Goal: Task Accomplishment & Management: Manage account settings

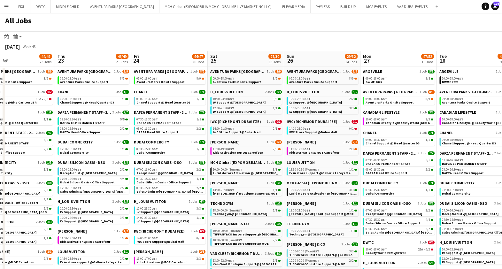
drag, startPoint x: 101, startPoint y: 121, endPoint x: 478, endPoint y: 128, distance: 376.4
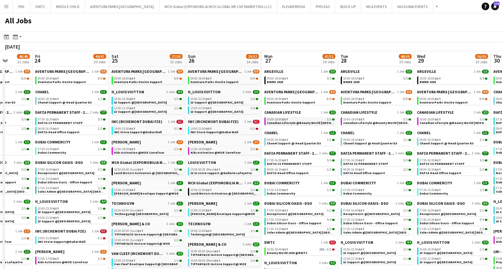
drag, startPoint x: 387, startPoint y: 111, endPoint x: 30, endPoint y: 123, distance: 356.8
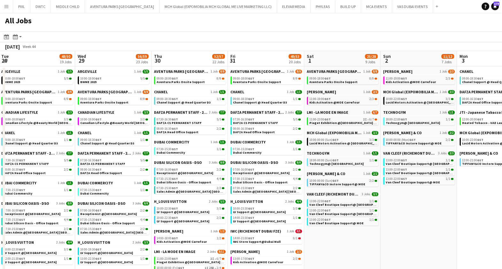
scroll to position [0, 192]
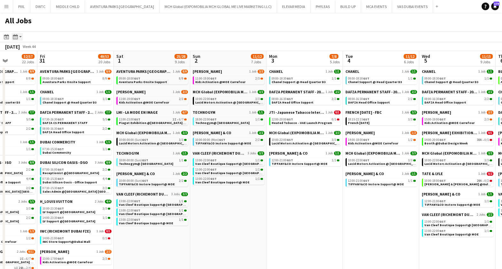
click at [19, 35] on div "Month view / Day view" at bounding box center [16, 37] width 8 height 8
click at [5, 39] on icon "Date picker" at bounding box center [6, 36] width 5 height 5
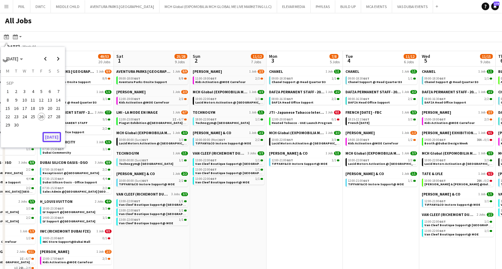
click at [47, 134] on button "[DATE]" at bounding box center [51, 137] width 19 height 10
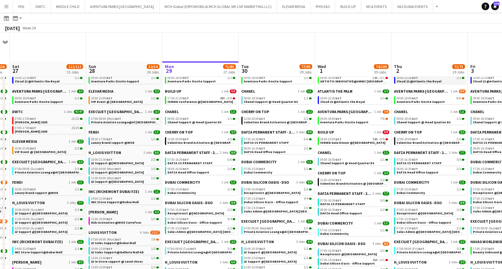
scroll to position [159, 0]
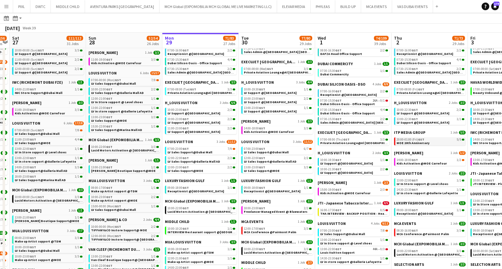
click at [421, 143] on span "MOE 20th Anniversary" at bounding box center [412, 143] width 33 height 4
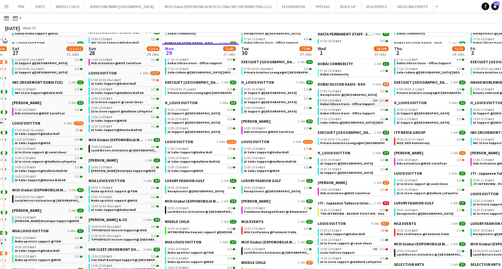
scroll to position [200, 0]
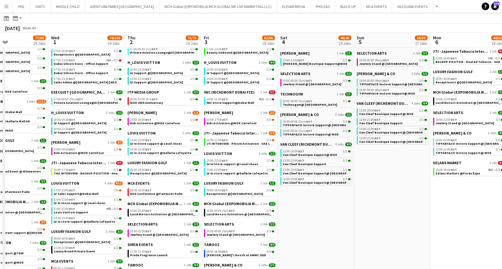
drag, startPoint x: 392, startPoint y: 107, endPoint x: 83, endPoint y: 97, distance: 309.1
click at [83, 97] on app-calendar-viewport "Sat 27 111/112 31 Jobs Sun 28 52/54 26 Jobs Mon 29 71/83 27 Jobs Tue 30 77/80 2…" at bounding box center [251, 223] width 502 height 783
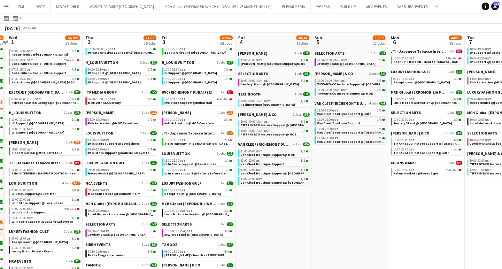
drag, startPoint x: 412, startPoint y: 195, endPoint x: 73, endPoint y: 185, distance: 339.4
click at [73, 185] on app-calendar-viewport "Sun 28 52/54 26 Jobs Mon 29 71/83 27 Jobs Tue 30 77/80 29 Jobs Wed 1 74/109 39 …" at bounding box center [251, 223] width 502 height 783
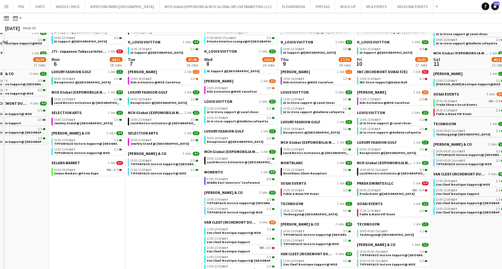
scroll to position [319, 0]
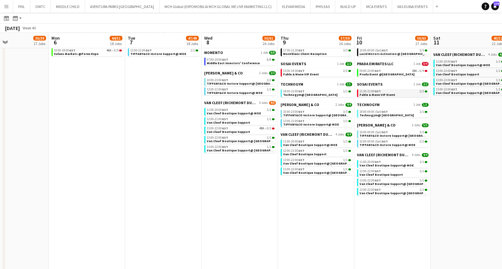
click at [373, 95] on span "Fable & Mane VIP Event" at bounding box center [377, 95] width 36 height 4
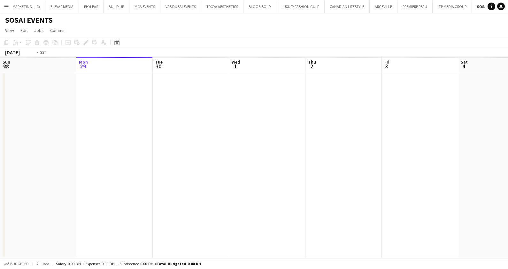
scroll to position [0, 219]
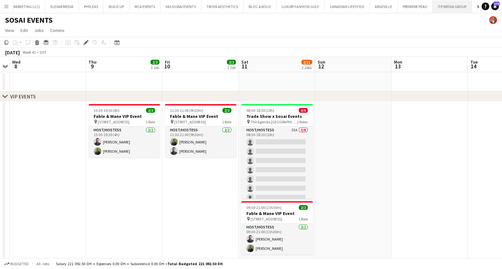
click at [433, 8] on button "ITP MEDIA GROUP Close" at bounding box center [452, 6] width 39 height 12
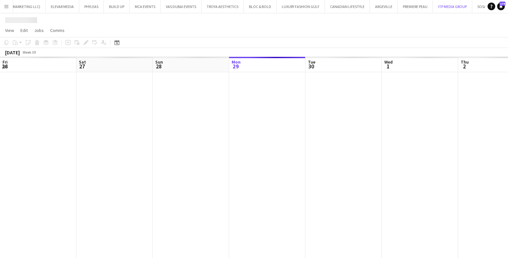
scroll to position [0, 153]
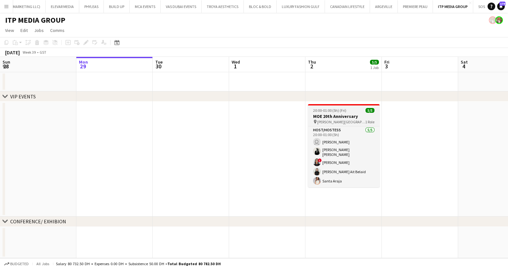
click at [322, 113] on app-job-card "20:00-01:00 (5h) (Fri) 5/5 MOE 20th Anniversary pin Eugene - Kempinsiki Hotel 1…" at bounding box center [344, 145] width 72 height 83
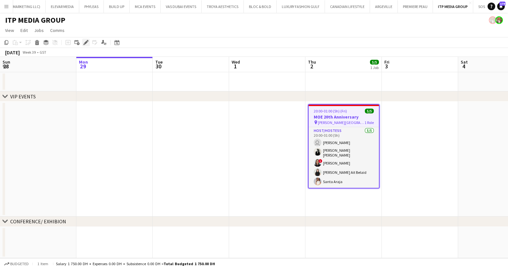
click at [84, 42] on icon "Edit" at bounding box center [85, 42] width 5 height 5
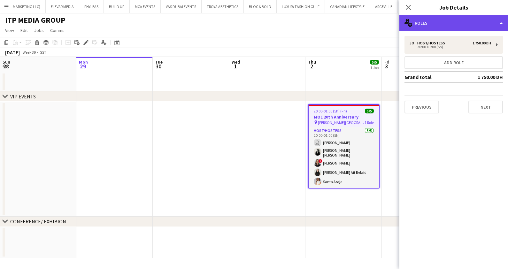
click at [441, 21] on div "multiple-users-add Roles" at bounding box center [453, 22] width 109 height 15
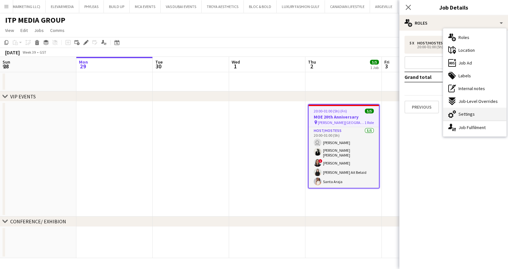
click at [475, 116] on div "cog-double-3 Settings" at bounding box center [474, 114] width 63 height 13
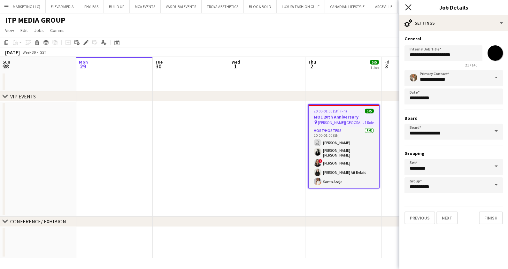
click at [408, 6] on icon "Close pop-in" at bounding box center [408, 7] width 6 height 6
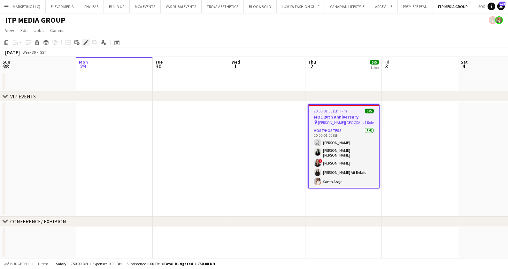
click at [85, 42] on icon at bounding box center [86, 43] width 4 height 4
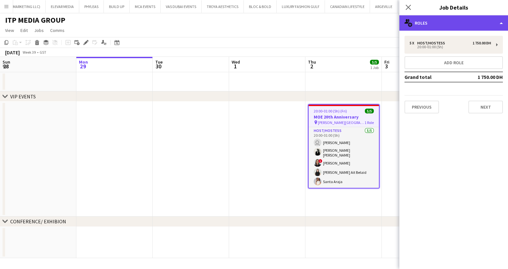
click at [436, 27] on div "multiple-users-add Roles" at bounding box center [453, 22] width 109 height 15
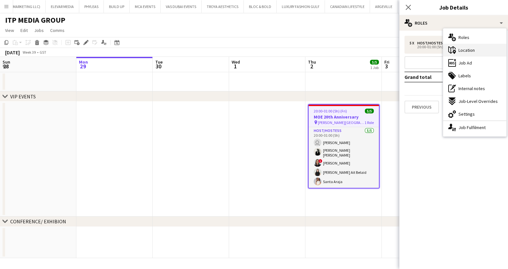
click at [472, 51] on span "Location" at bounding box center [466, 50] width 16 height 6
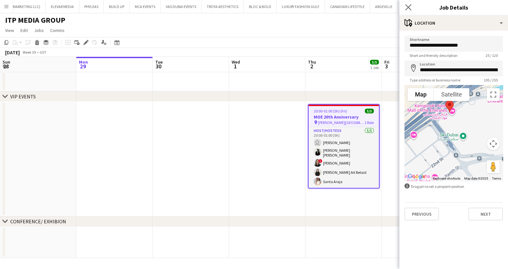
click at [404, 8] on app-icon "Close pop-in" at bounding box center [408, 7] width 9 height 9
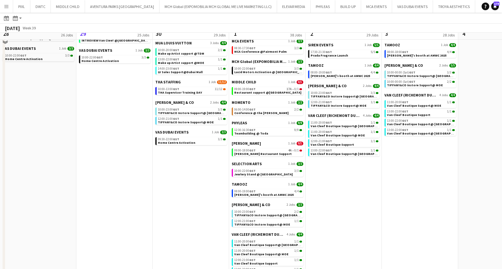
scroll to position [319, 0]
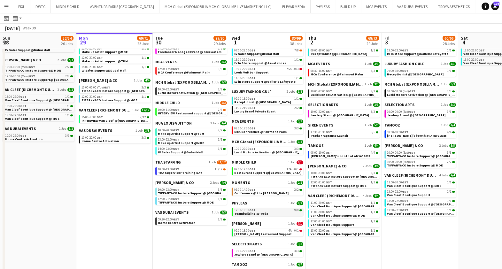
click at [262, 211] on span "Teambuilding @ Toda" at bounding box center [251, 213] width 34 height 4
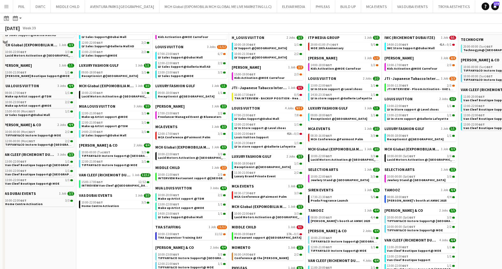
scroll to position [240, 0]
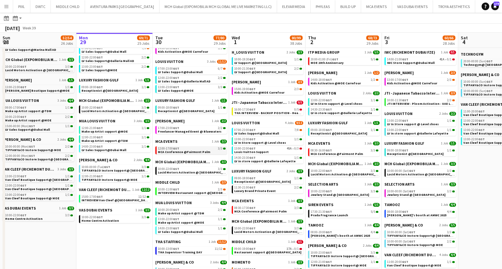
click at [191, 150] on span "MCA Conference @Fairmont Palm" at bounding box center [184, 152] width 52 height 4
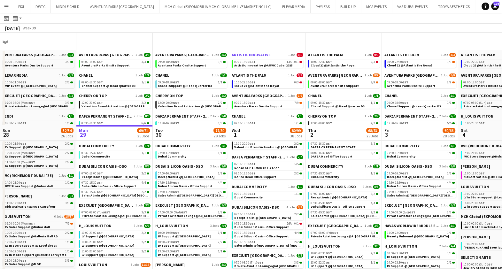
scroll to position [0, 0]
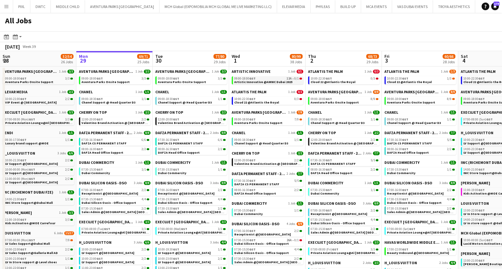
click at [265, 81] on span "Artistic Innovative @AMWC Dubai 2025" at bounding box center [263, 82] width 58 height 4
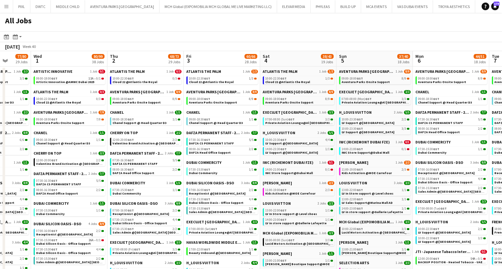
scroll to position [0, 276]
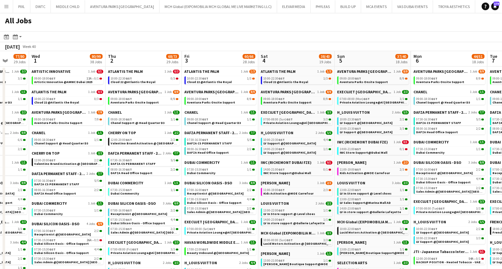
drag, startPoint x: 412, startPoint y: 104, endPoint x: 224, endPoint y: 97, distance: 188.6
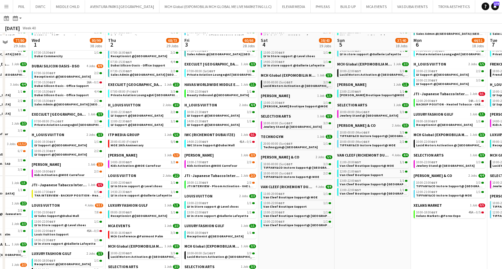
scroll to position [159, 0]
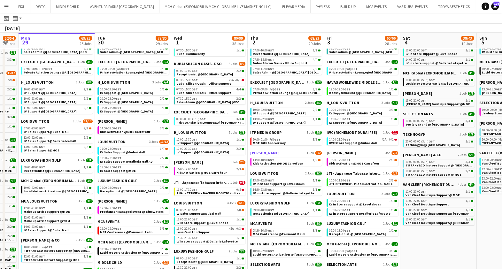
drag, startPoint x: 176, startPoint y: 162, endPoint x: 315, endPoint y: 152, distance: 139.3
click at [318, 159] on app-calendar-viewport "Sat 27 111/113 31 Jobs Sun 28 52/54 26 Jobs Mon 29 69/71 25 Jobs Tue 30 77/80 2…" at bounding box center [251, 234] width 502 height 725
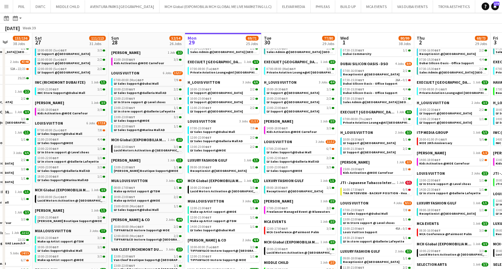
drag, startPoint x: 113, startPoint y: 109, endPoint x: 280, endPoint y: 109, distance: 166.5
click at [280, 109] on app-calendar-viewport "Wed 24 167/174 39 Jobs Thu 25 171/176 42 Jobs Fri 26 153/156 38 Jobs Sat 27 111…" at bounding box center [251, 234] width 502 height 725
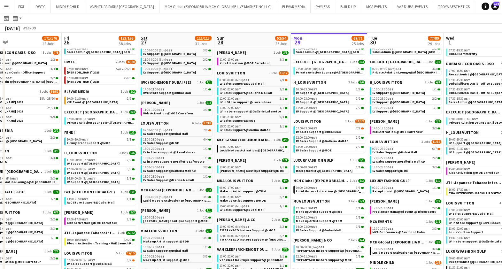
scroll to position [0, 157]
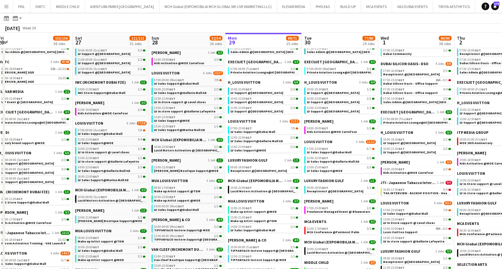
click at [342, 119] on app-all-jobs "All Jobs Date picker SEP 2025 SEP 2025 Monday M Tuesday T Wednesday W Thursday …" at bounding box center [251, 225] width 502 height 744
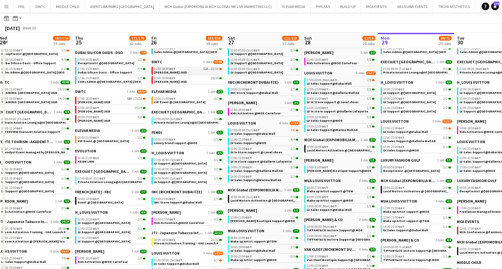
click at [176, 71] on link "07:00-18:00 GST 52A • 22/23 Meidam 2025" at bounding box center [188, 70] width 68 height 7
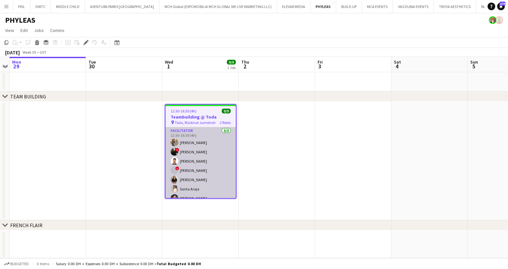
scroll to position [37, 0]
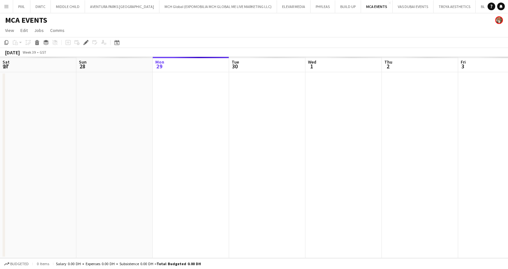
scroll to position [0, 219]
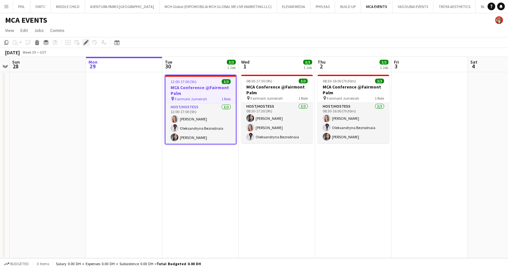
click at [85, 41] on icon "Edit" at bounding box center [85, 42] width 5 height 5
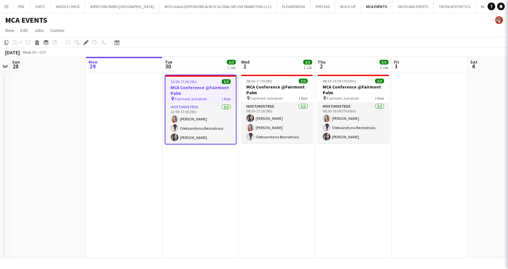
type input "**********"
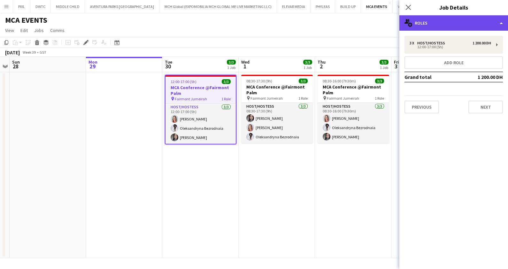
click at [478, 23] on div "multiple-users-add Roles" at bounding box center [453, 22] width 109 height 15
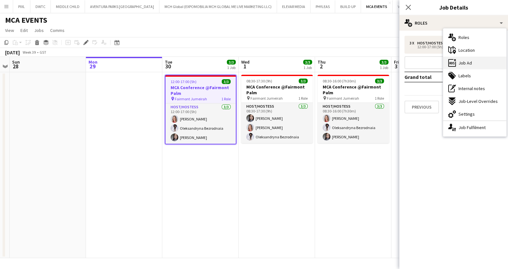
click at [475, 60] on div "ads-window Job Ad" at bounding box center [474, 63] width 63 height 13
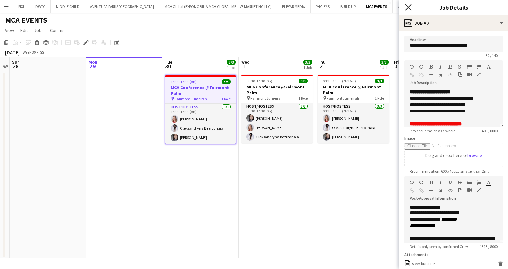
click at [409, 5] on icon at bounding box center [408, 7] width 6 height 6
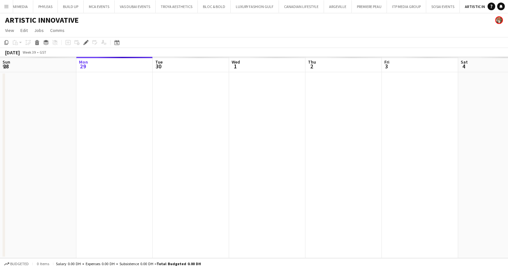
scroll to position [0, 219]
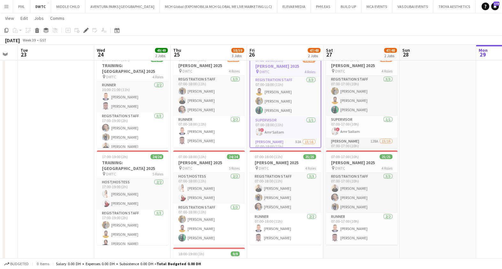
scroll to position [0, 130]
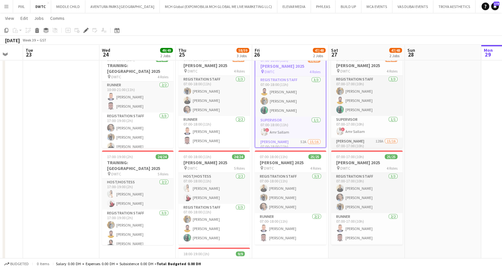
drag, startPoint x: 346, startPoint y: 111, endPoint x: 436, endPoint y: 112, distance: 89.8
click at [436, 112] on app-calendar-viewport "Sun 21 Mon 22 Tue 23 Wed 24 49/49 2 Jobs Thu 25 58/59 3 Jobs Fri 26 47/48 2 Job…" at bounding box center [251, 238] width 502 height 586
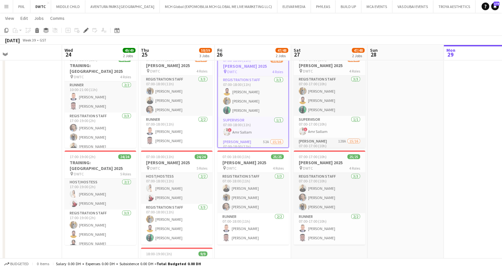
scroll to position [0, 178]
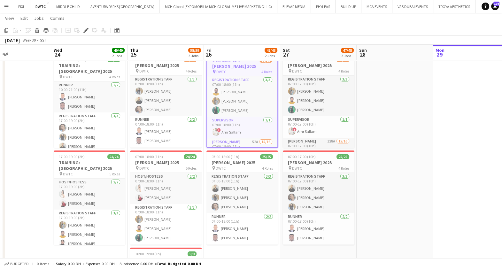
drag, startPoint x: 282, startPoint y: 97, endPoint x: 234, endPoint y: 102, distance: 48.4
click at [234, 102] on app-calendar-viewport "Sun 21 Mon 22 Tue 23 Wed 24 49/49 2 Jobs Thu 25 58/59 3 Jobs Fri 26 47/48 2 Job…" at bounding box center [251, 238] width 502 height 586
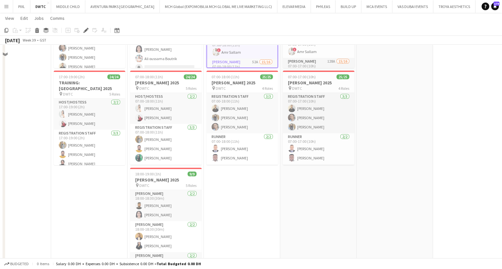
scroll to position [113, 0]
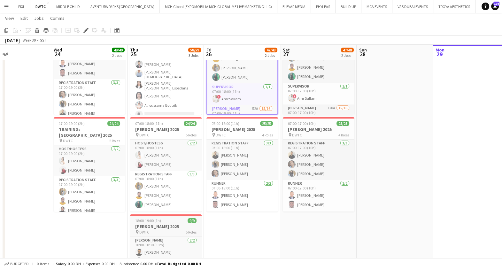
click at [161, 230] on div "pin DWTC 5 Roles" at bounding box center [166, 231] width 72 height 5
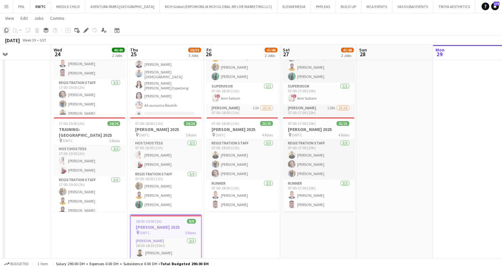
click at [7, 29] on icon "Copy" at bounding box center [6, 30] width 5 height 5
click at [233, 229] on app-date-cell "07:00-18:00 (11h) 22/23 Meidam 2025 pin DWTC 4 Roles Registration Staff 3/3 07:…" at bounding box center [242, 170] width 76 height 304
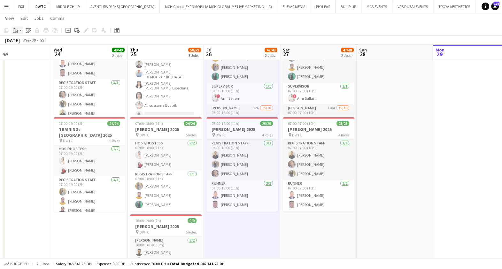
click at [20, 30] on app-action-btn "Paste" at bounding box center [18, 31] width 12 height 8
click at [22, 43] on link "Paste Ctrl+V" at bounding box center [47, 43] width 60 height 6
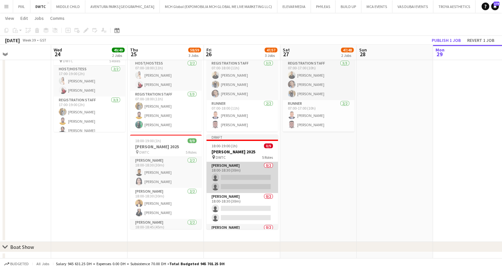
scroll to position [78, 0]
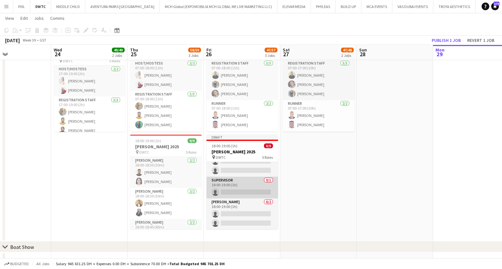
click at [237, 185] on app-card-role "Supervisor 0/1 18:00-19:00 (1h) single-neutral-actions" at bounding box center [242, 188] width 72 height 22
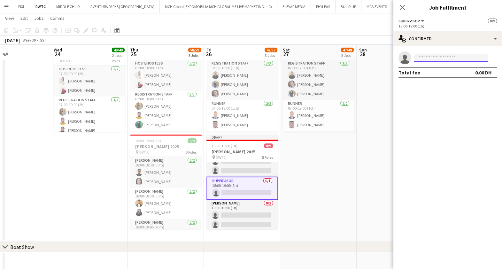
click at [424, 56] on input at bounding box center [451, 58] width 74 height 8
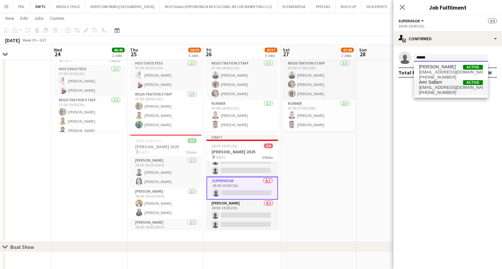
type input "******"
click at [441, 85] on span "Amr Sallam" at bounding box center [430, 82] width 23 height 5
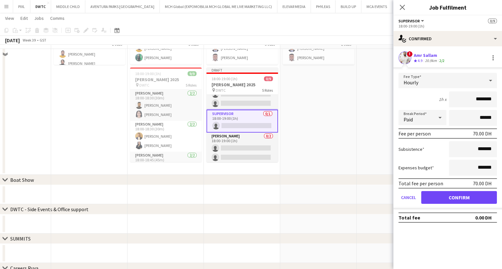
scroll to position [279, 0]
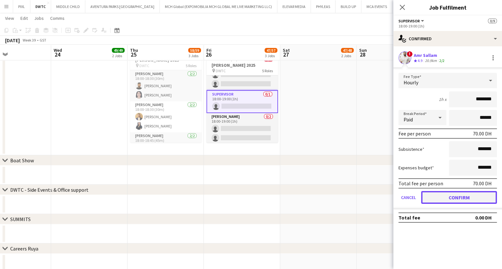
click at [469, 194] on button "Confirm" at bounding box center [459, 197] width 76 height 13
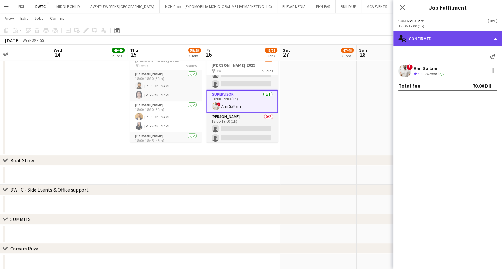
click at [454, 38] on div "single-neutral-actions-check-2 Confirmed" at bounding box center [447, 38] width 109 height 15
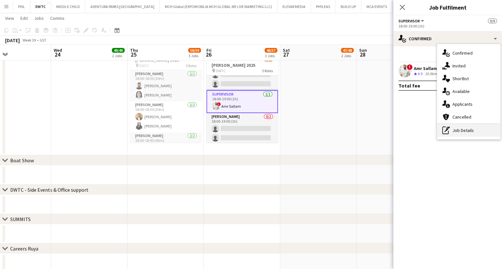
click at [456, 127] on div "pen-write Job Details" at bounding box center [468, 130] width 63 height 13
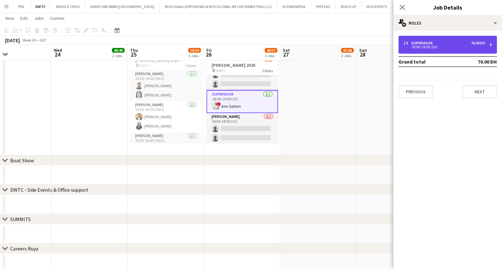
click at [412, 48] on div "18:00-19:00 (1h)" at bounding box center [444, 46] width 81 height 3
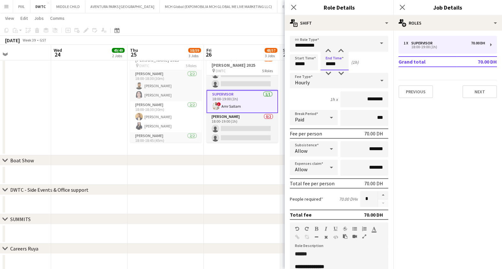
click at [339, 57] on input "*****" at bounding box center [334, 62] width 28 height 16
type input "*****"
click at [328, 50] on div at bounding box center [328, 51] width 13 height 6
click at [402, 5] on icon "Close pop-in" at bounding box center [402, 7] width 6 height 6
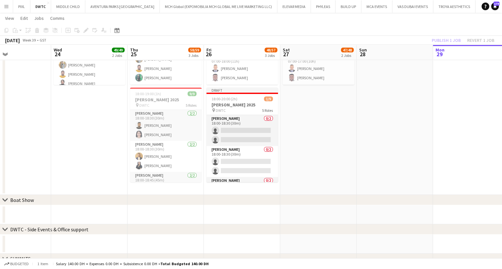
scroll to position [0, 0]
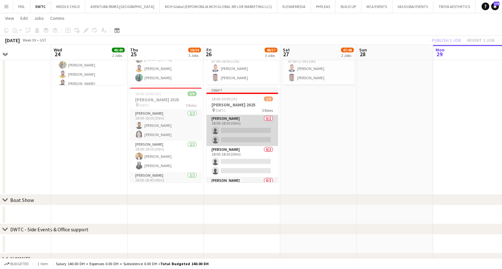
click at [241, 128] on app-card-role "Usher 0/2 18:00-18:30 (30m) single-neutral-actions single-neutral-actions" at bounding box center [242, 130] width 72 height 31
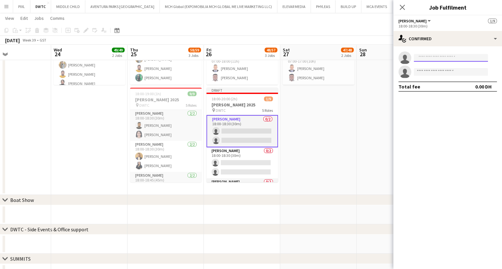
click at [435, 58] on input at bounding box center [451, 58] width 74 height 8
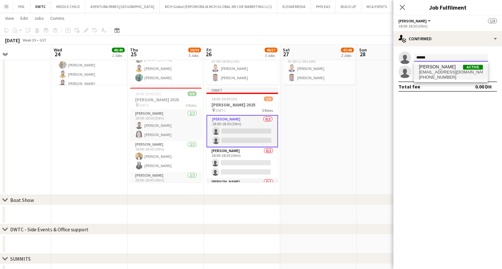
type input "******"
click at [447, 68] on span "Fazeen Shahzad" at bounding box center [437, 66] width 37 height 5
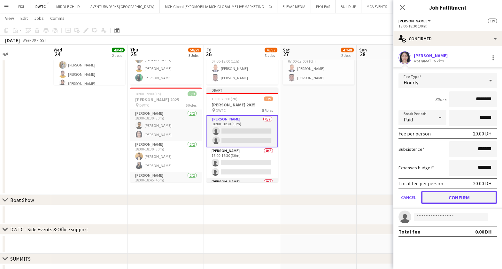
click at [457, 198] on button "Confirm" at bounding box center [459, 197] width 76 height 13
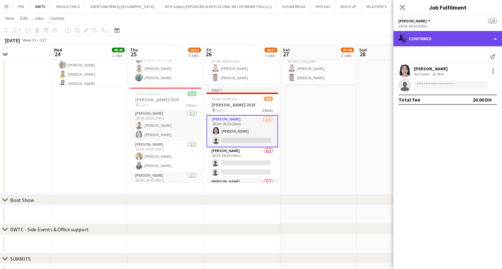
click at [434, 34] on div "single-neutral-actions-check-2 Confirmed" at bounding box center [447, 38] width 109 height 15
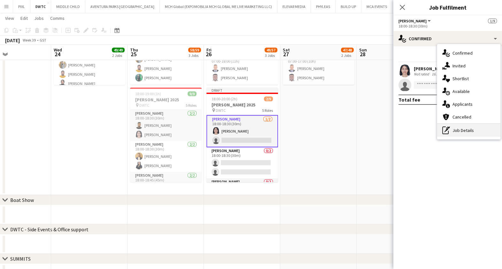
click at [469, 131] on div "pen-write Job Details" at bounding box center [468, 130] width 63 height 13
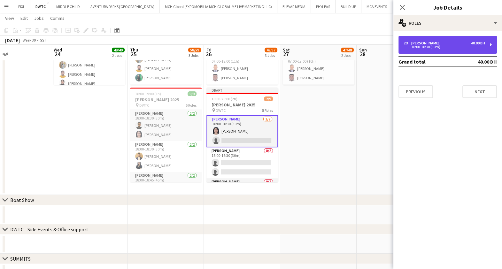
click at [423, 50] on div "2 x Usher 40.00 DH 18:00-18:30 (30m)" at bounding box center [447, 45] width 98 height 18
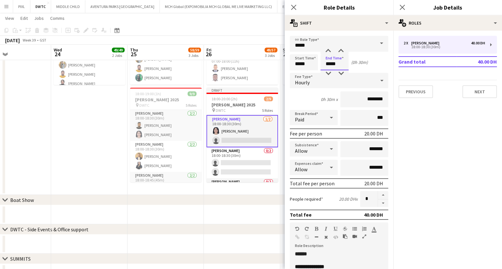
click at [341, 56] on input "*****" at bounding box center [334, 62] width 28 height 16
click at [326, 48] on div at bounding box center [328, 51] width 13 height 6
click at [340, 50] on div at bounding box center [340, 51] width 13 height 6
type input "*****"
click at [340, 50] on div at bounding box center [340, 51] width 13 height 6
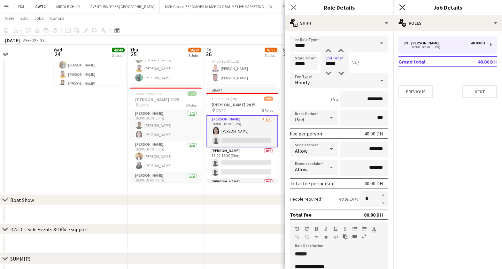
click at [402, 10] on icon "Close pop-in" at bounding box center [402, 7] width 6 height 6
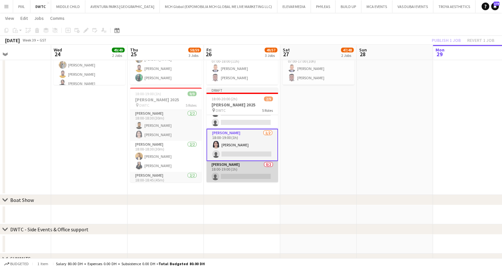
scroll to position [40, 0]
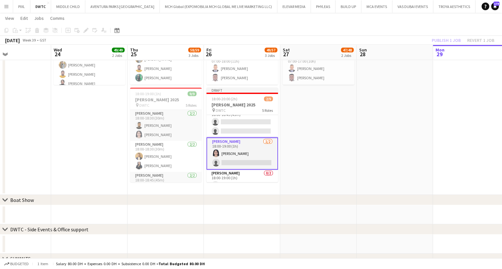
click at [247, 150] on app-card-role "Usher 1/2 18:00-19:00 (1h) Fazeen Shahzad single-neutral-actions" at bounding box center [242, 153] width 72 height 32
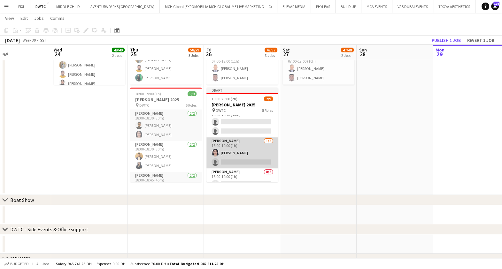
click at [229, 160] on app-card-role "Usher 1/2 18:00-19:00 (1h) Fazeen Shahzad single-neutral-actions" at bounding box center [242, 152] width 72 height 31
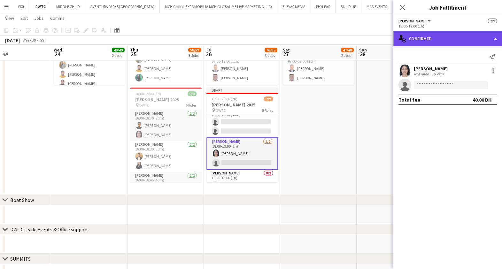
click at [425, 38] on div "single-neutral-actions-check-2 Confirmed" at bounding box center [447, 38] width 109 height 15
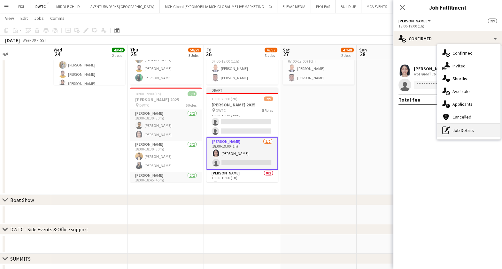
click at [463, 134] on div "pen-write Job Details" at bounding box center [468, 130] width 63 height 13
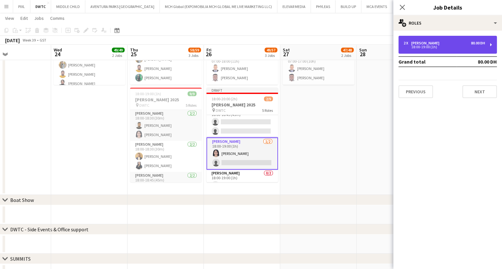
click at [420, 48] on div "18:00-19:00 (1h)" at bounding box center [444, 46] width 81 height 3
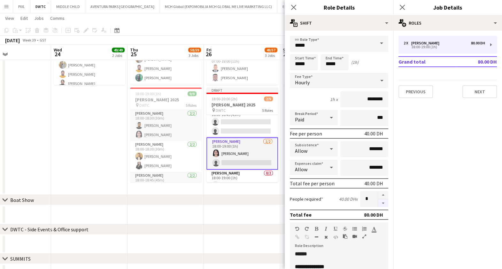
click at [378, 202] on button "button" at bounding box center [383, 203] width 10 height 8
type input "*"
click at [404, 4] on icon "Close pop-in" at bounding box center [402, 7] width 6 height 6
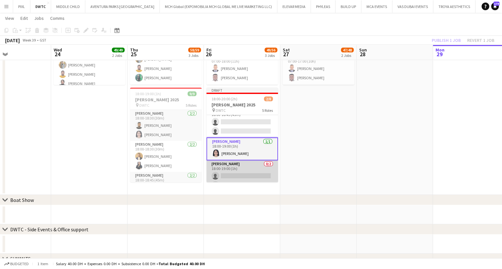
click at [235, 167] on app-card-role "Usher 0/2 18:00-19:00 (1h) single-neutral-actions single-neutral-actions" at bounding box center [242, 175] width 72 height 31
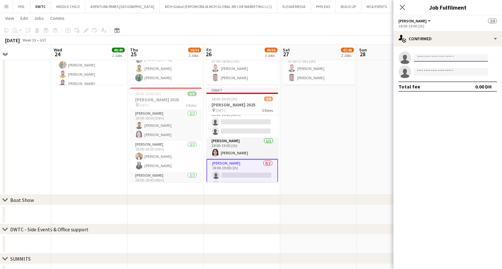
click at [429, 57] on input at bounding box center [451, 58] width 74 height 8
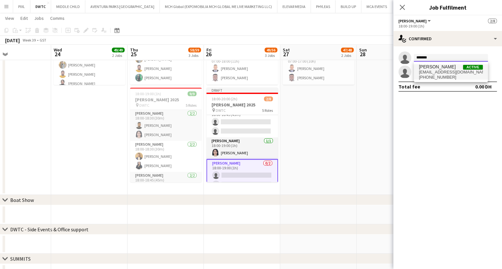
type input "*******"
click at [440, 69] on span "Manolia Ali" at bounding box center [437, 66] width 37 height 5
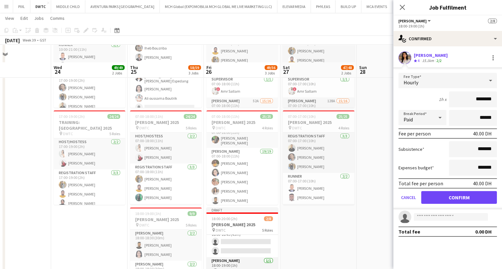
scroll to position [159, 0]
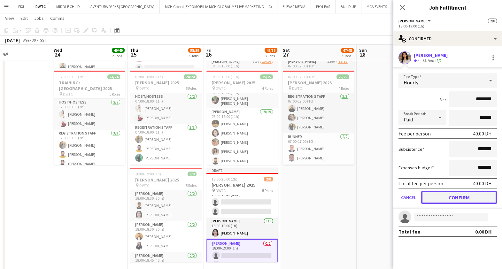
click at [454, 198] on button "Confirm" at bounding box center [459, 197] width 76 height 13
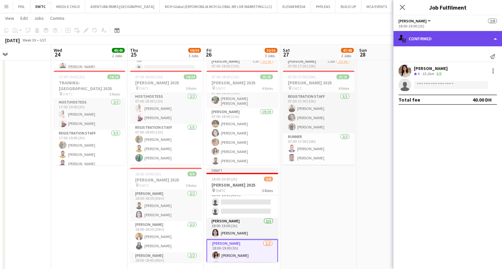
click at [443, 35] on div "single-neutral-actions-check-2 Confirmed" at bounding box center [447, 38] width 109 height 15
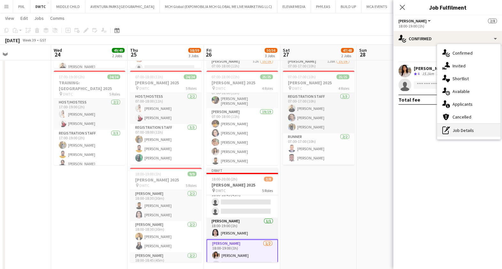
click at [460, 133] on div "pen-write Job Details" at bounding box center [468, 130] width 63 height 13
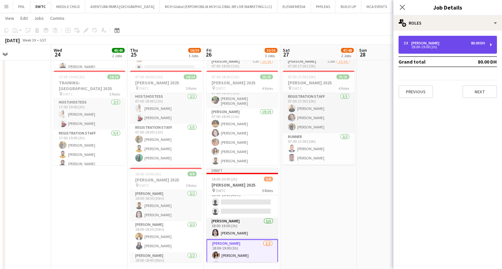
click at [425, 46] on div "18:00-19:00 (1h)" at bounding box center [444, 46] width 81 height 3
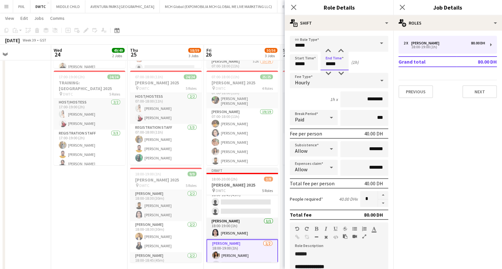
click at [334, 59] on input "*****" at bounding box center [334, 62] width 28 height 16
click at [328, 73] on div at bounding box center [328, 73] width 13 height 6
click at [342, 48] on div at bounding box center [340, 51] width 13 height 6
type input "*****"
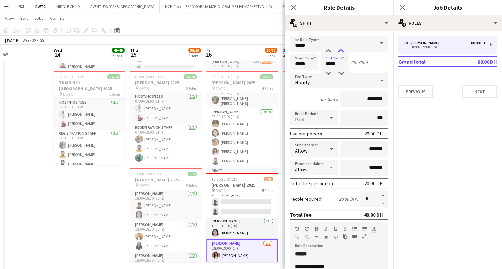
click at [342, 48] on div at bounding box center [340, 51] width 13 height 6
click at [403, 5] on icon "Close pop-in" at bounding box center [402, 7] width 6 height 6
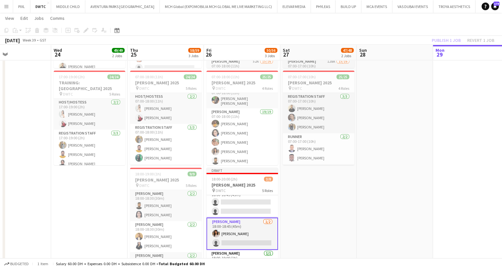
click at [239, 234] on app-card-role "Usher 1/2 18:00-18:45 (45m) Manolia Ali single-neutral-actions" at bounding box center [242, 234] width 72 height 32
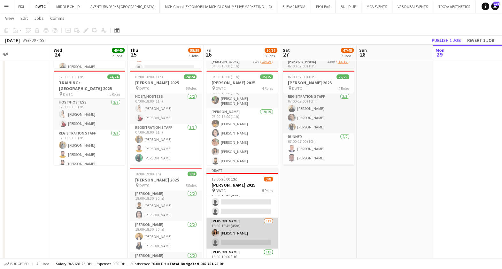
click at [241, 233] on app-card-role "Usher 1/2 18:00-18:45 (45m) Manolia Ali single-neutral-actions" at bounding box center [242, 233] width 72 height 31
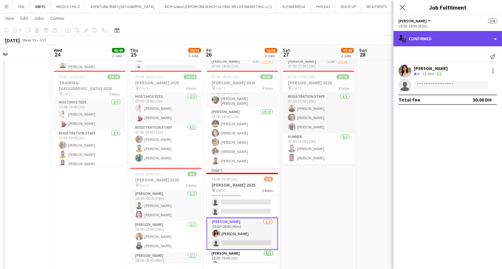
click at [426, 39] on div "single-neutral-actions-check-2 Confirmed" at bounding box center [447, 38] width 109 height 15
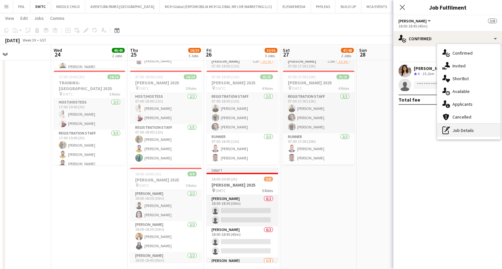
click at [476, 127] on div "pen-write Job Details" at bounding box center [468, 130] width 63 height 13
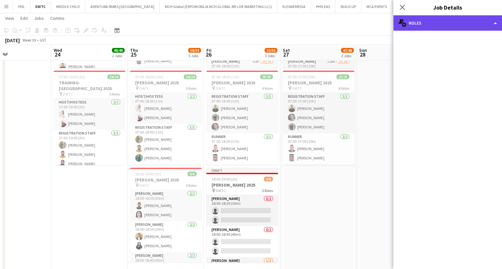
click at [419, 22] on div "multiple-users-add Roles" at bounding box center [447, 22] width 109 height 15
click at [422, 22] on div "multiple-users-add Roles" at bounding box center [447, 22] width 109 height 15
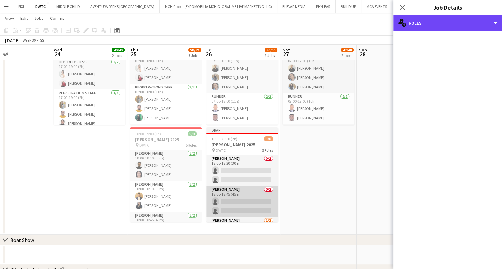
scroll to position [40, 0]
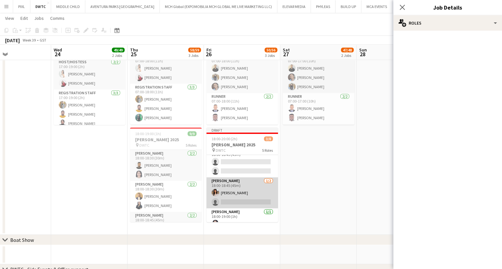
click at [241, 192] on app-card-role "Usher 1/2 18:00-18:45 (45m) Manolia Ali single-neutral-actions" at bounding box center [242, 192] width 72 height 31
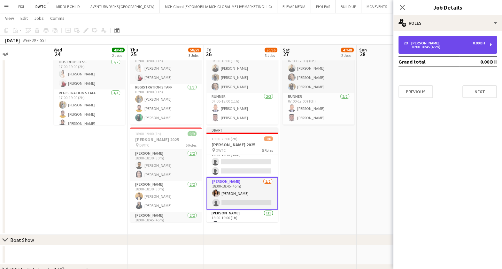
click at [427, 44] on div "2 x Usher 0.00 DH" at bounding box center [444, 43] width 81 height 4
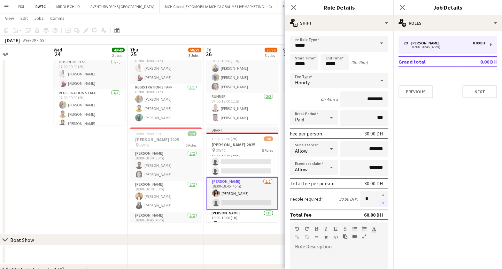
click at [378, 200] on button "button" at bounding box center [383, 203] width 10 height 8
type input "*"
click at [404, 5] on icon at bounding box center [402, 7] width 6 height 6
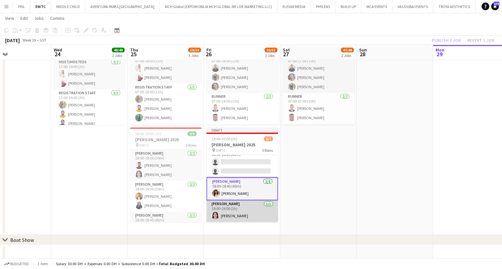
click at [240, 210] on app-card-role "Usher 1/1 18:00-19:00 (1h) Fazeen Shahzad" at bounding box center [242, 211] width 72 height 22
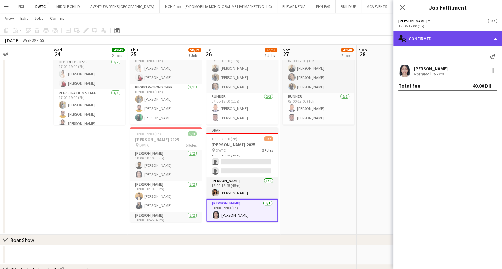
click at [437, 35] on div "single-neutral-actions-check-2 Confirmed" at bounding box center [447, 38] width 109 height 15
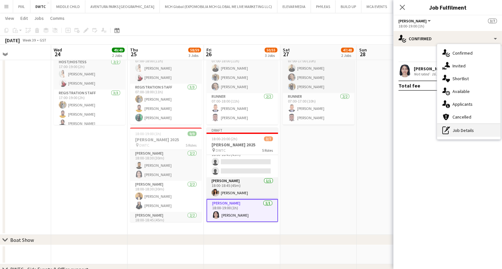
click at [453, 127] on div "pen-write Job Details" at bounding box center [468, 130] width 63 height 13
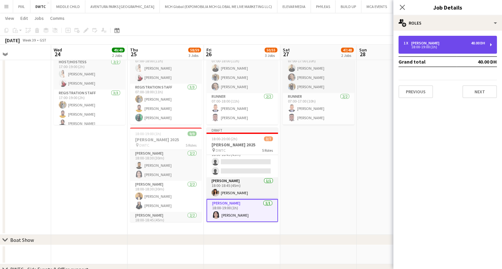
click at [414, 42] on div "Usher" at bounding box center [426, 43] width 31 height 4
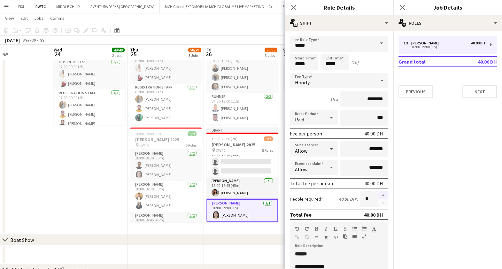
click at [378, 193] on button "button" at bounding box center [383, 195] width 10 height 8
type input "*"
click at [398, 8] on app-icon "Close pop-in" at bounding box center [402, 7] width 9 height 9
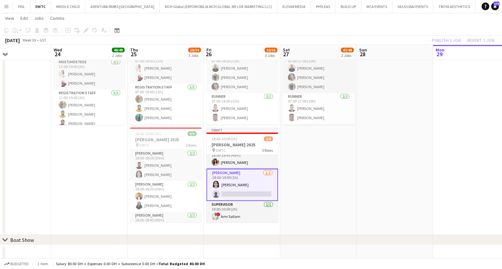
click at [249, 182] on app-card-role "Usher 1/2 18:00-19:00 (1h) Fazeen Shahzad single-neutral-actions" at bounding box center [242, 185] width 72 height 32
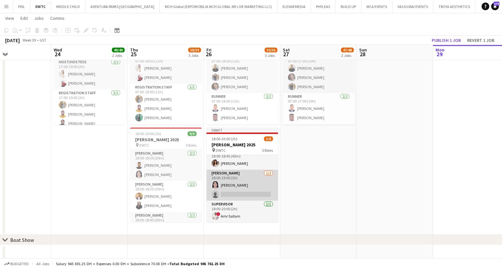
click at [249, 182] on app-card-role "Usher 1/2 18:00-19:00 (1h) Fazeen Shahzad single-neutral-actions" at bounding box center [242, 185] width 72 height 31
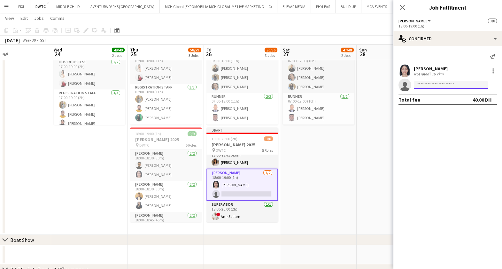
click at [435, 83] on input at bounding box center [451, 85] width 74 height 8
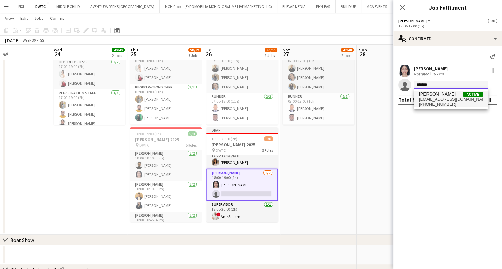
type input "*******"
click at [445, 98] on span "ramyzakherhabib@gmail.com" at bounding box center [451, 99] width 64 height 5
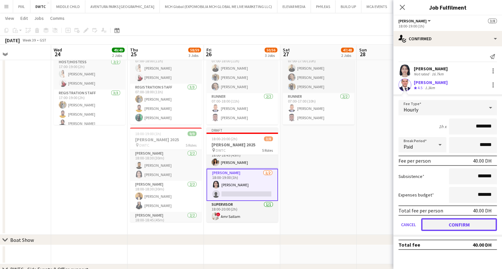
click at [460, 224] on button "Confirm" at bounding box center [459, 224] width 76 height 13
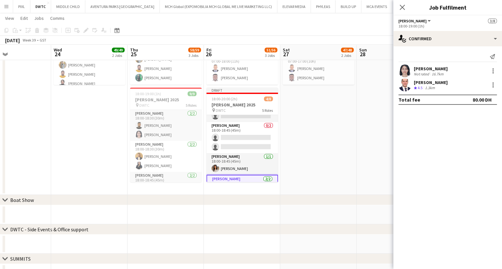
scroll to position [0, 0]
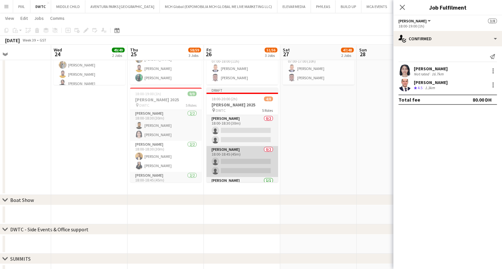
click at [241, 161] on app-card-role "Usher 0/2 18:00-18:45 (45m) single-neutral-actions single-neutral-actions" at bounding box center [242, 161] width 72 height 31
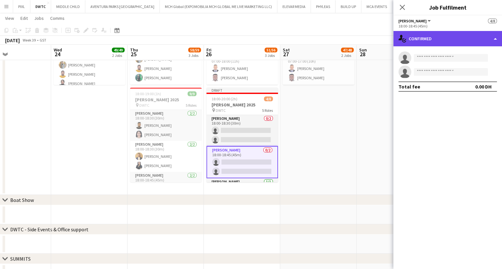
click at [432, 40] on div "single-neutral-actions-check-2 Confirmed" at bounding box center [447, 38] width 109 height 15
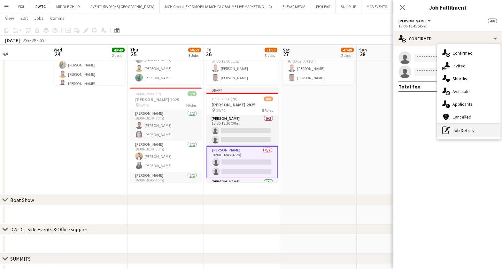
click at [460, 129] on div "pen-write Job Details" at bounding box center [468, 130] width 63 height 13
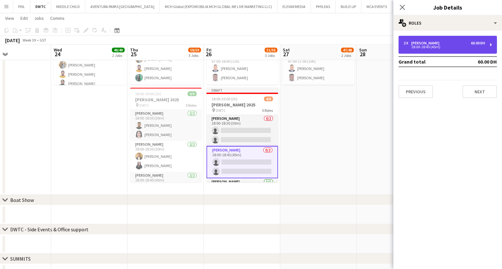
click at [423, 42] on div "Usher" at bounding box center [426, 43] width 31 height 4
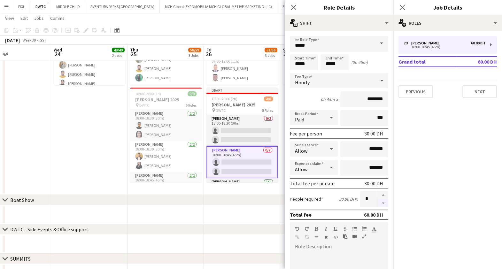
click at [378, 203] on button "button" at bounding box center [383, 203] width 10 height 8
type input "*"
click at [328, 58] on input "*****" at bounding box center [334, 62] width 28 height 16
type input "*****"
click at [340, 73] on div at bounding box center [340, 73] width 13 height 6
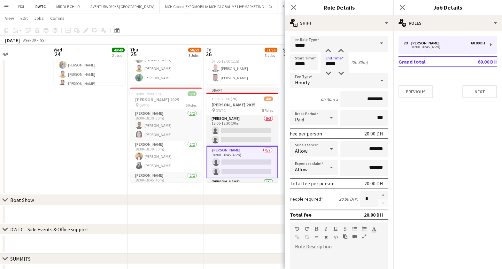
click at [233, 165] on app-card-role "Usher 0/2 18:00-18:45 (45m) single-neutral-actions single-neutral-actions" at bounding box center [242, 162] width 72 height 32
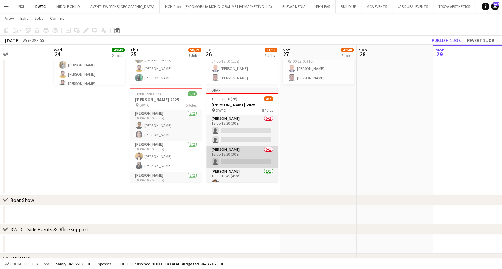
click at [234, 165] on app-card-role "Usher 0/1 18:00-18:30 (30m) single-neutral-actions" at bounding box center [242, 157] width 72 height 22
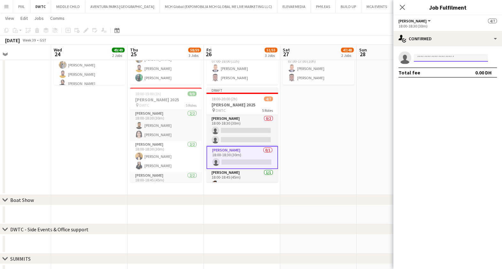
click at [432, 59] on input at bounding box center [451, 58] width 74 height 8
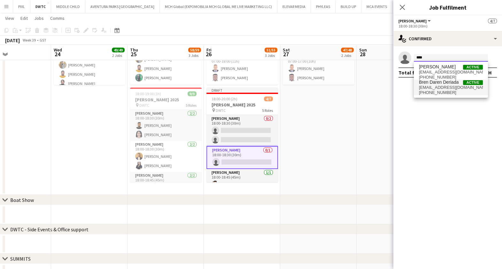
type input "****"
click at [448, 85] on span "brenderiada@yahoo.com" at bounding box center [451, 87] width 64 height 5
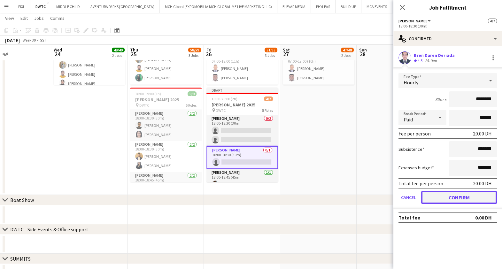
click at [455, 199] on button "Confirm" at bounding box center [459, 197] width 76 height 13
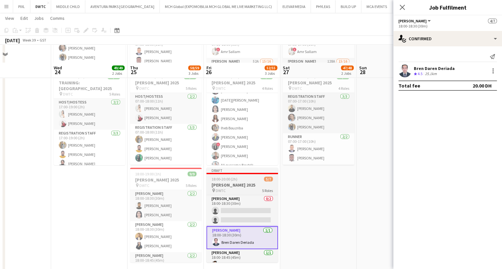
scroll to position [200, 0]
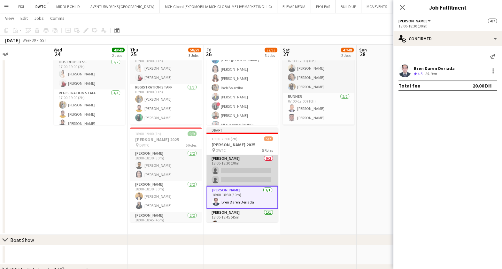
click at [241, 169] on app-card-role "Usher 0/2 18:00-18:30 (30m) single-neutral-actions single-neutral-actions" at bounding box center [242, 170] width 72 height 31
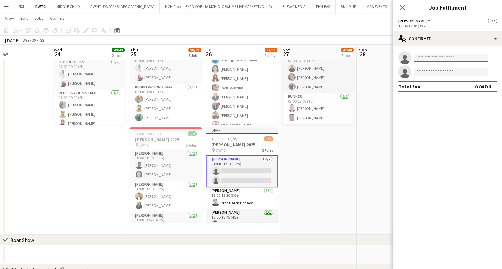
click at [431, 58] on input at bounding box center [451, 58] width 74 height 8
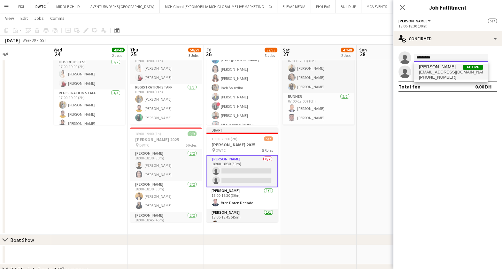
type input "*********"
click at [447, 69] on span "Hassan Elasfory" at bounding box center [437, 66] width 37 height 5
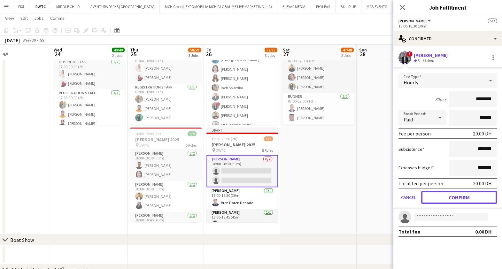
click at [456, 201] on button "Confirm" at bounding box center [459, 197] width 76 height 13
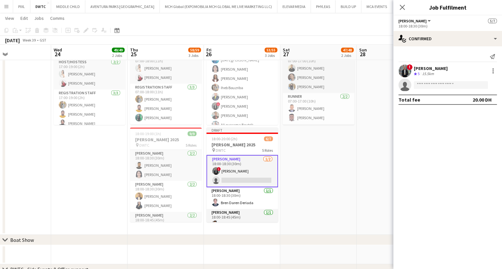
click at [245, 173] on app-card-role "Usher 1/2 18:00-18:30 (30m) ! Hassan Elasfory single-neutral-actions" at bounding box center [242, 171] width 72 height 32
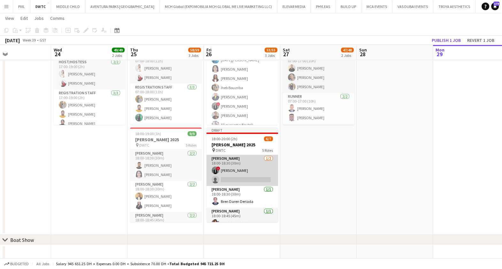
click at [246, 173] on app-card-role "Usher 1/2 18:00-18:30 (30m) ! Hassan Elasfory single-neutral-actions" at bounding box center [242, 170] width 72 height 31
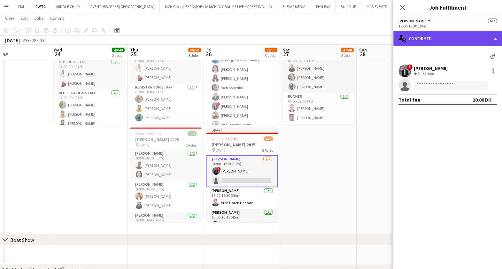
click at [442, 34] on div "single-neutral-actions-check-2 Confirmed" at bounding box center [447, 38] width 109 height 15
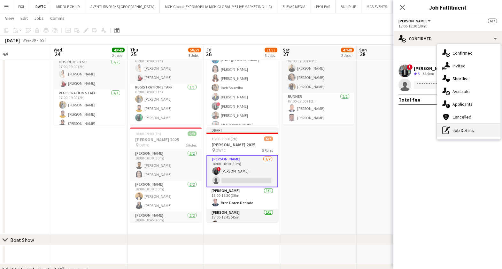
click at [463, 130] on div "pen-write Job Details" at bounding box center [468, 130] width 63 height 13
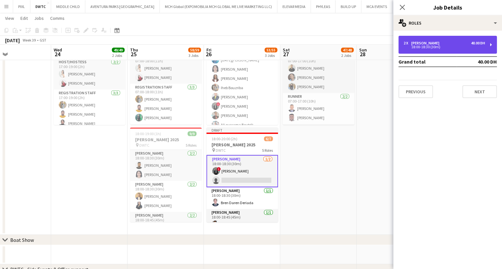
click at [421, 44] on div "Usher" at bounding box center [426, 43] width 31 height 4
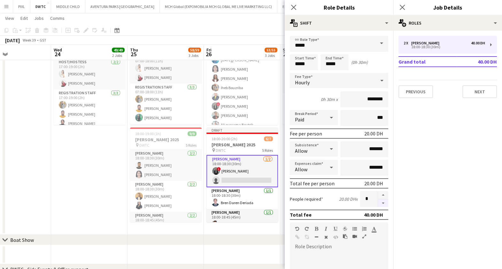
click at [379, 200] on button "button" at bounding box center [383, 203] width 10 height 8
type input "*"
click at [402, 7] on icon at bounding box center [402, 7] width 6 height 6
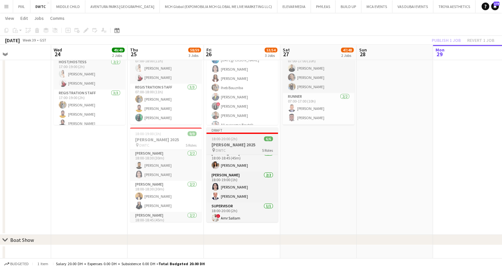
scroll to position [52, 0]
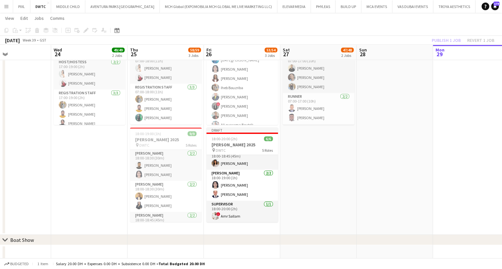
click at [453, 38] on div "Publish 1 job Revert 1 job" at bounding box center [463, 40] width 78 height 8
click at [449, 38] on button "Publish 1 job" at bounding box center [446, 40] width 34 height 8
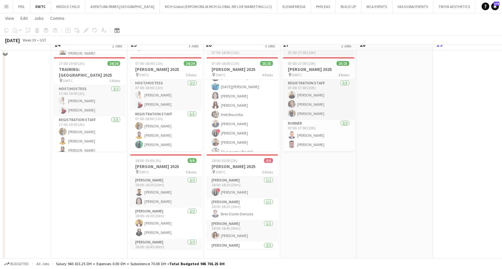
scroll to position [159, 0]
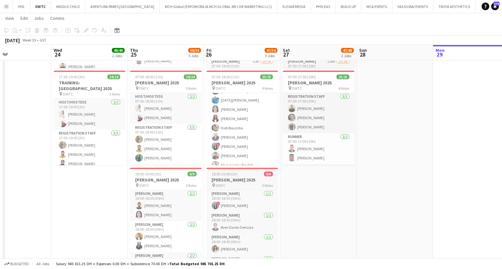
click at [238, 181] on h3 "Meidam 2025" at bounding box center [242, 180] width 72 height 6
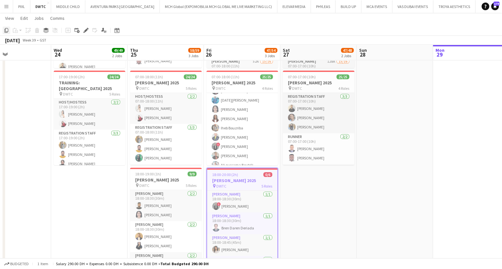
click at [5, 30] on icon at bounding box center [6, 30] width 4 height 4
click at [313, 204] on app-date-cell "07:00-17:00 (10h) 22/23 Meidam 2025 pin DWTC 4 Roles Registration Staff 3/3 07:…" at bounding box center [318, 123] width 76 height 304
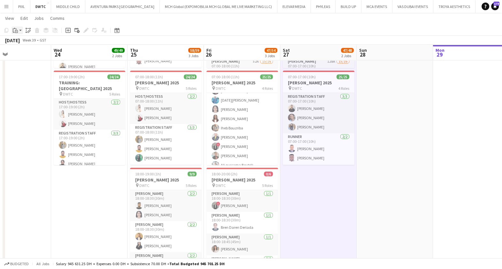
click at [19, 28] on div "Paste" at bounding box center [16, 31] width 8 height 8
click at [22, 42] on link "Paste Ctrl+V" at bounding box center [47, 43] width 60 height 6
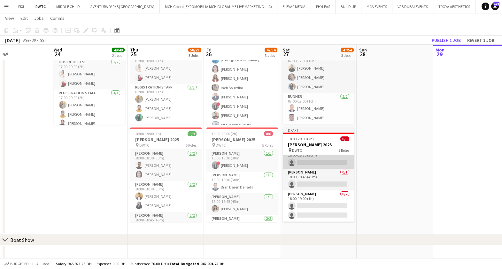
scroll to position [51, 0]
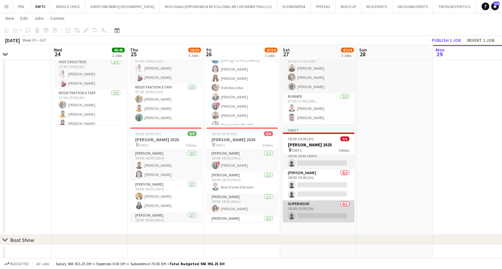
click at [314, 207] on app-card-role "Supervisor 0/1 18:00-20:00 (2h) single-neutral-actions" at bounding box center [319, 211] width 72 height 22
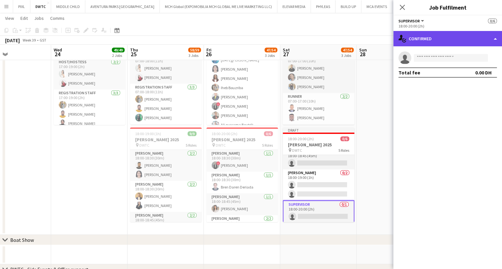
click at [431, 38] on div "single-neutral-actions-check-2 Confirmed" at bounding box center [447, 38] width 109 height 15
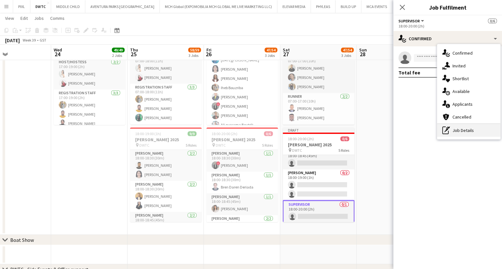
click at [473, 131] on div "pen-write Job Details" at bounding box center [468, 130] width 63 height 13
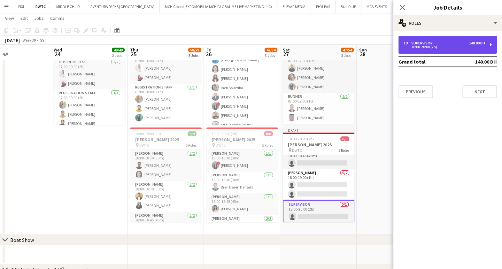
click at [425, 45] on div "18:00-20:00 (2h)" at bounding box center [444, 46] width 81 height 3
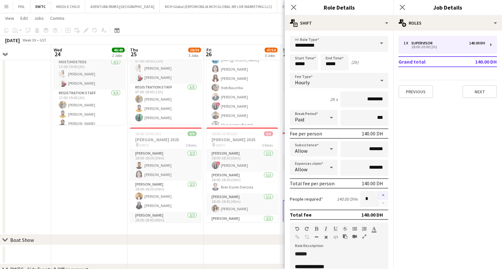
click at [378, 193] on button "button" at bounding box center [383, 195] width 10 height 8
type input "*"
click at [403, 8] on icon at bounding box center [402, 7] width 6 height 6
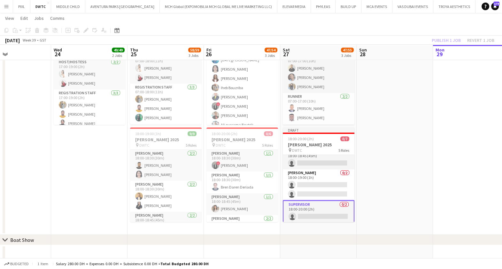
click at [314, 210] on app-card-role "Supervisor 0/2 18:00-20:00 (2h) single-neutral-actions single-neutral-actions" at bounding box center [319, 216] width 72 height 32
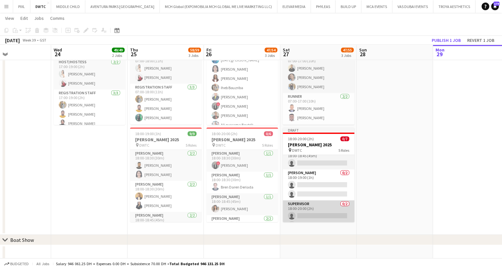
click at [314, 210] on app-card-role "Supervisor 0/2 18:00-20:00 (2h) single-neutral-actions single-neutral-actions" at bounding box center [319, 215] width 72 height 31
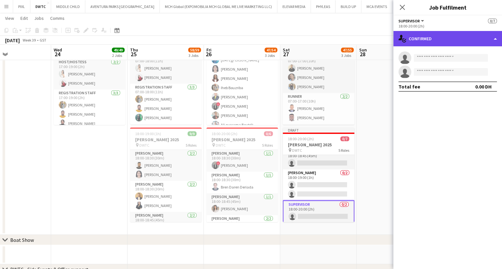
click at [439, 38] on div "single-neutral-actions-check-2 Confirmed" at bounding box center [447, 38] width 109 height 15
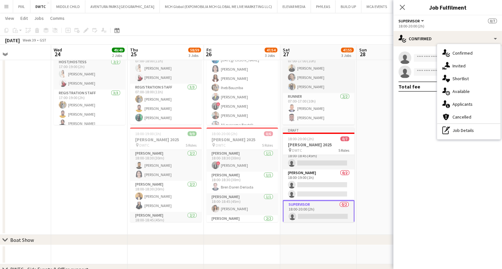
click at [462, 133] on div "pen-write Job Details" at bounding box center [468, 130] width 63 height 13
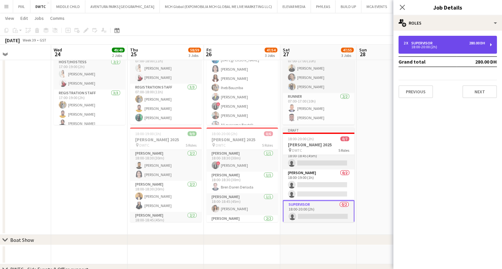
click at [421, 42] on div "Supervisor" at bounding box center [423, 43] width 24 height 4
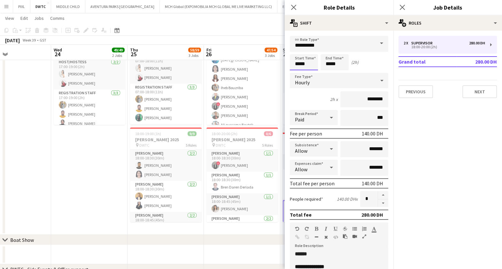
click at [303, 65] on input "*****" at bounding box center [304, 62] width 28 height 16
type input "*****"
click at [299, 71] on div at bounding box center [297, 73] width 13 height 6
click at [335, 59] on input "*****" at bounding box center [334, 62] width 28 height 16
click at [328, 73] on div at bounding box center [328, 73] width 13 height 6
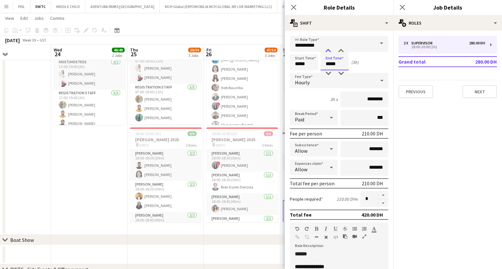
click at [327, 50] on div at bounding box center [328, 51] width 13 height 6
click at [329, 72] on div at bounding box center [328, 73] width 13 height 6
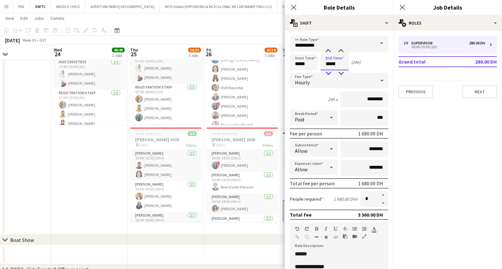
click at [329, 72] on div at bounding box center [328, 73] width 13 height 6
click at [339, 50] on div at bounding box center [340, 51] width 13 height 6
type input "*****"
click at [339, 50] on div at bounding box center [340, 51] width 13 height 6
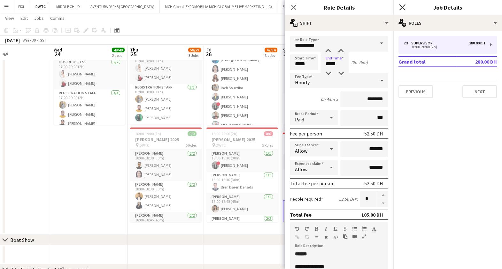
click at [403, 5] on icon "Close pop-in" at bounding box center [402, 7] width 6 height 6
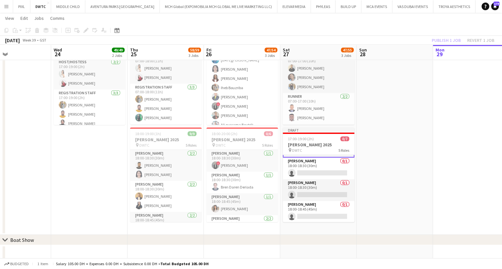
scroll to position [0, 0]
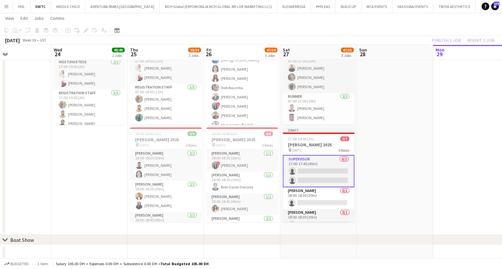
click at [317, 170] on app-card-role "Supervisor 0/2 17:00-17:45 (45m) single-neutral-actions single-neutral-actions" at bounding box center [319, 171] width 72 height 32
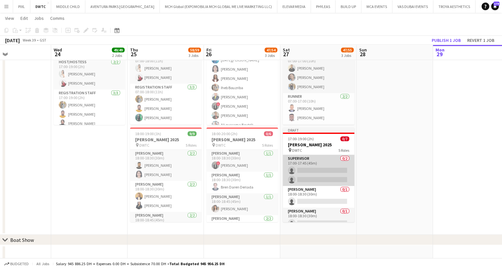
click at [317, 170] on app-card-role "Supervisor 0/2 17:00-17:45 (45m) single-neutral-actions single-neutral-actions" at bounding box center [319, 170] width 72 height 31
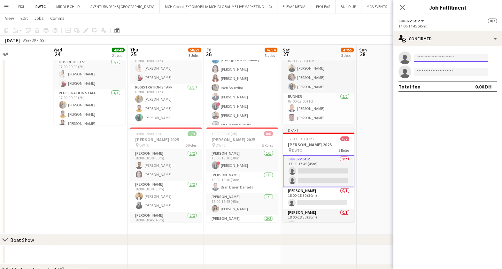
click at [440, 54] on input at bounding box center [451, 58] width 74 height 8
type input "********"
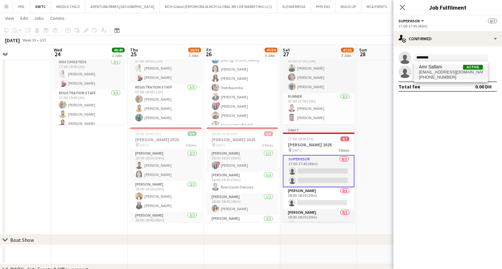
click at [444, 72] on span "amriano_4@hotmail.com" at bounding box center [451, 72] width 64 height 5
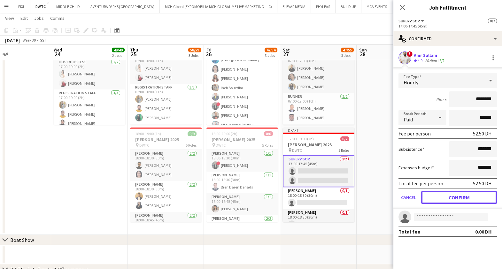
click at [456, 197] on button "Confirm" at bounding box center [459, 197] width 76 height 13
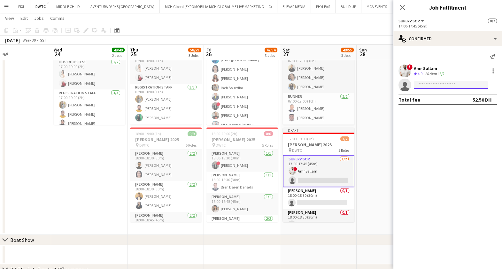
click at [422, 85] on input at bounding box center [451, 85] width 74 height 8
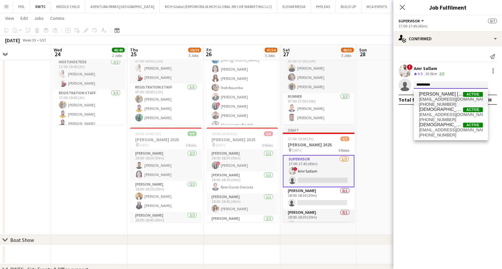
type input "*********"
click at [444, 98] on span "christianamechi4@gmail.com" at bounding box center [451, 99] width 64 height 5
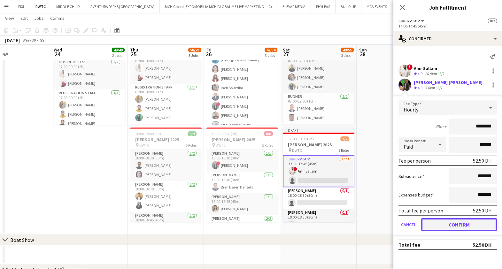
click at [464, 222] on button "Confirm" at bounding box center [459, 224] width 76 height 13
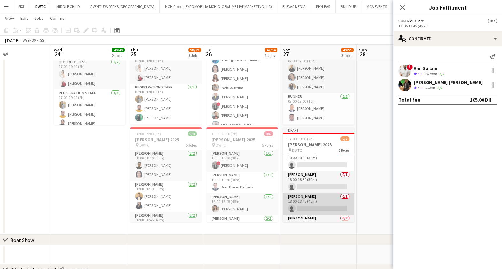
scroll to position [61, 0]
click at [319, 206] on app-card-role "Usher 0/2 18:00-19:00 (1h) single-neutral-actions single-neutral-actions" at bounding box center [319, 209] width 72 height 31
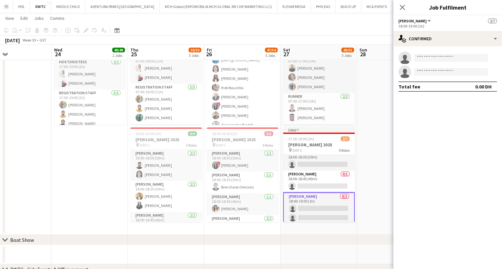
scroll to position [60, 0]
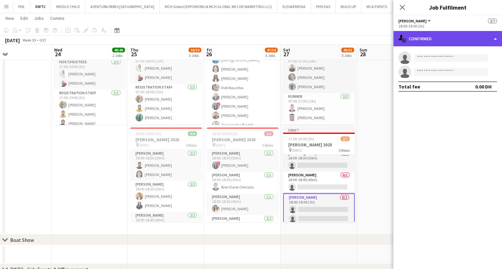
click at [427, 39] on div "single-neutral-actions-check-2 Confirmed" at bounding box center [447, 38] width 109 height 15
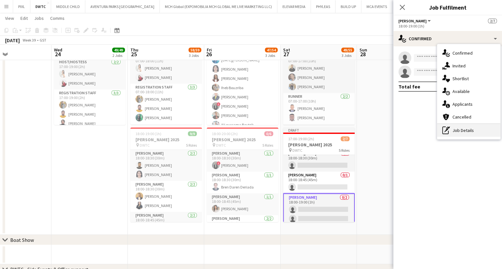
click at [474, 131] on div "pen-write Job Details" at bounding box center [468, 130] width 63 height 13
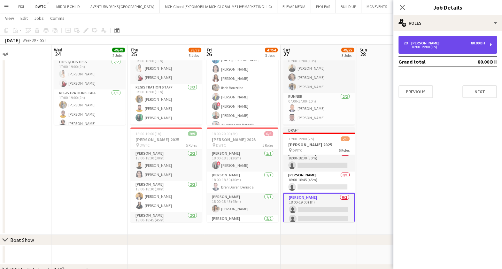
click at [444, 46] on div "18:00-19:00 (1h)" at bounding box center [444, 46] width 81 height 3
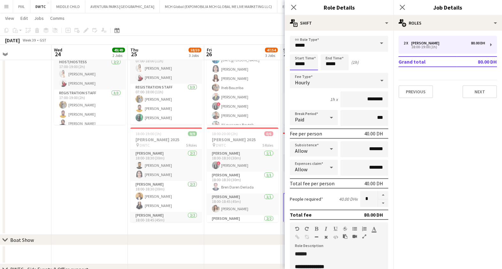
click at [309, 62] on input "*****" at bounding box center [304, 62] width 28 height 16
type input "*****"
click at [298, 72] on div at bounding box center [297, 73] width 13 height 6
click at [326, 60] on input "*****" at bounding box center [334, 62] width 28 height 16
click at [327, 71] on div at bounding box center [328, 73] width 13 height 6
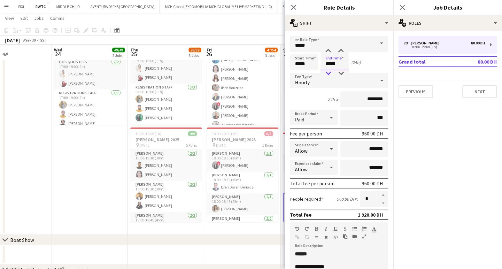
drag, startPoint x: 327, startPoint y: 71, endPoint x: 331, endPoint y: 72, distance: 4.9
click at [327, 71] on div at bounding box center [328, 73] width 13 height 6
click at [342, 50] on div at bounding box center [340, 51] width 13 height 6
type input "*****"
click at [342, 50] on div at bounding box center [340, 51] width 13 height 6
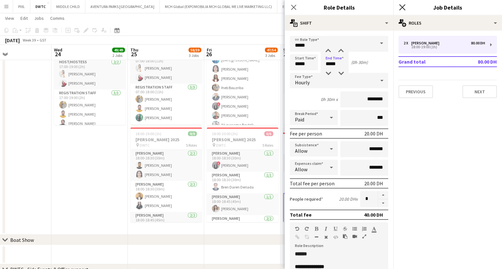
click at [404, 9] on icon at bounding box center [402, 7] width 6 height 6
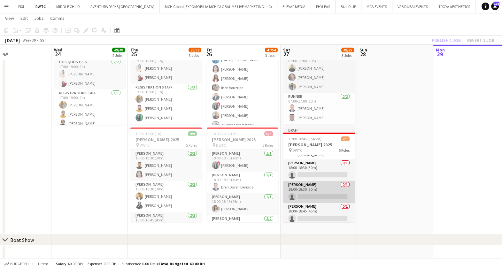
scroll to position [0, 0]
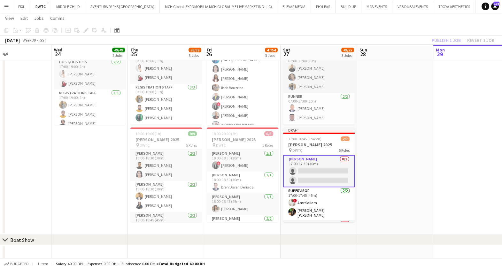
click at [320, 172] on app-card-role "Usher 0/2 17:00-17:30 (30m) single-neutral-actions single-neutral-actions" at bounding box center [319, 171] width 72 height 32
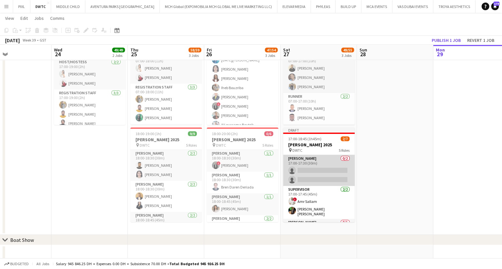
click at [320, 172] on app-card-role "Usher 0/2 17:00-17:30 (30m) single-neutral-actions single-neutral-actions" at bounding box center [319, 170] width 72 height 31
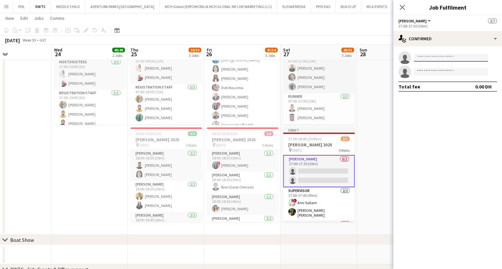
click at [451, 58] on input at bounding box center [451, 58] width 74 height 8
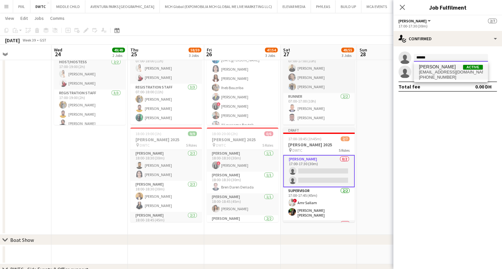
type input "******"
click at [439, 73] on span "fuzzbuzzxxx@gmail.com" at bounding box center [451, 72] width 64 height 5
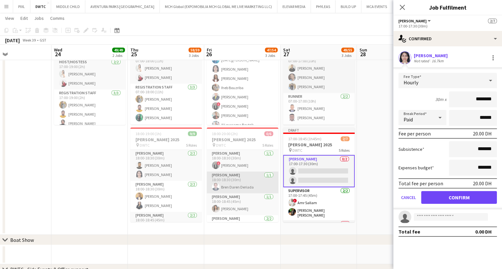
scroll to position [40, 0]
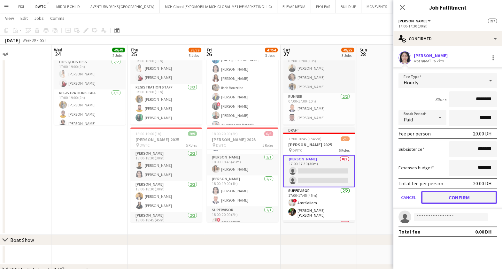
click at [459, 196] on button "Confirm" at bounding box center [459, 197] width 76 height 13
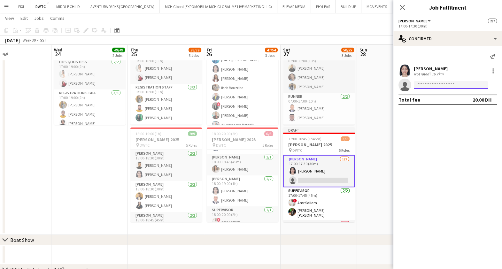
click at [429, 85] on input at bounding box center [451, 85] width 74 height 8
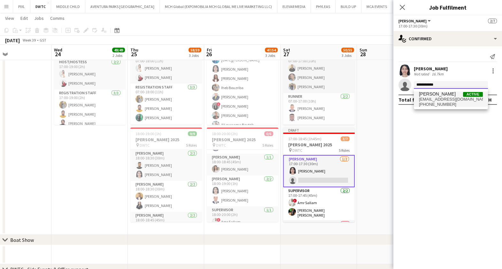
type input "**********"
click at [450, 102] on span "+971504900547" at bounding box center [451, 104] width 64 height 5
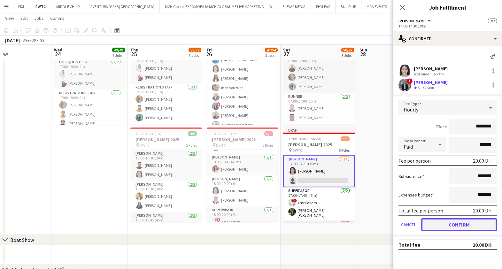
click at [455, 224] on button "Confirm" at bounding box center [459, 224] width 76 height 13
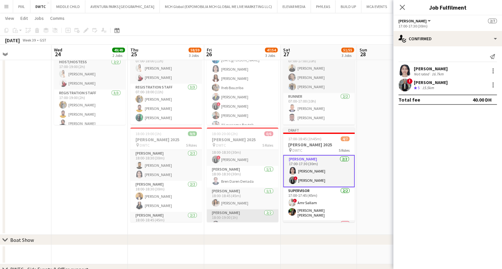
scroll to position [0, 0]
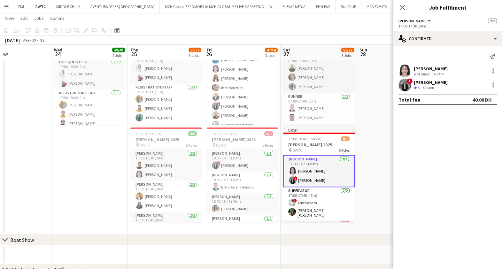
click at [319, 167] on app-card-role "Usher 2/2 17:00-17:30 (30m) Fazeen Shahzad ! Hassan Elasfory" at bounding box center [319, 171] width 72 height 32
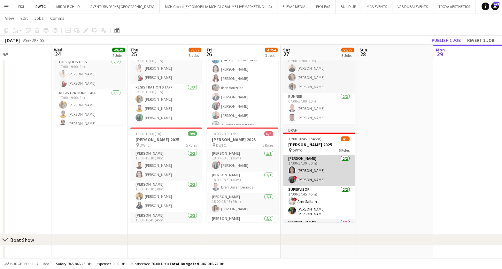
click at [319, 167] on app-card-role "Usher 2/2 17:00-17:30 (30m) Fazeen Shahzad ! Hassan Elasfory" at bounding box center [319, 170] width 72 height 31
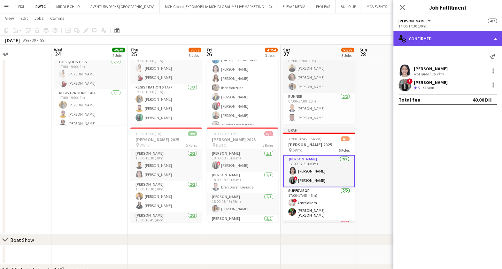
click at [433, 37] on div "single-neutral-actions-check-2 Confirmed" at bounding box center [447, 38] width 109 height 15
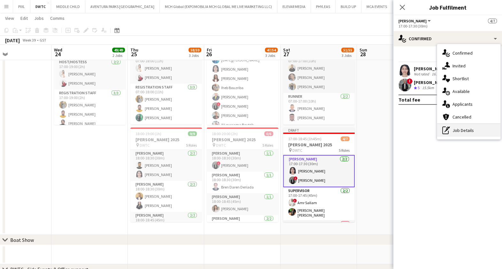
click at [462, 128] on div "pen-write Job Details" at bounding box center [468, 130] width 63 height 13
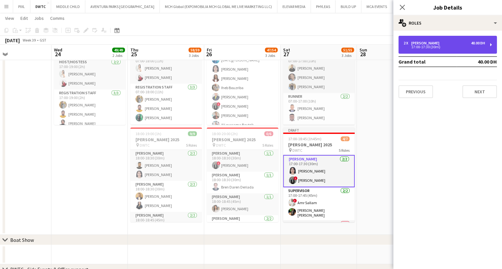
click at [437, 40] on div "2 x Usher 40.00 DH 17:00-17:30 (30m)" at bounding box center [447, 45] width 98 height 18
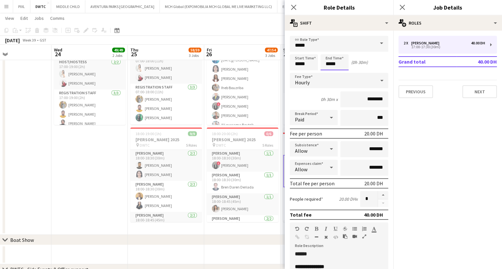
click at [331, 59] on input "*****" at bounding box center [334, 62] width 28 height 16
click at [378, 194] on button "button" at bounding box center [383, 195] width 10 height 8
type input "*"
click at [400, 4] on app-icon "Close pop-in" at bounding box center [402, 7] width 9 height 9
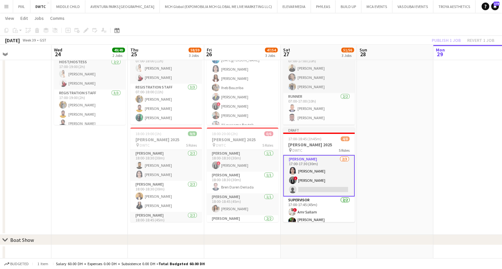
click at [327, 181] on app-card-role "Usher 2/3 17:00-17:30 (30m) Fazeen Shahzad ! Hassan Elasfory single-neutral-act…" at bounding box center [319, 176] width 72 height 42
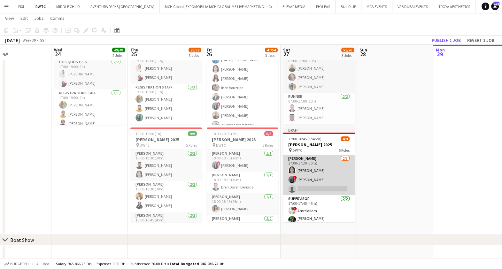
click at [327, 181] on app-card-role "Usher 2/3 17:00-17:30 (30m) Fazeen Shahzad ! Hassan Elasfory single-neutral-act…" at bounding box center [319, 175] width 72 height 40
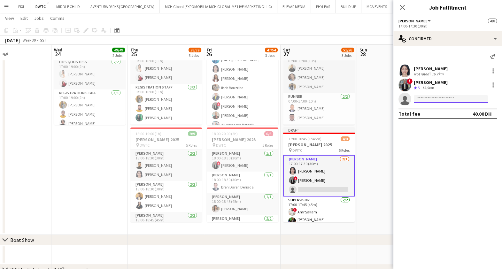
drag, startPoint x: 431, startPoint y: 98, endPoint x: 438, endPoint y: 93, distance: 8.7
click at [434, 99] on input at bounding box center [451, 99] width 74 height 8
type input "******"
click at [455, 112] on span "moemenelshiekh22@gmail.com" at bounding box center [451, 113] width 64 height 5
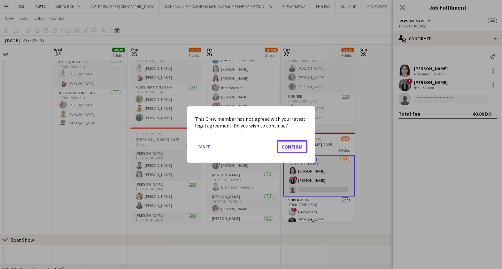
click at [291, 149] on button "Confirm" at bounding box center [292, 146] width 31 height 13
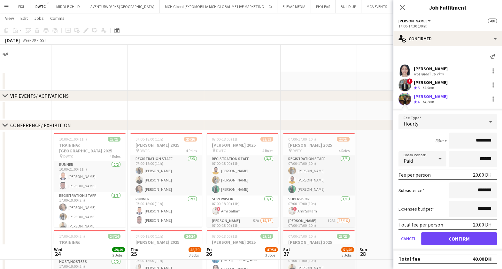
scroll to position [200, 0]
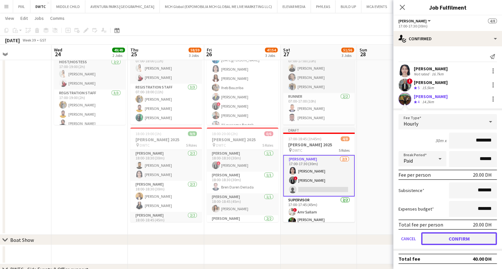
click at [463, 236] on button "Confirm" at bounding box center [459, 238] width 76 height 13
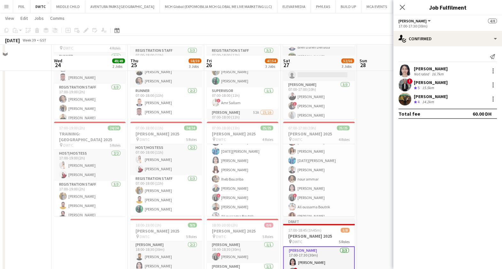
scroll to position [120, 0]
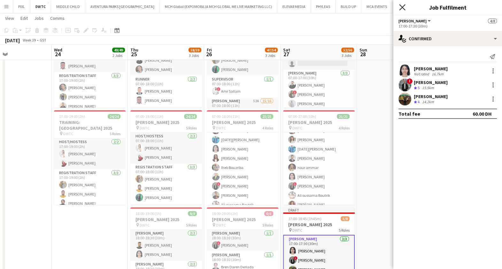
click at [401, 8] on icon at bounding box center [402, 7] width 6 height 6
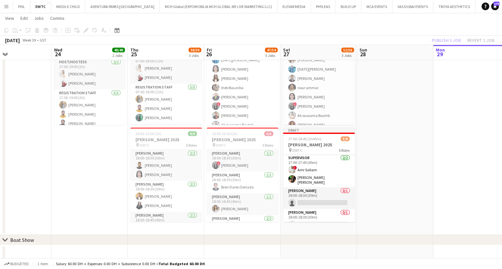
scroll to position [70, 0]
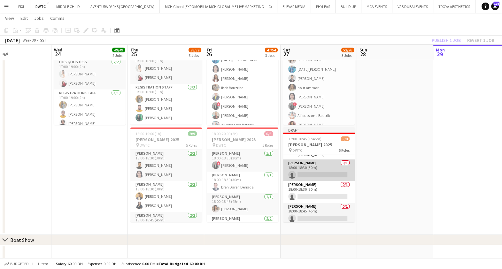
click at [316, 163] on app-card-role "Usher 0/1 18:00-18:30 (30m) single-neutral-actions" at bounding box center [319, 170] width 72 height 22
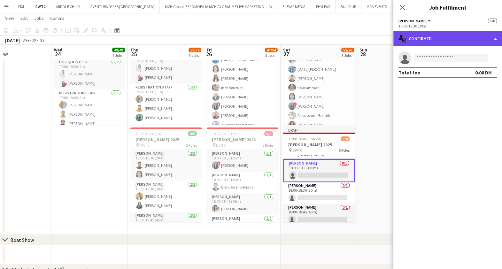
click at [441, 40] on div "single-neutral-actions-check-2 Confirmed" at bounding box center [447, 38] width 109 height 15
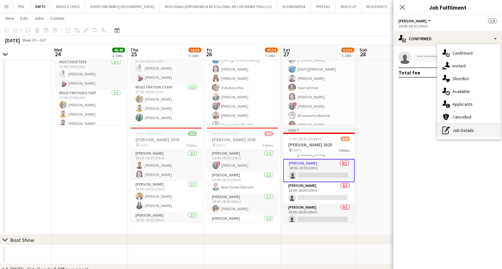
click at [460, 128] on div "pen-write Job Details" at bounding box center [468, 130] width 63 height 13
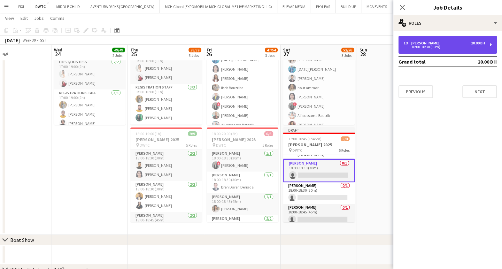
click at [425, 43] on div "Usher" at bounding box center [426, 43] width 31 height 4
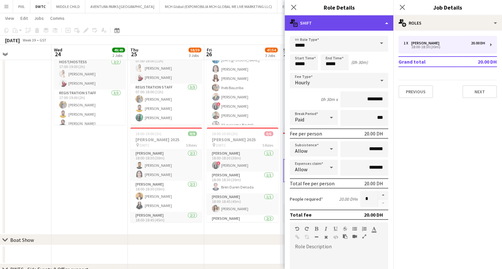
click at [379, 23] on div "multiple-actions-text Shift" at bounding box center [339, 22] width 109 height 15
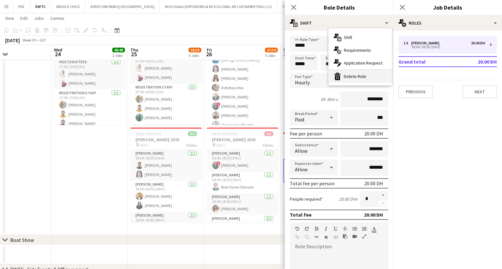
click at [364, 78] on div "bin-2 Delete Role" at bounding box center [359, 76] width 63 height 13
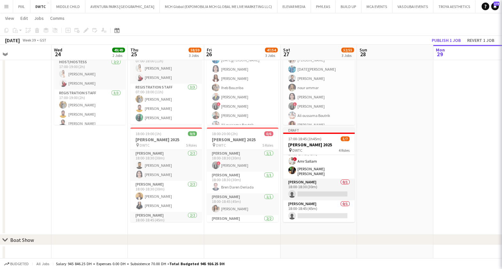
scroll to position [48, 0]
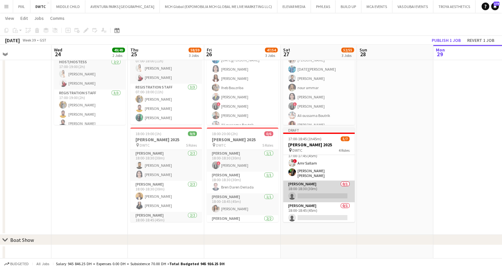
click at [320, 184] on app-card-role "Usher 0/1 18:00-18:30 (30m) single-neutral-actions" at bounding box center [319, 192] width 72 height 22
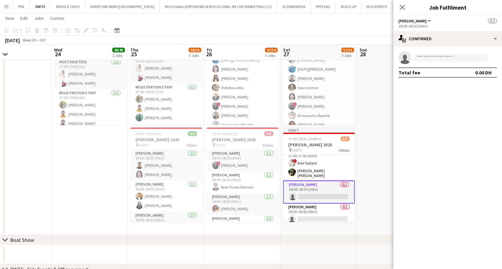
click at [451, 30] on app-options-switcher "Usher All roles Usher 5/7 18:00-18:30 (30m)" at bounding box center [447, 23] width 109 height 16
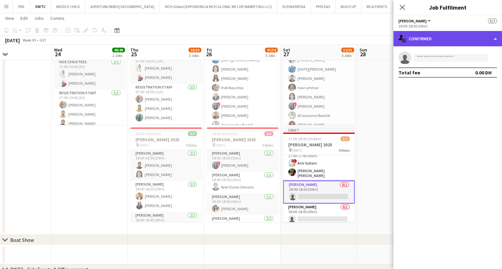
click at [452, 34] on div "single-neutral-actions-check-2 Confirmed" at bounding box center [447, 38] width 109 height 15
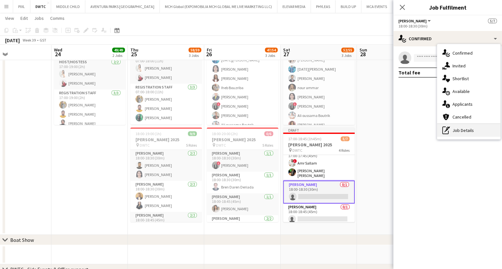
click at [474, 130] on div "pen-write Job Details" at bounding box center [468, 130] width 63 height 13
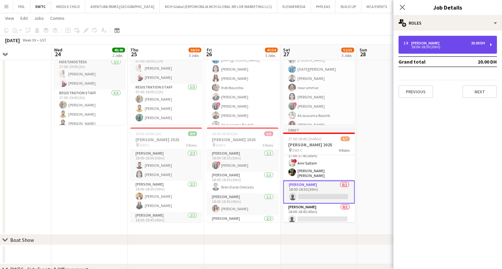
click at [431, 41] on div "1 x Usher 20.00 DH" at bounding box center [444, 43] width 81 height 4
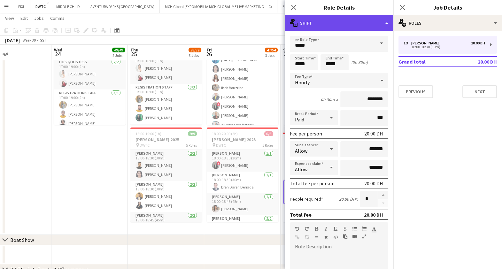
click at [347, 22] on div "multiple-actions-text Shift" at bounding box center [339, 22] width 109 height 15
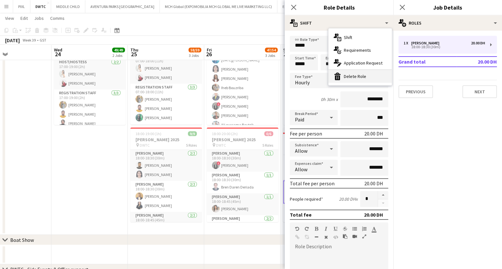
click at [357, 77] on div "bin-2 Delete Role" at bounding box center [359, 76] width 63 height 13
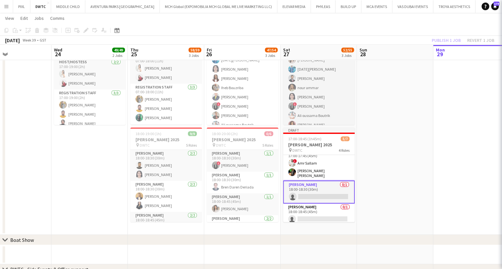
scroll to position [26, 0]
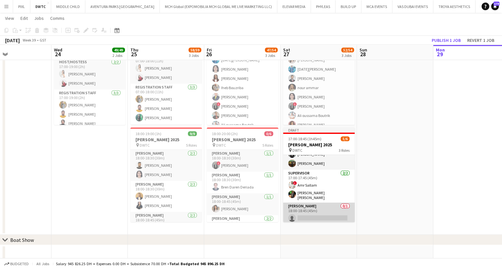
click at [326, 203] on app-card-role "Usher 0/1 18:00-18:45 (45m) single-neutral-actions" at bounding box center [319, 214] width 72 height 22
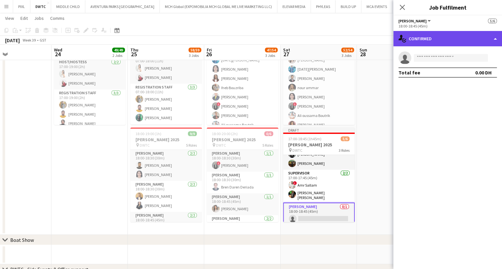
click at [442, 36] on div "single-neutral-actions-check-2 Confirmed" at bounding box center [447, 38] width 109 height 15
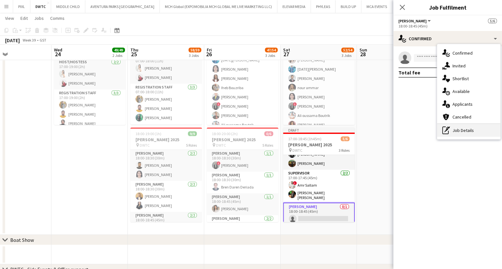
click at [469, 129] on div "pen-write Job Details" at bounding box center [468, 130] width 63 height 13
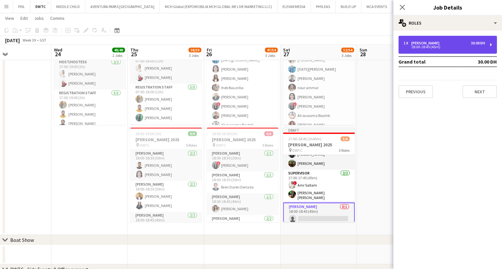
click at [436, 48] on div "18:00-18:45 (45m)" at bounding box center [444, 46] width 81 height 3
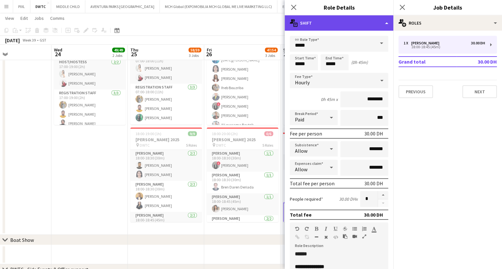
click at [341, 20] on div "multiple-actions-text Shift" at bounding box center [339, 22] width 109 height 15
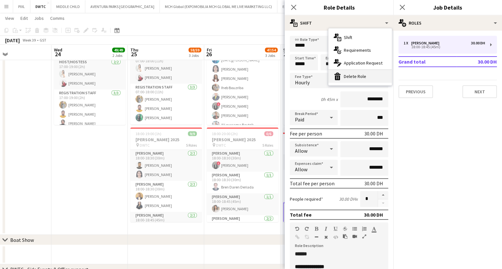
click at [352, 74] on div "bin-2 Delete Role" at bounding box center [359, 76] width 63 height 13
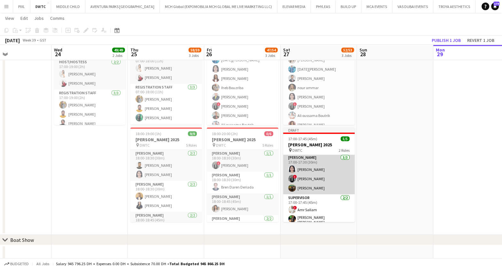
scroll to position [0, 0]
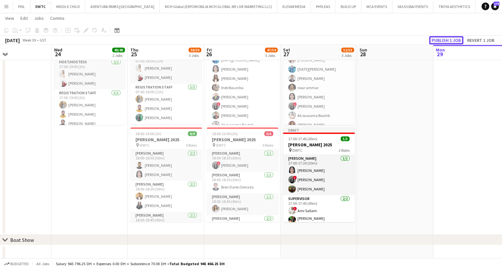
click at [447, 41] on button "Publish 1 job" at bounding box center [446, 40] width 34 height 8
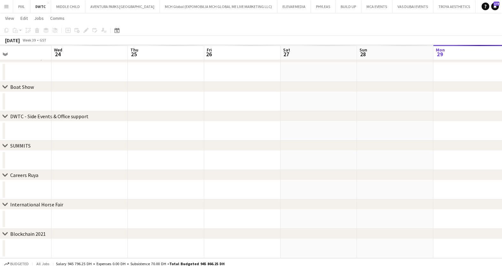
scroll to position [67, 0]
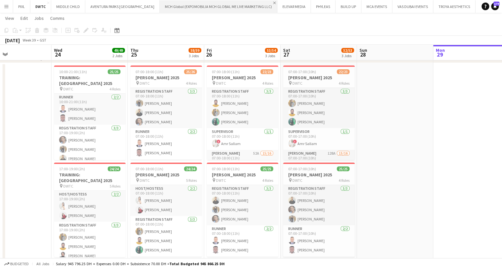
click at [273, 2] on app-icon "Close" at bounding box center [274, 3] width 3 height 3
click at [271, 2] on app-icon "Close" at bounding box center [272, 3] width 3 height 3
click at [281, 2] on app-icon "Close" at bounding box center [282, 3] width 3 height 3
click at [282, 2] on app-icon "Close" at bounding box center [283, 3] width 3 height 3
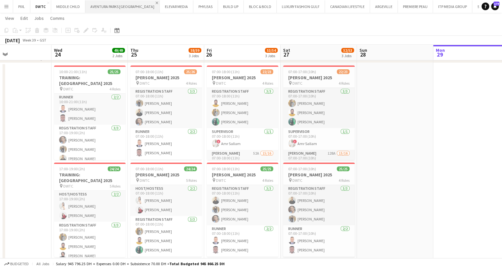
click at [156, 3] on app-icon "Close" at bounding box center [157, 3] width 3 height 3
click at [140, 3] on app-icon "Close" at bounding box center [140, 3] width 3 height 3
click at [142, 2] on app-icon "Close" at bounding box center [142, 3] width 3 height 3
click at [148, 2] on app-icon "Close" at bounding box center [149, 3] width 3 height 3
click at [389, 2] on app-icon "Close" at bounding box center [390, 3] width 3 height 3
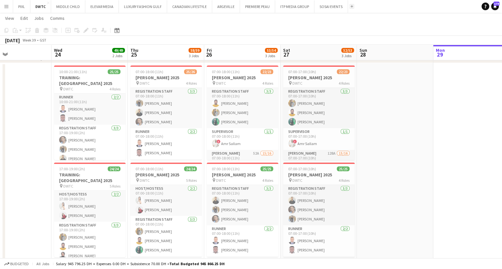
click at [352, 5] on button "Add" at bounding box center [351, 6] width 5 height 5
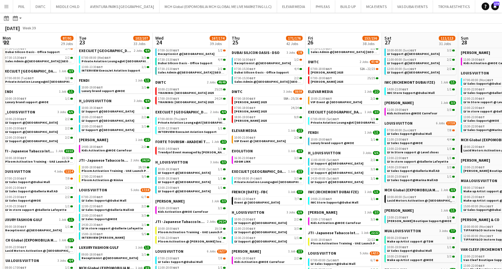
scroll to position [0, 157]
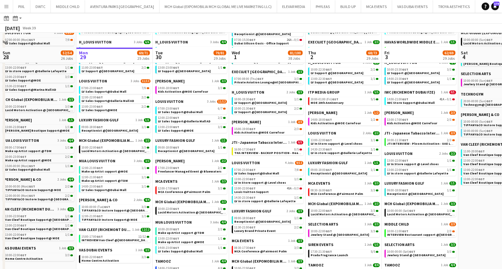
scroll to position [240, 0]
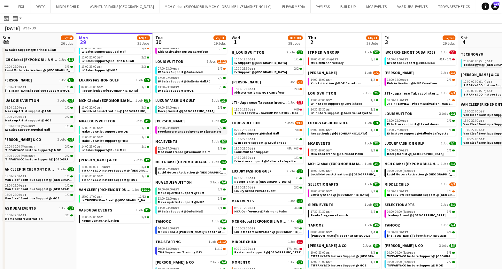
click at [192, 127] on div "17:00-23:00 GST 2/2" at bounding box center [192, 128] width 68 height 3
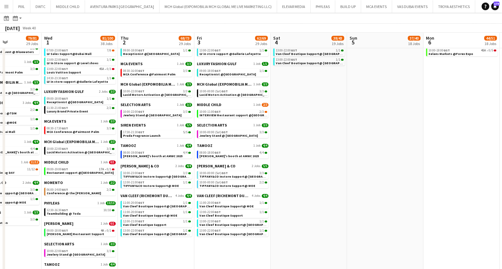
scroll to position [0, 255]
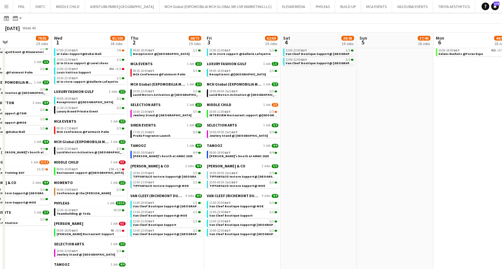
drag, startPoint x: 387, startPoint y: 170, endPoint x: 249, endPoint y: 181, distance: 138.5
click at [248, 181] on app-calendar-viewport "Sat 27 116/118 32 Jobs Sun 28 52/54 26 Jobs Mon 29 69/71 25 Jobs Tue 30 79/81 2…" at bounding box center [251, 74] width 502 height 725
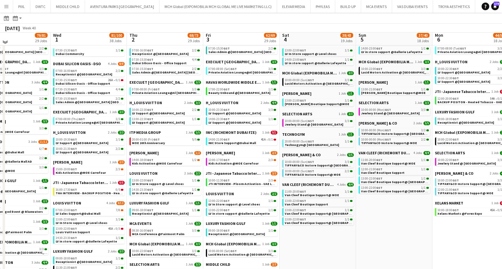
scroll to position [0, 0]
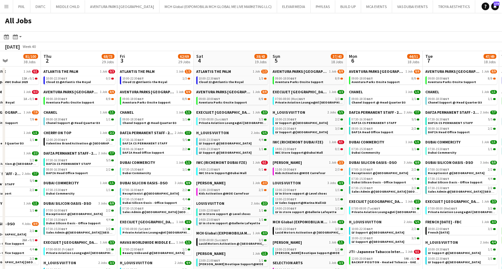
drag, startPoint x: 403, startPoint y: 84, endPoint x: 361, endPoint y: 86, distance: 41.9
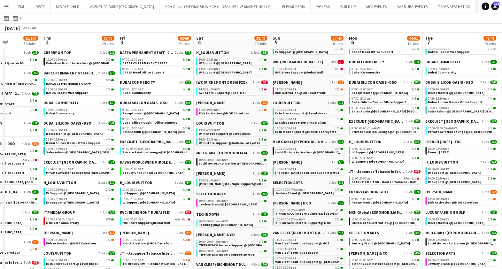
click at [504, 2] on app-icon "Close" at bounding box center [505, 3] width 3 height 3
click at [471, 2] on app-icon "Close" at bounding box center [472, 3] width 3 height 3
click at [429, 2] on app-icon "Close" at bounding box center [430, 3] width 3 height 3
click at [388, 3] on app-icon "Close" at bounding box center [389, 3] width 3 height 3
click at [405, 2] on app-icon "Close" at bounding box center [406, 3] width 3 height 3
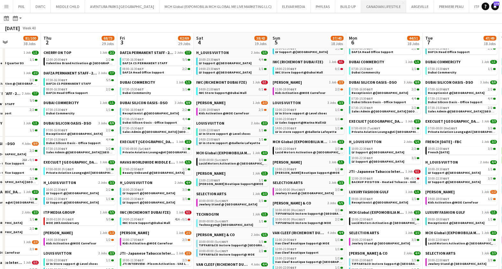
click at [375, 1] on button "CANADIAN LIFESTYLE Close" at bounding box center [383, 6] width 45 height 12
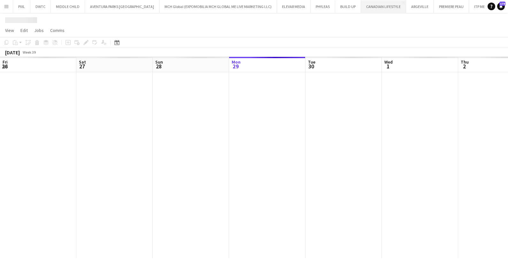
scroll to position [0, 153]
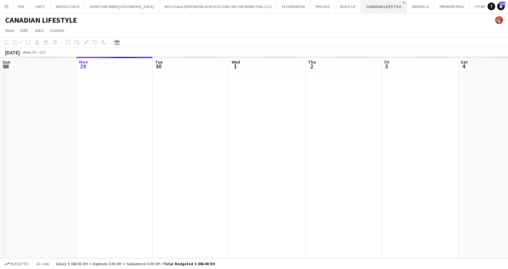
click at [403, 3] on app-icon "Close" at bounding box center [404, 3] width 3 height 3
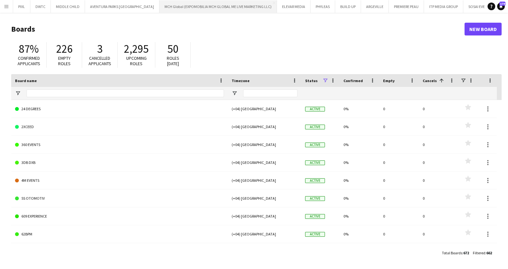
click at [0, 0] on app-icon "Close" at bounding box center [0, 0] width 0 height 0
click at [198, 2] on app-icon "Close" at bounding box center [199, 3] width 3 height 3
click at [354, 5] on app-icon "Add" at bounding box center [354, 6] width 3 height 3
click at [354, 6] on app-icon "Add" at bounding box center [354, 6] width 3 height 3
click at [50, 92] on input "Board name Filter Input" at bounding box center [125, 93] width 197 height 8
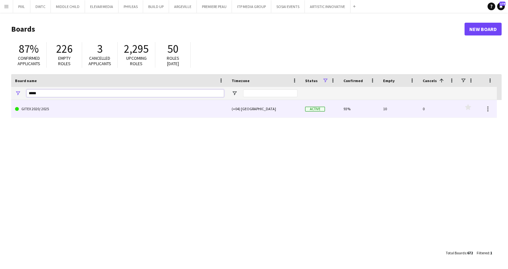
type input "*****"
click at [41, 109] on link "GITEX 2020/ 2025" at bounding box center [119, 109] width 209 height 18
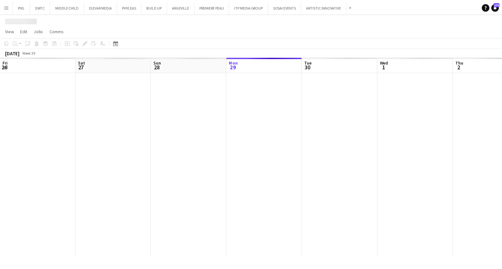
scroll to position [0, 153]
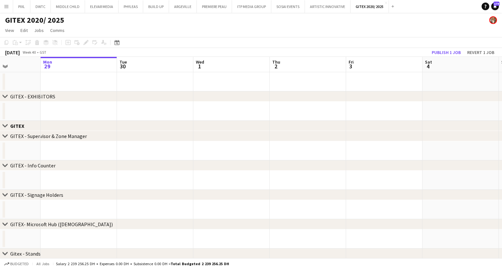
drag, startPoint x: 401, startPoint y: 150, endPoint x: 160, endPoint y: 137, distance: 241.3
drag, startPoint x: 295, startPoint y: 149, endPoint x: 252, endPoint y: 145, distance: 43.0
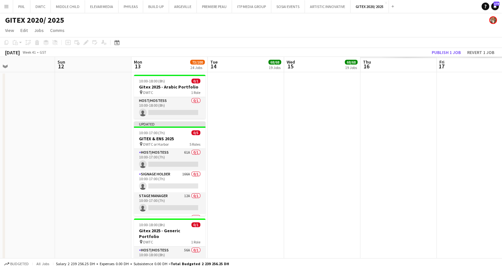
scroll to position [0, 205]
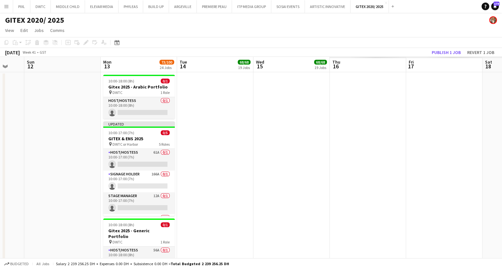
drag, startPoint x: 435, startPoint y: 147, endPoint x: 75, endPoint y: 151, distance: 360.4
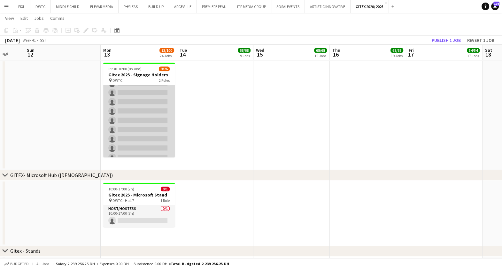
scroll to position [0, 0]
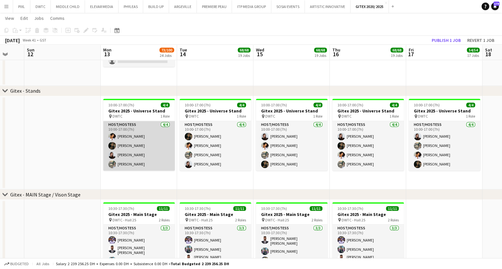
click at [158, 148] on app-card-role "Host/Hostess [DATE] 10:00-17:00 (7h) [PERSON_NAME] [PERSON_NAME] Requeza [PERSO…" at bounding box center [139, 146] width 72 height 50
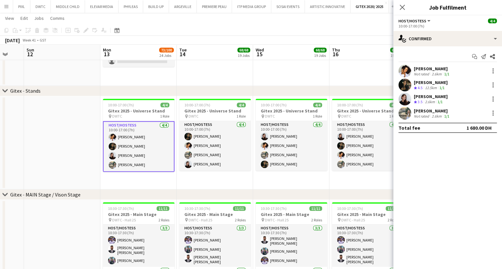
click at [429, 97] on div "[PERSON_NAME]" at bounding box center [431, 97] width 34 height 6
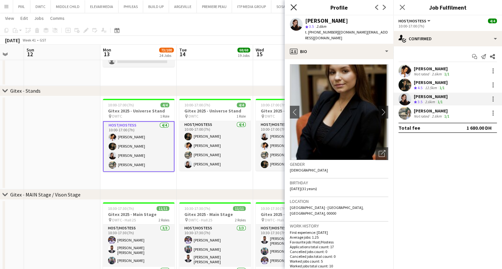
click at [293, 7] on icon at bounding box center [293, 7] width 6 height 6
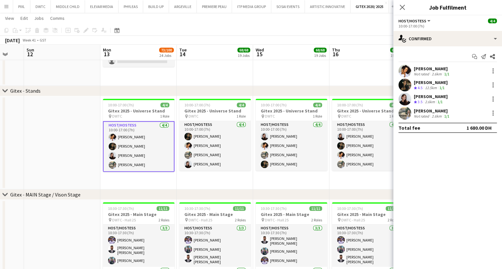
click at [424, 111] on div "[PERSON_NAME]" at bounding box center [432, 111] width 37 height 6
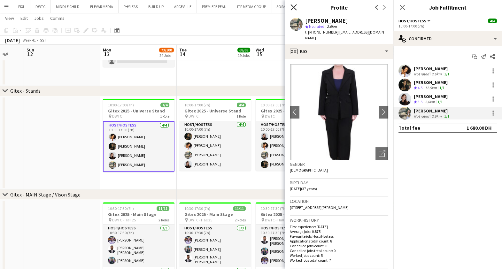
click at [290, 5] on icon "Close pop-in" at bounding box center [293, 7] width 6 height 6
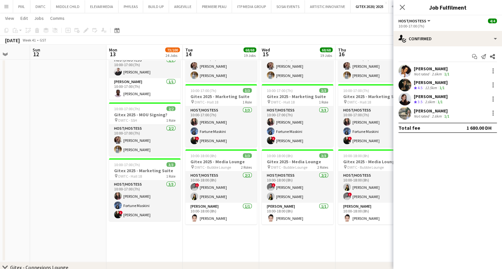
drag, startPoint x: 177, startPoint y: 191, endPoint x: 314, endPoint y: 192, distance: 137.1
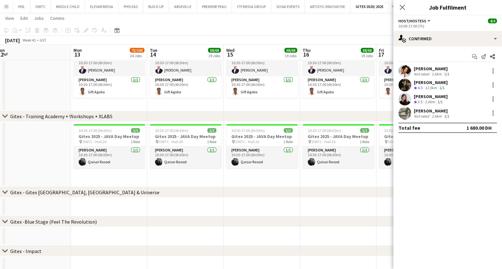
scroll to position [0, 271]
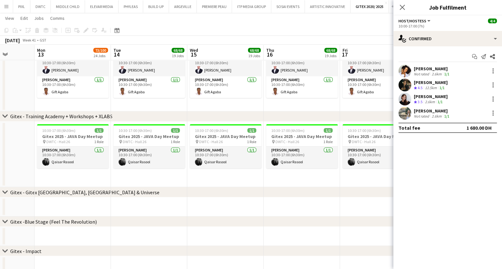
drag, startPoint x: 291, startPoint y: 175, endPoint x: 232, endPoint y: 177, distance: 58.8
click at [400, 5] on icon at bounding box center [402, 7] width 6 height 6
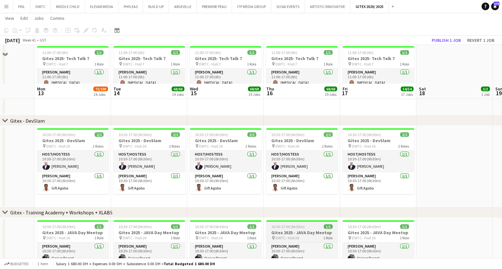
scroll to position [1996, 0]
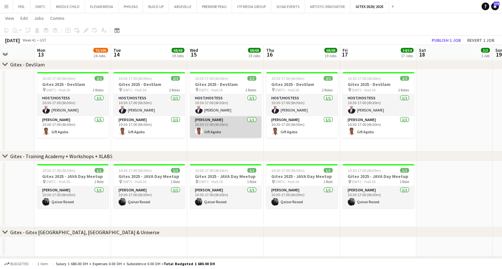
click at [215, 129] on app-card-role "[PERSON_NAME] [DATE] 10:30-17:00 (6h30m) Gift Agaba" at bounding box center [226, 127] width 72 height 22
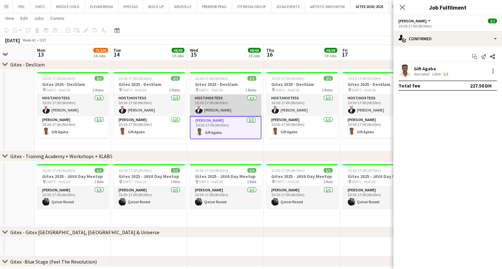
click at [236, 101] on app-card-role "Host/Hostess [DATE] 10:30-17:00 (6h30m) [PERSON_NAME]" at bounding box center [226, 106] width 72 height 22
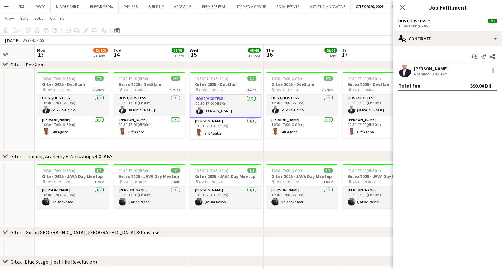
click at [411, 73] on div "[PERSON_NAME] Not rated 3241.4km" at bounding box center [447, 71] width 109 height 13
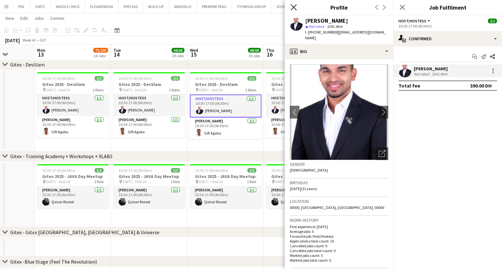
click at [294, 5] on icon "Close pop-in" at bounding box center [293, 7] width 6 height 6
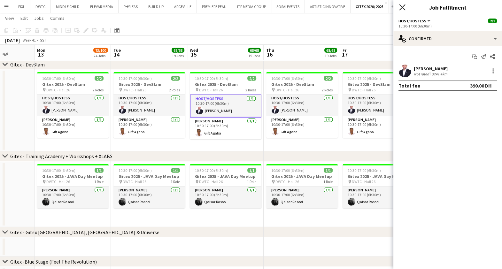
click at [403, 5] on icon "Close pop-in" at bounding box center [402, 7] width 6 height 6
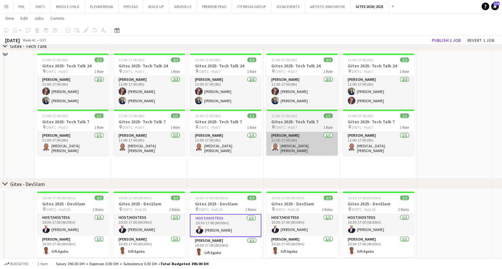
scroll to position [1837, 0]
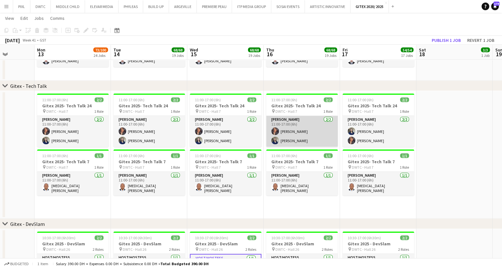
click at [308, 132] on app-card-role "Usher 2/2 11:00-17:00 (6h) Maryam Mohammad Gladys Gonzalez" at bounding box center [302, 131] width 72 height 31
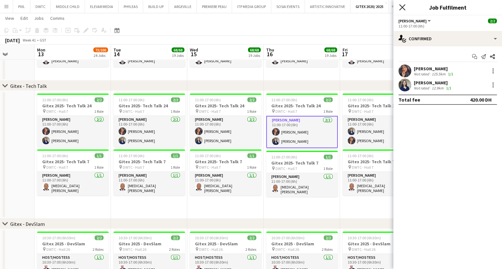
click at [403, 5] on icon "Close pop-in" at bounding box center [402, 7] width 6 height 6
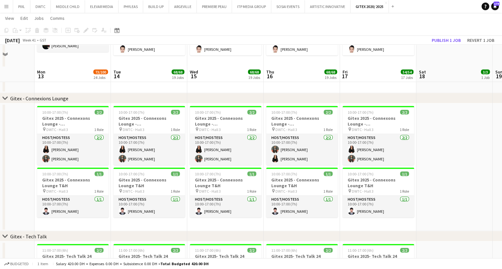
scroll to position [1677, 0]
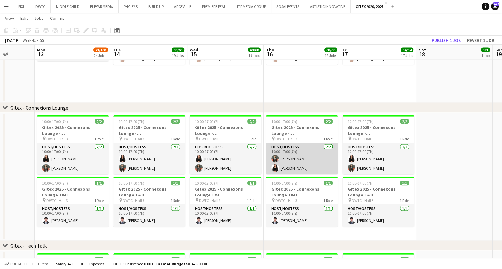
click at [298, 168] on app-card-role "Host/Hostess 2/2 10:00-17:00 (7h) Maricar Dizon Zara Aamir" at bounding box center [302, 158] width 72 height 31
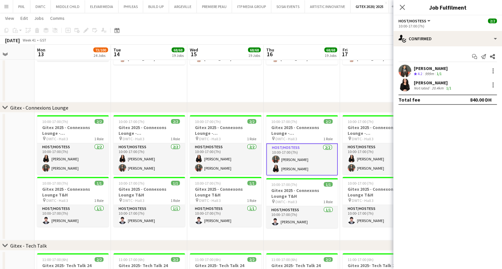
click at [422, 88] on div "Not rated" at bounding box center [422, 88] width 17 height 5
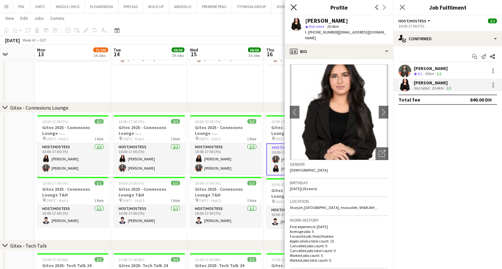
click at [293, 6] on icon "Close pop-in" at bounding box center [293, 7] width 6 height 6
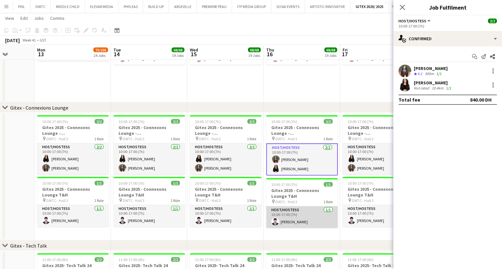
click at [289, 221] on app-card-role "Host/Hostess 1/1 10:00-17:00 (7h) Abdullah Hassan" at bounding box center [302, 217] width 72 height 22
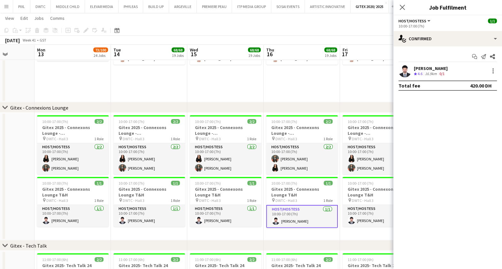
click at [296, 216] on app-card-role "Host/Hostess 1/1 10:00-17:00 (7h) Abdullah Hassan" at bounding box center [302, 216] width 72 height 23
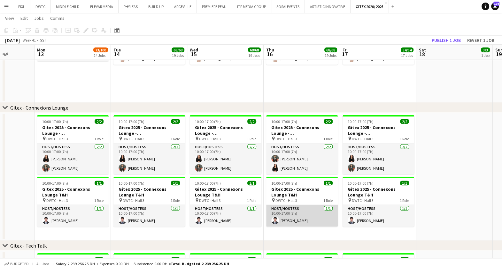
click at [296, 216] on app-card-role "Host/Hostess 1/1 10:00-17:00 (7h) Abdullah Hassan" at bounding box center [302, 216] width 72 height 22
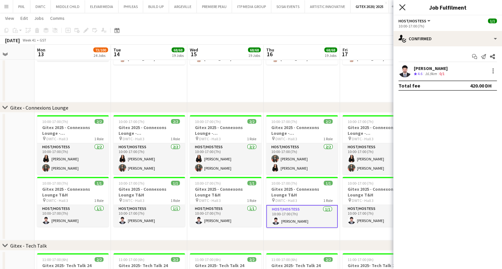
click at [401, 6] on icon at bounding box center [402, 7] width 6 height 6
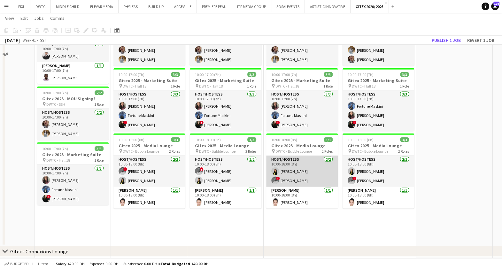
scroll to position [1518, 0]
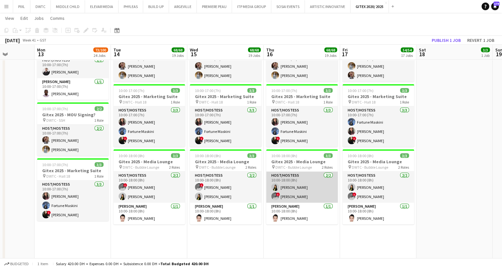
click at [304, 181] on app-card-role "Host/Hostess 2/2 10:00-18:00 (8h) Dana Maharmeh ! Nour Kalaji" at bounding box center [302, 187] width 72 height 31
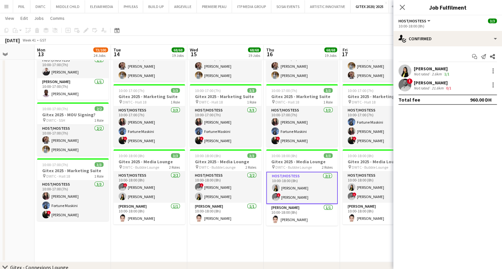
click at [425, 69] on div "Dana Maharmeh" at bounding box center [432, 69] width 37 height 6
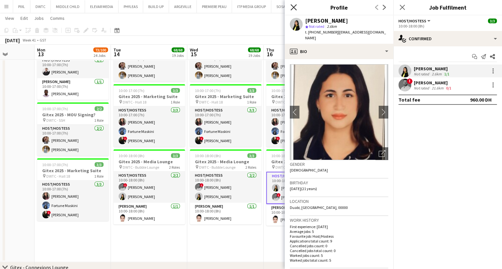
click at [294, 5] on icon "Close pop-in" at bounding box center [293, 7] width 6 height 6
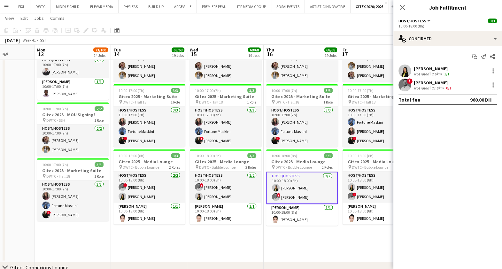
click at [420, 87] on div "Not rated" at bounding box center [422, 88] width 17 height 5
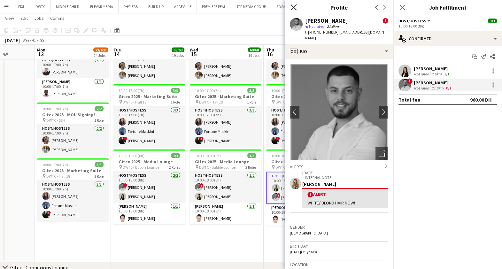
click at [292, 7] on icon "Close pop-in" at bounding box center [293, 7] width 6 height 6
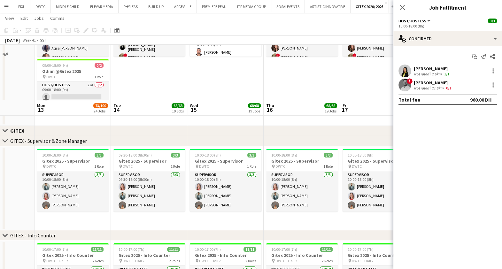
scroll to position [319, 0]
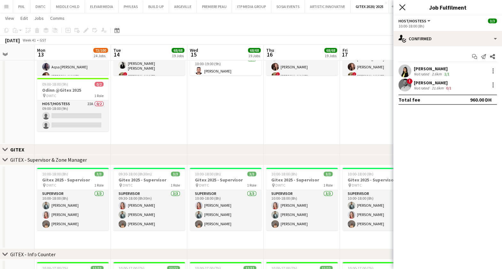
click at [404, 6] on icon "Close pop-in" at bounding box center [402, 7] width 6 height 6
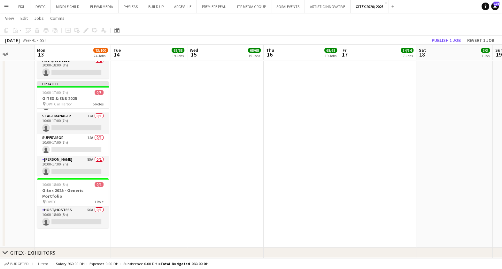
scroll to position [17, 0]
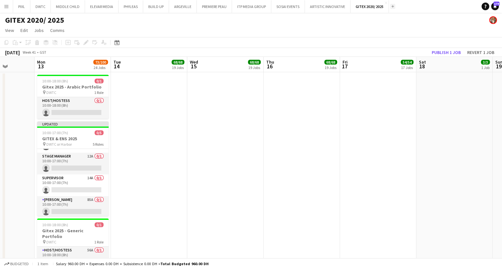
click at [392, 7] on app-icon "Add" at bounding box center [392, 6] width 3 height 3
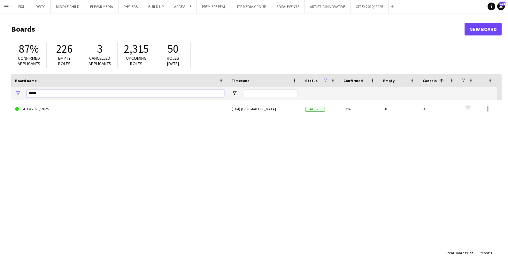
drag, startPoint x: 48, startPoint y: 95, endPoint x: -2, endPoint y: 92, distance: 49.6
click at [0, 92] on html "Menu Boards Boards Boards All jobs Status Workforce Workforce My Workforce Recr…" at bounding box center [254, 134] width 508 height 269
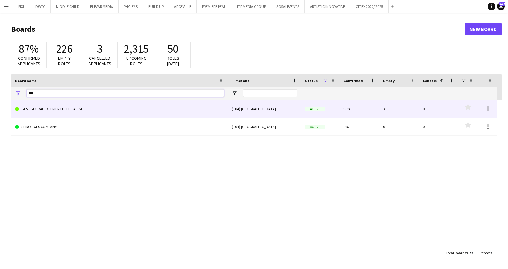
type input "***"
click at [98, 109] on link "GES - GLOBAL EXPERIENCE SPECIALIST" at bounding box center [119, 109] width 209 height 18
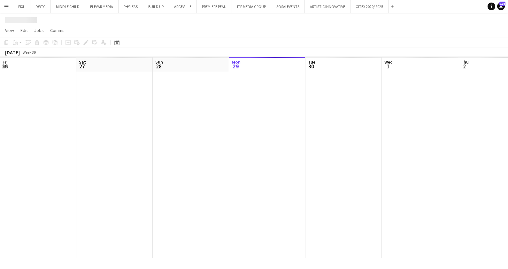
scroll to position [0, 153]
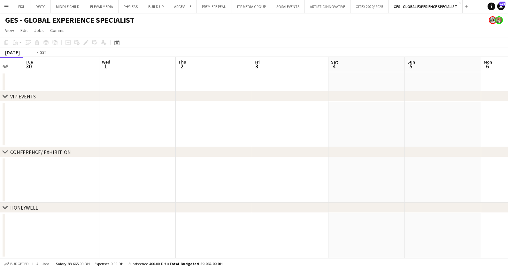
drag, startPoint x: 383, startPoint y: 119, endPoint x: -2, endPoint y: 135, distance: 385.3
click at [0, 135] on html "Menu Boards Boards Boards All jobs Status Workforce Workforce My Workforce Recr…" at bounding box center [254, 134] width 508 height 269
drag, startPoint x: 441, startPoint y: 135, endPoint x: 46, endPoint y: 136, distance: 394.9
click at [46, 136] on app-calendar-viewport "Sat 4 Sun 5 Mon 6 Tue 7 Wed 8 Thu 9 Fri 10 Sat 11 Sun 12 Mon 13 Tue 14 Wed 15" at bounding box center [254, 157] width 508 height 201
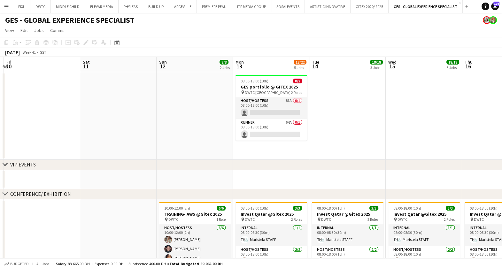
drag, startPoint x: 384, startPoint y: 133, endPoint x: 147, endPoint y: 156, distance: 237.5
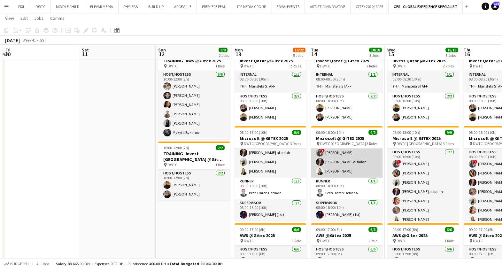
scroll to position [0, 0]
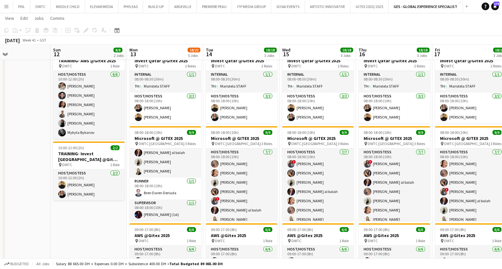
drag, startPoint x: 305, startPoint y: 177, endPoint x: 242, endPoint y: 178, distance: 63.6
click at [242, 178] on app-calendar-viewport "Wed 8 Thu 9 Fri 10 Sat 11 Sun 12 8/8 2 Jobs Mon 13 18/22 5 Jobs Tue 14 18/18 3 …" at bounding box center [251, 145] width 502 height 546
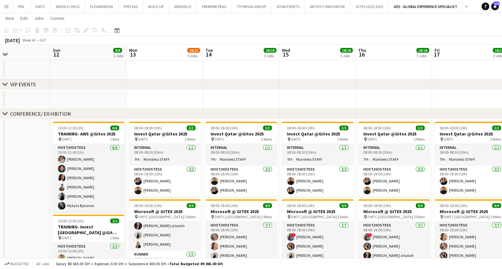
scroll to position [0, 241]
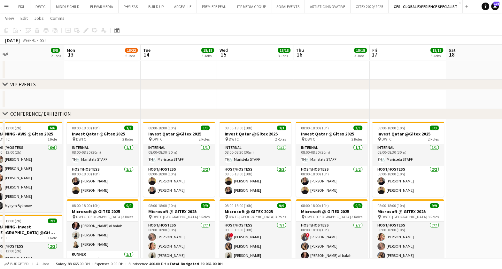
drag, startPoint x: 280, startPoint y: 149, endPoint x: 255, endPoint y: 149, distance: 25.6
click at [255, 149] on app-calendar-viewport "Thu 9 Fri 10 Sat 11 Sun 12 8/8 2 Jobs Mon 13 18/22 5 Jobs Tue 14 18/18 3 Jobs W…" at bounding box center [251, 218] width 502 height 546
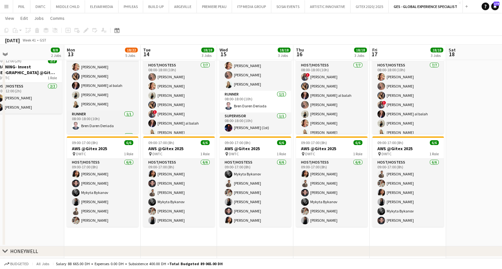
scroll to position [24, 0]
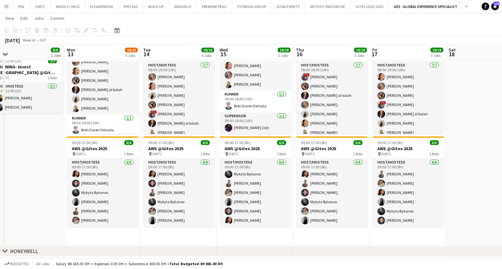
click at [116, 31] on icon "Date picker" at bounding box center [116, 30] width 5 height 5
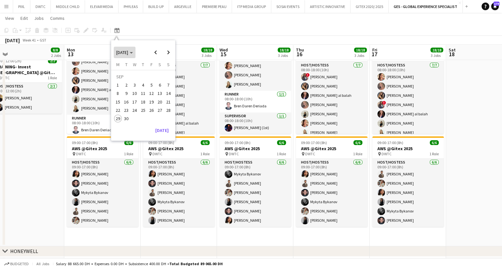
click at [128, 53] on span "[DATE]" at bounding box center [122, 53] width 12 height 6
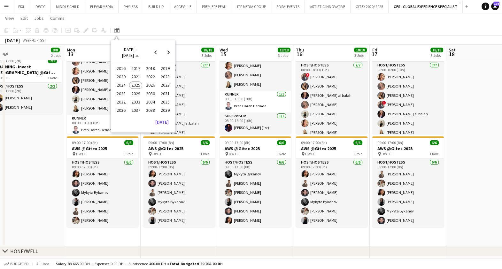
click at [123, 81] on button "2024" at bounding box center [121, 85] width 15 height 8
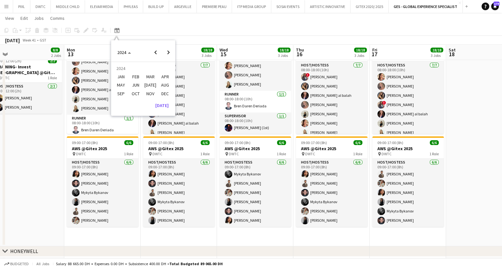
click at [135, 93] on span "OCT" at bounding box center [135, 94] width 13 height 8
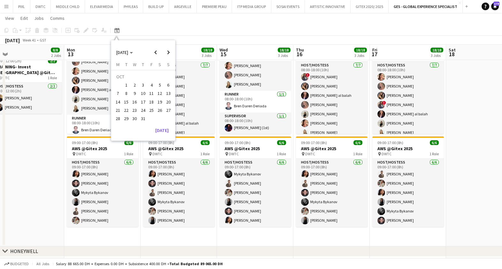
click at [157, 93] on span "12" at bounding box center [160, 94] width 8 height 8
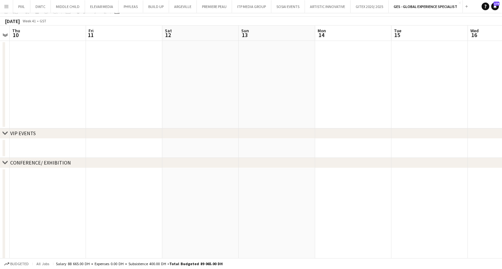
scroll to position [0, 0]
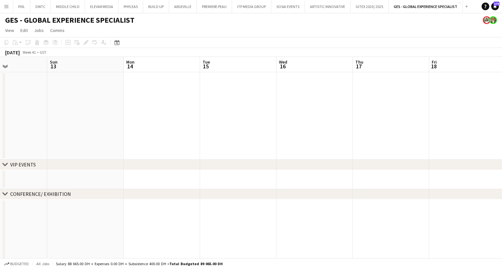
drag, startPoint x: 287, startPoint y: 107, endPoint x: 86, endPoint y: 126, distance: 201.5
drag, startPoint x: 352, startPoint y: 136, endPoint x: 161, endPoint y: 134, distance: 190.4
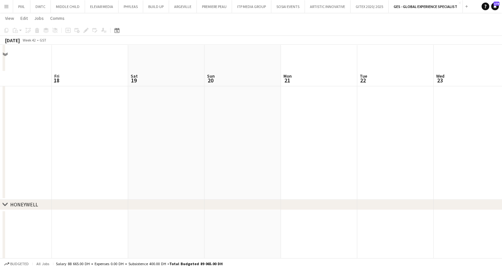
scroll to position [312, 0]
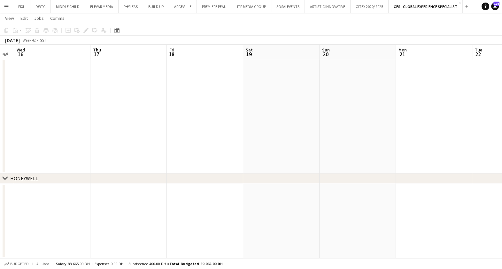
drag, startPoint x: 271, startPoint y: 118, endPoint x: 423, endPoint y: 134, distance: 153.5
drag, startPoint x: 128, startPoint y: 127, endPoint x: 414, endPoint y: 149, distance: 287.1
drag, startPoint x: 164, startPoint y: 133, endPoint x: 285, endPoint y: 143, distance: 120.9
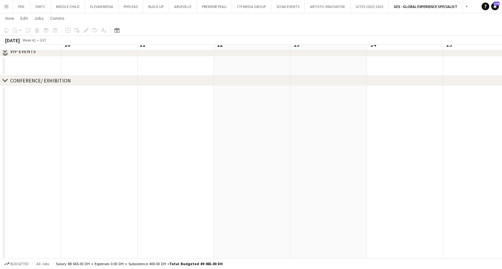
scroll to position [0, 0]
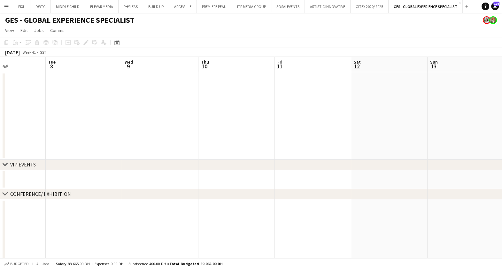
drag, startPoint x: 258, startPoint y: 119, endPoint x: 399, endPoint y: 119, distance: 140.9
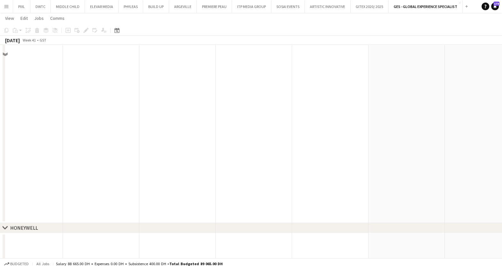
scroll to position [312, 0]
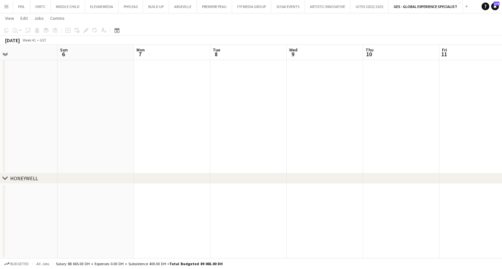
drag, startPoint x: 105, startPoint y: 139, endPoint x: 332, endPoint y: 117, distance: 227.6
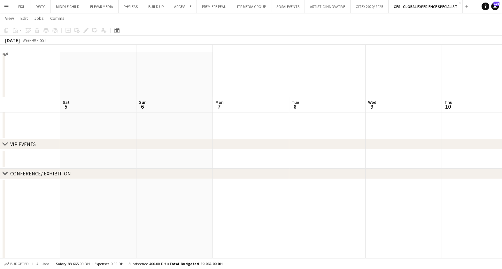
scroll to position [0, 0]
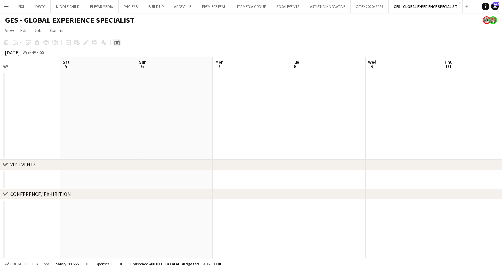
click at [115, 41] on icon at bounding box center [116, 42] width 5 height 5
click at [163, 141] on button "[DATE]" at bounding box center [162, 143] width 19 height 10
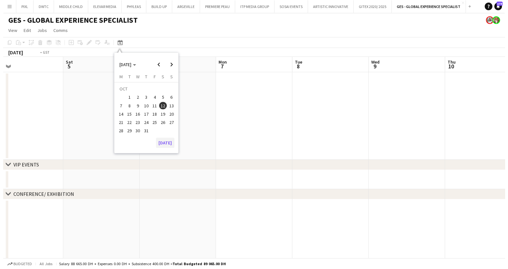
scroll to position [0, 219]
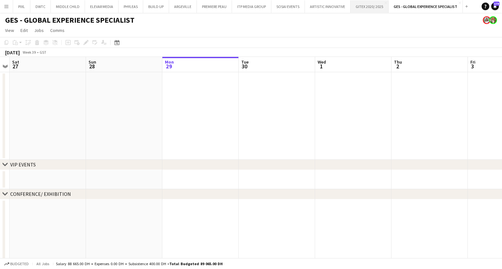
click at [361, 7] on button "GITEX 2020/ 2025 Close" at bounding box center [369, 6] width 38 height 12
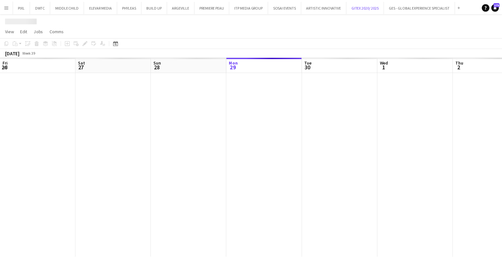
scroll to position [0, 153]
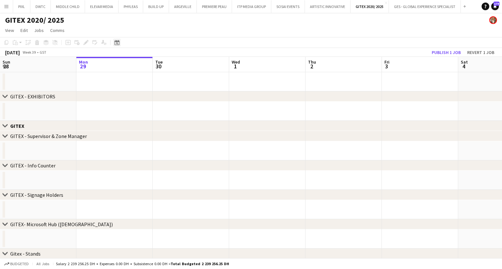
click at [119, 41] on icon at bounding box center [116, 42] width 5 height 5
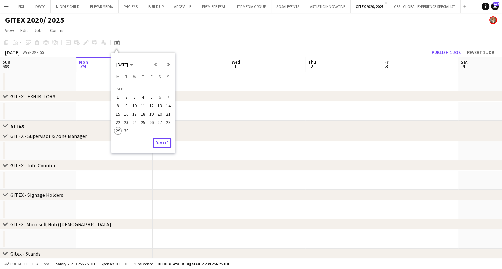
click at [161, 140] on button "[DATE]" at bounding box center [162, 143] width 19 height 10
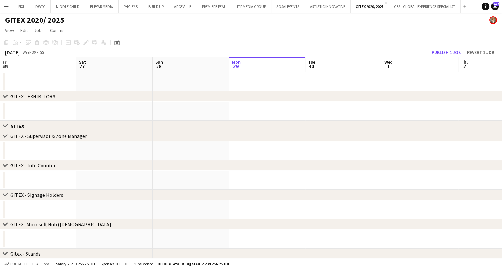
scroll to position [0, 219]
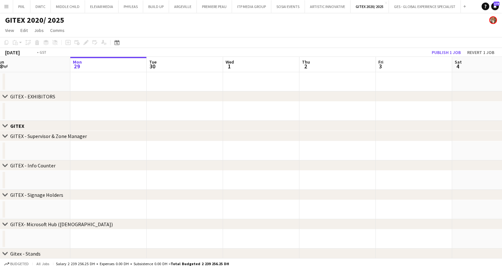
drag, startPoint x: 476, startPoint y: 107, endPoint x: 85, endPoint y: 114, distance: 391.4
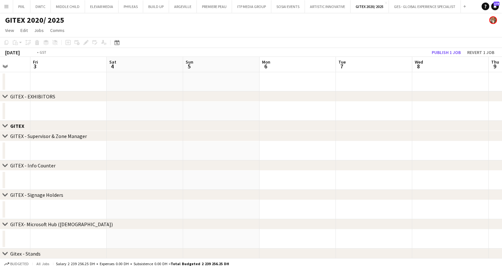
drag, startPoint x: 437, startPoint y: 105, endPoint x: 69, endPoint y: 113, distance: 368.1
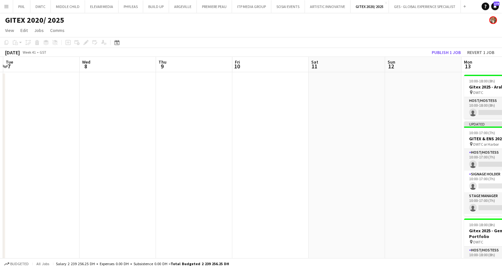
drag, startPoint x: 142, startPoint y: 117, endPoint x: 241, endPoint y: 114, distance: 98.4
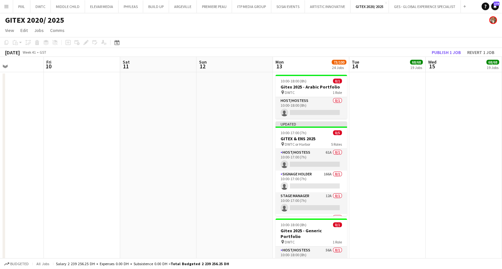
scroll to position [0, 244]
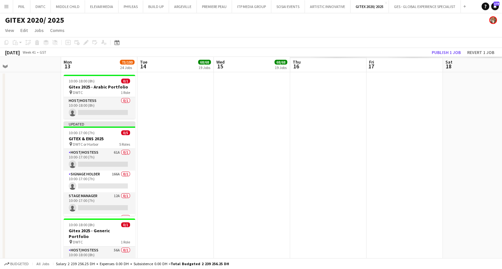
drag, startPoint x: 355, startPoint y: 123, endPoint x: 204, endPoint y: 125, distance: 151.5
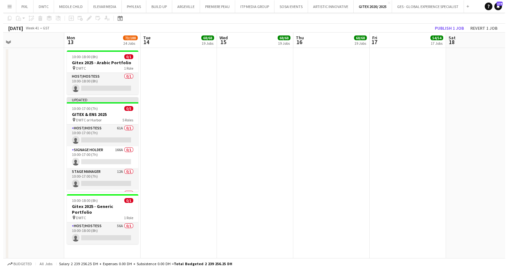
scroll to position [0, 0]
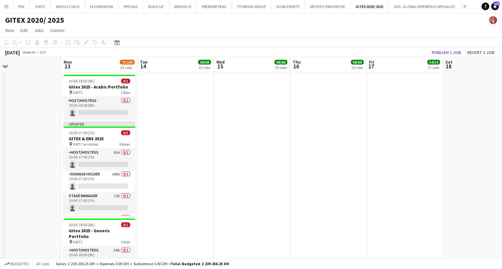
click at [465, 5] on app-icon "Add" at bounding box center [464, 6] width 3 height 3
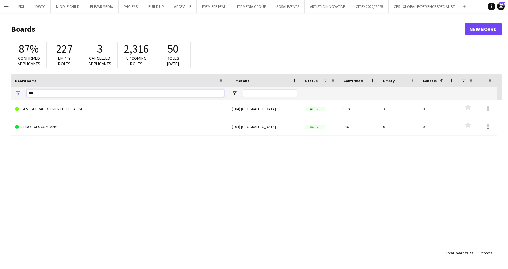
drag, startPoint x: 41, startPoint y: 95, endPoint x: -2, endPoint y: 95, distance: 42.5
click at [0, 95] on html "Menu Boards Boards Boards All jobs Status Workforce Workforce My Workforce Recr…" at bounding box center [254, 134] width 508 height 269
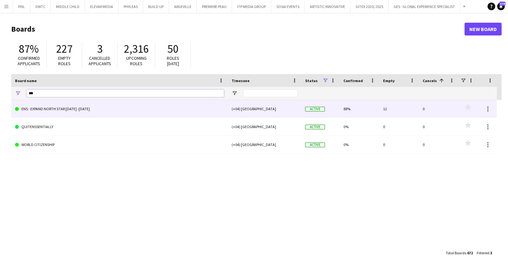
type input "***"
click at [70, 105] on link "ENS - EXPAND NORTH STAR 2023 -2025" at bounding box center [119, 109] width 209 height 18
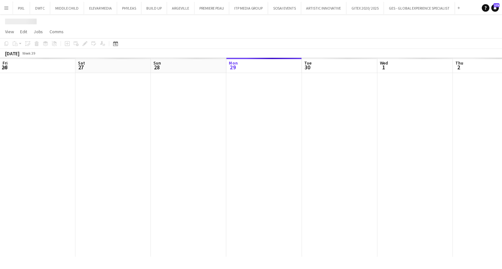
scroll to position [0, 153]
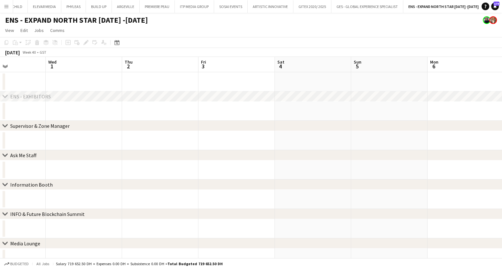
drag, startPoint x: 420, startPoint y: 109, endPoint x: 218, endPoint y: 113, distance: 201.6
click at [218, 113] on app-calendar-viewport "Sat 27 Sun 28 Mon 29 Tue 30 Wed 1 Thu 2 Fri 3 Sat 4 Sun 5 Mon 6 Tue 7 Wed 8" at bounding box center [251, 250] width 502 height 387
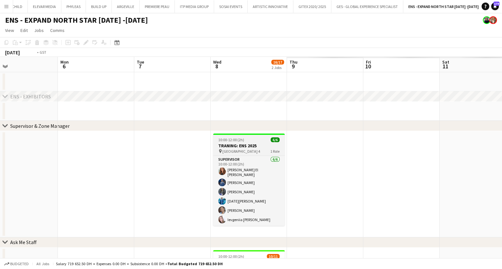
scroll to position [0, 276]
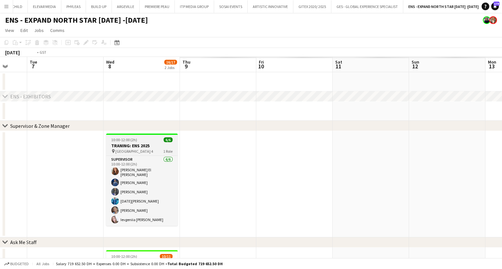
drag, startPoint x: 451, startPoint y: 169, endPoint x: 119, endPoint y: 144, distance: 332.6
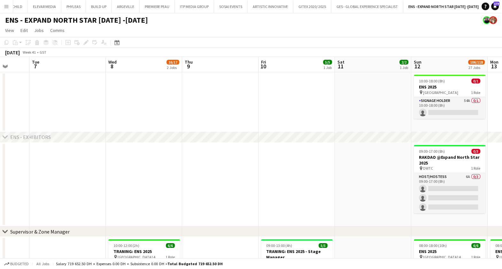
scroll to position [0, 185]
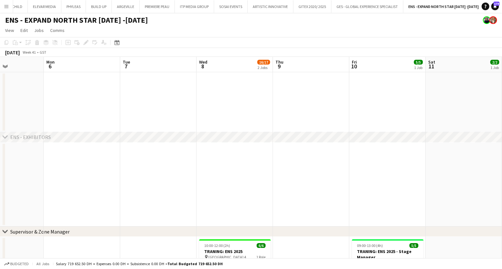
drag, startPoint x: 383, startPoint y: 183, endPoint x: 212, endPoint y: 179, distance: 171.0
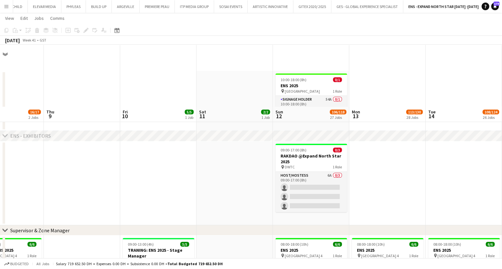
scroll to position [80, 0]
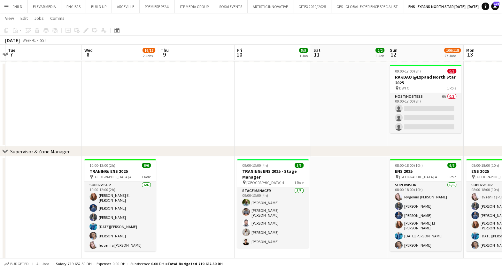
drag, startPoint x: 142, startPoint y: 103, endPoint x: 181, endPoint y: 105, distance: 38.4
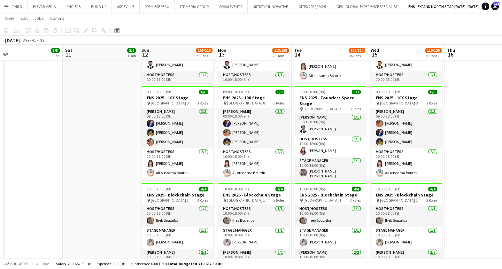
scroll to position [0, 251]
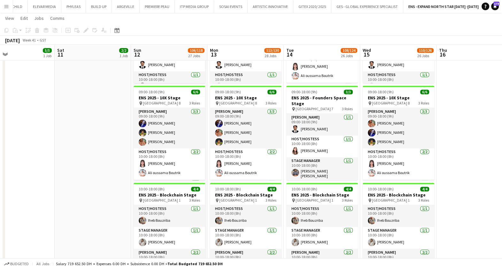
drag, startPoint x: 163, startPoint y: 167, endPoint x: 82, endPoint y: 164, distance: 80.9
click at [82, 164] on app-calendar-viewport "Tue 7 Wed 8 16/17 2 Jobs Thu 9 Fri 10 5/5 1 Job Sat 11 2/2 1 Job Sun 12 106/118…" at bounding box center [251, 54] width 502 height 2615
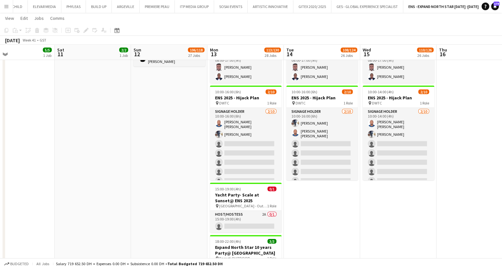
scroll to position [0, 257]
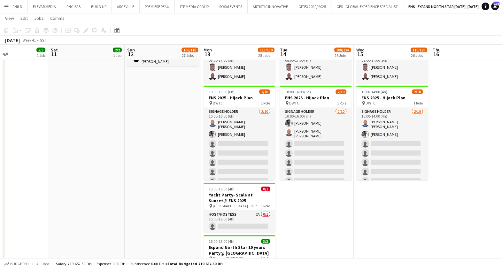
drag, startPoint x: 177, startPoint y: 141, endPoint x: -2, endPoint y: 146, distance: 179.0
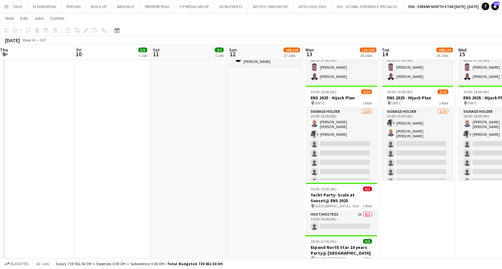
drag, startPoint x: 144, startPoint y: 166, endPoint x: 17, endPoint y: 163, distance: 127.2
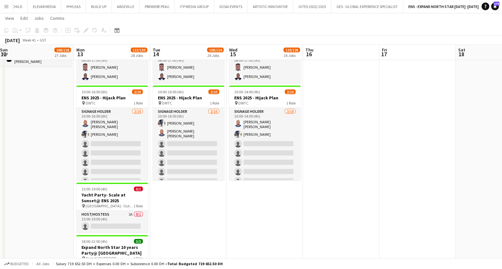
scroll to position [2341, 0]
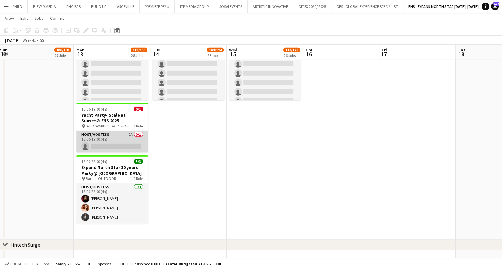
click at [114, 140] on app-card-role "Host/Hostess 2A 0/1 15:00-19:00 (4h) single-neutral-actions" at bounding box center [112, 142] width 72 height 22
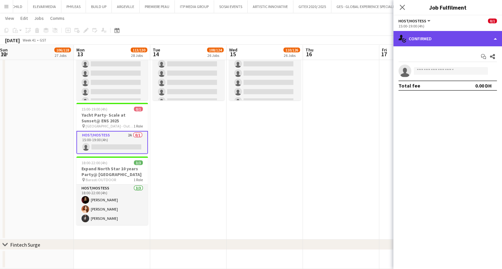
click at [481, 34] on div "single-neutral-actions-check-2 Confirmed" at bounding box center [447, 38] width 109 height 15
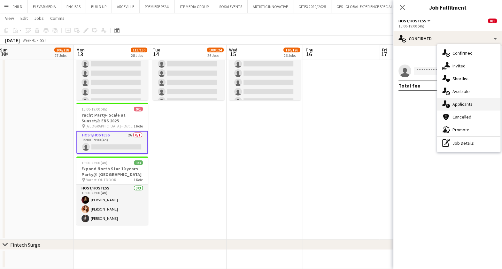
click at [461, 107] on div "single-neutral-actions-information Applicants" at bounding box center [468, 104] width 63 height 13
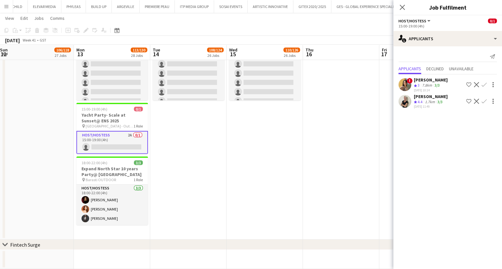
click at [420, 102] on span "4.4" at bounding box center [420, 101] width 5 height 5
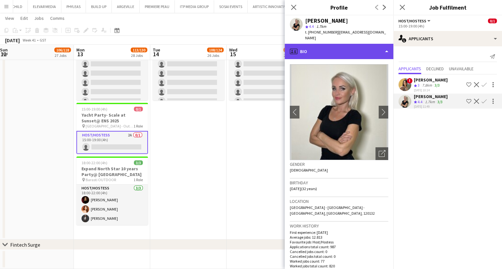
click at [381, 46] on div "profile Bio" at bounding box center [339, 51] width 109 height 15
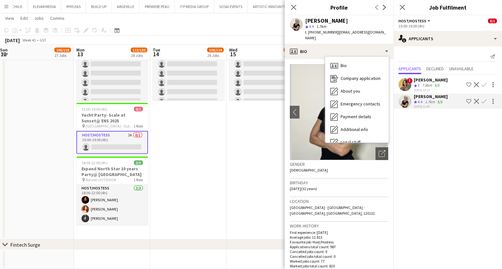
click at [484, 99] on app-icon "Confirm" at bounding box center [483, 101] width 5 height 5
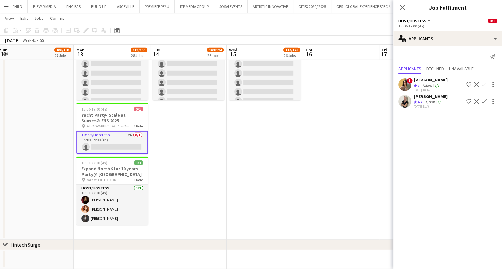
click at [484, 99] on app-icon "Confirm" at bounding box center [483, 101] width 5 height 5
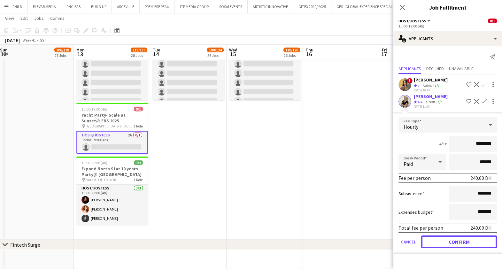
click at [431, 236] on button "Confirm" at bounding box center [459, 241] width 76 height 13
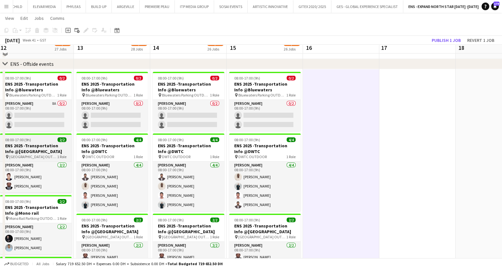
scroll to position [1942, 0]
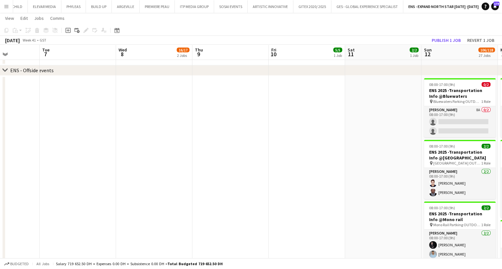
drag, startPoint x: 272, startPoint y: 166, endPoint x: 334, endPoint y: 173, distance: 61.7
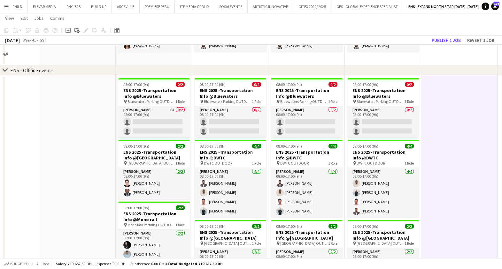
scroll to position [1902, 0]
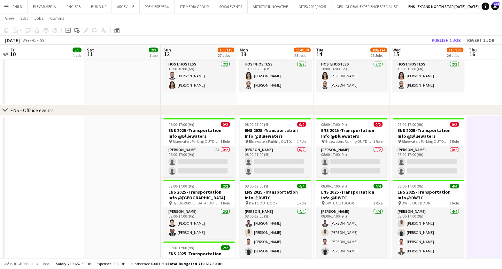
drag, startPoint x: 339, startPoint y: 162, endPoint x: 233, endPoint y: 158, distance: 106.2
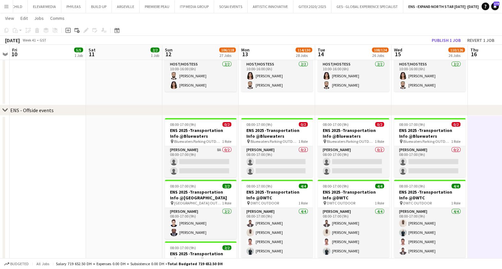
scroll to position [1982, 0]
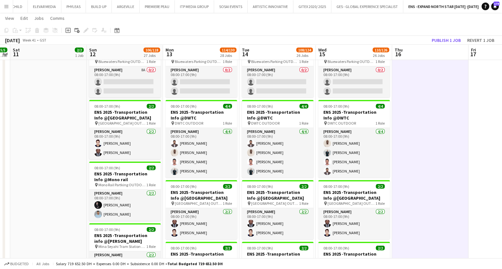
drag, startPoint x: 217, startPoint y: 130, endPoint x: 136, endPoint y: 130, distance: 80.5
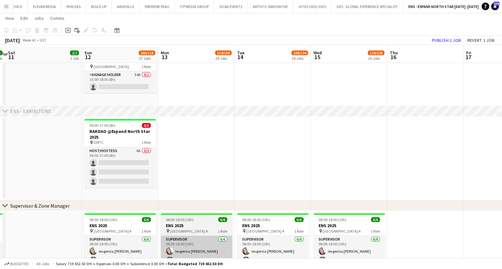
scroll to position [145, 0]
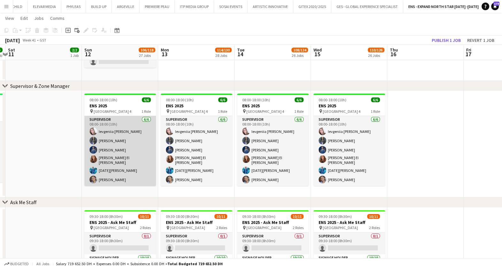
click at [102, 179] on app-card-role "Supervisor 6/6 08:00-18:00 (10h) Ievgeniia Soshenko Saima Tahir Mohammed Adel A…" at bounding box center [120, 151] width 72 height 70
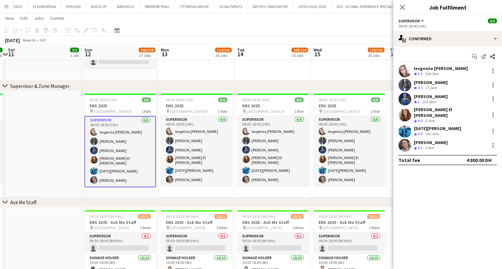
click at [428, 135] on div "Ievgeniia Soshenko Crew rating 4.6 104.3km Saima Tahir Crew rating 4.5 17.1km M…" at bounding box center [447, 108] width 109 height 87
click at [428, 141] on div "janet singh" at bounding box center [431, 143] width 34 height 6
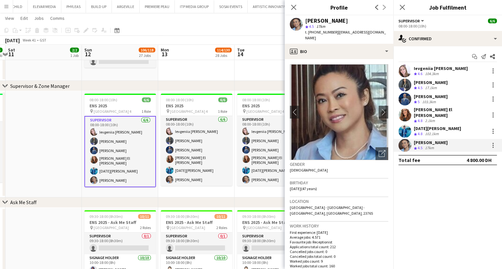
scroll to position [40, 0]
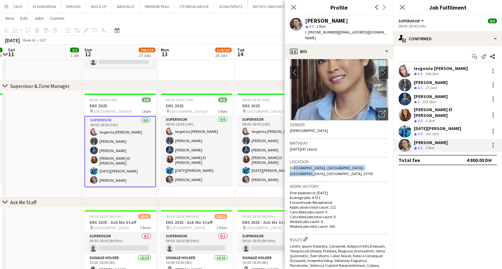
drag, startPoint x: 292, startPoint y: 162, endPoint x: 380, endPoint y: 163, distance: 87.5
click at [380, 163] on div "Location Ubora Towers - Dubai - United Arab Emirates, Dubai, 23765" at bounding box center [339, 170] width 98 height 25
click at [332, 166] on div "Location Ubora Towers - Dubai - United Arab Emirates, Dubai, 23765" at bounding box center [339, 170] width 98 height 25
drag, startPoint x: 290, startPoint y: 163, endPoint x: 387, endPoint y: 163, distance: 97.1
click at [387, 163] on app-crew-profile-bio "chevron-left chevron-right Open photos pop-in Gender Female Birthday 22-08-1978…" at bounding box center [339, 164] width 109 height 210
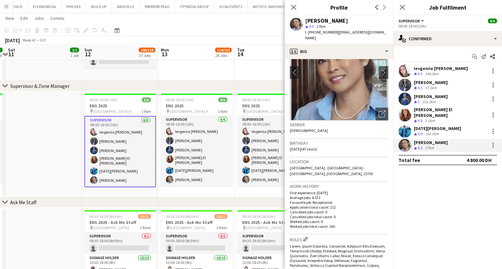
click at [431, 87] on div "17.1km" at bounding box center [431, 87] width 14 height 5
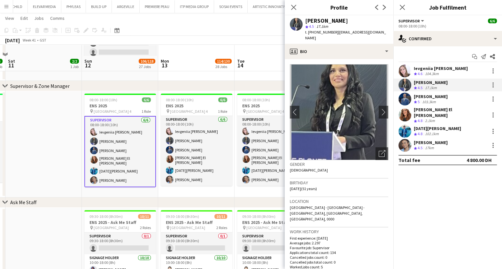
scroll to position [185, 0]
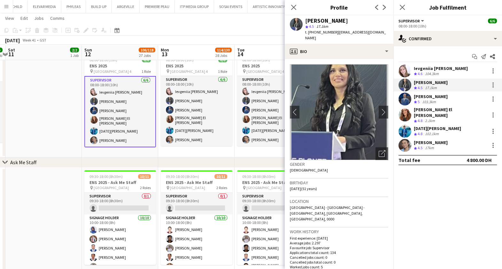
click at [29, 240] on app-date-cell at bounding box center [43, 223] width 76 height 110
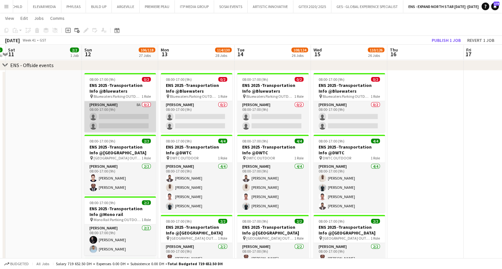
scroll to position [1942, 0]
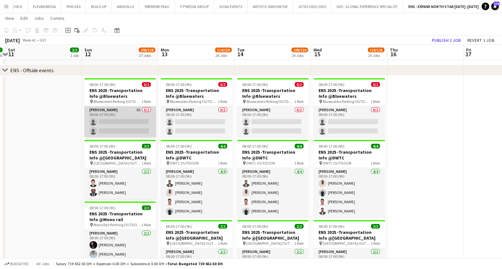
click at [118, 113] on app-card-role "Usher 8A 0/2 08:00-17:00 (9h) single-neutral-actions single-neutral-actions" at bounding box center [120, 121] width 72 height 31
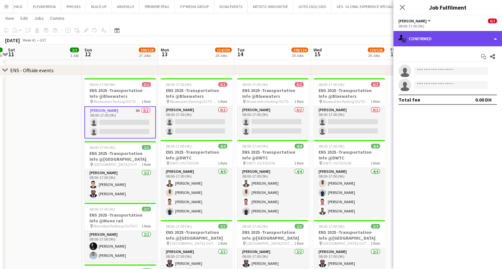
click at [487, 35] on div "single-neutral-actions-check-2 Confirmed" at bounding box center [447, 38] width 109 height 15
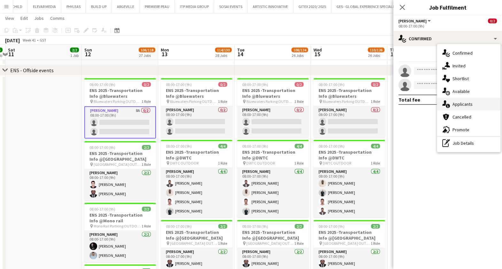
click at [468, 105] on span "Applicants" at bounding box center [462, 104] width 20 height 6
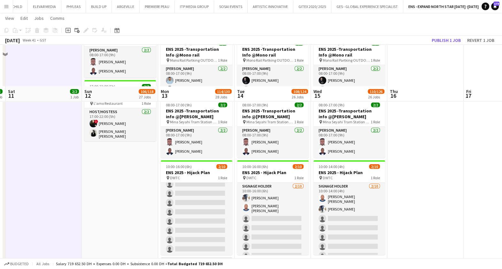
scroll to position [2142, 0]
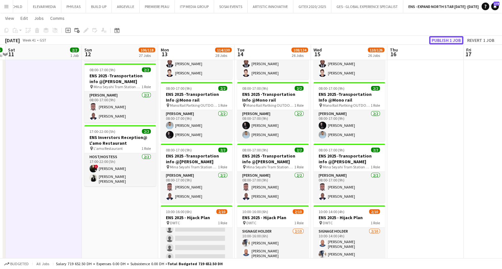
click at [442, 38] on button "Publish 1 job" at bounding box center [446, 40] width 34 height 8
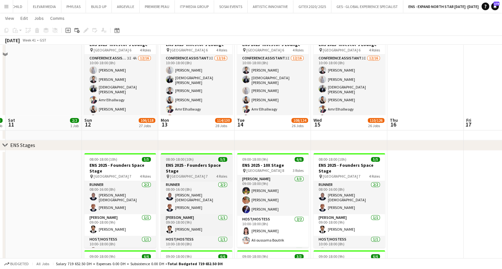
scroll to position [1064, 0]
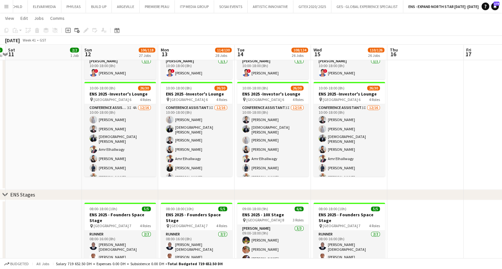
click at [3, 193] on icon at bounding box center [5, 194] width 5 height 3
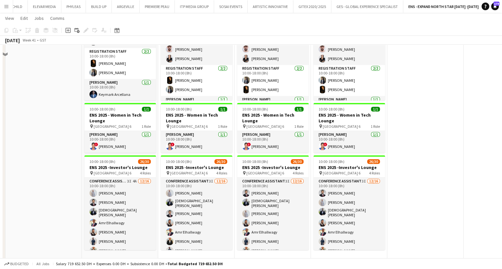
scroll to position [1024, 0]
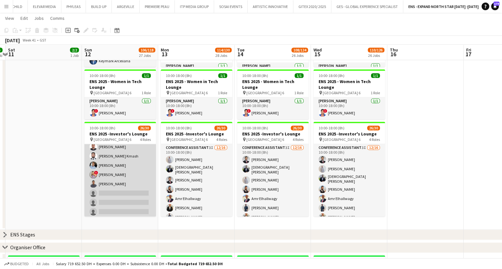
click at [122, 166] on app-card-role "Conference Assistant 3I 4A 12/16 10:00-18:00 (8h) Tiago Molla Aladdin Elhussein…" at bounding box center [120, 146] width 72 height 163
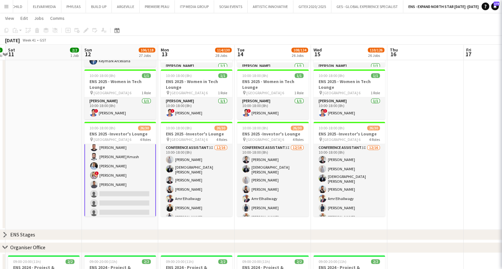
scroll to position [80, 0]
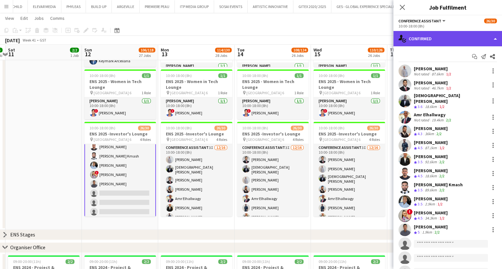
click at [484, 40] on div "single-neutral-actions-check-2 Confirmed" at bounding box center [447, 38] width 109 height 15
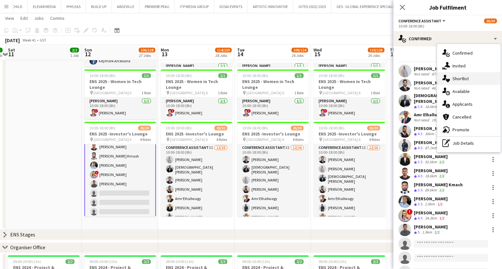
click at [469, 79] on div "single-neutral-actions-heart Shortlist" at bounding box center [468, 78] width 63 height 13
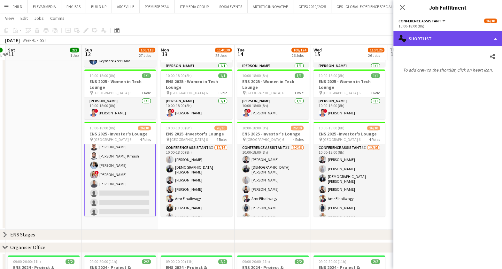
click at [481, 38] on div "single-neutral-actions-heart Shortlist" at bounding box center [447, 38] width 109 height 15
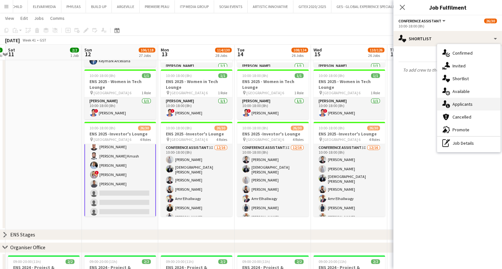
click at [464, 103] on span "Applicants" at bounding box center [462, 104] width 20 height 6
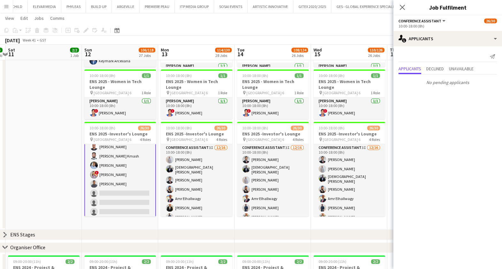
click at [64, 150] on app-date-cell at bounding box center [43, 100] width 76 height 260
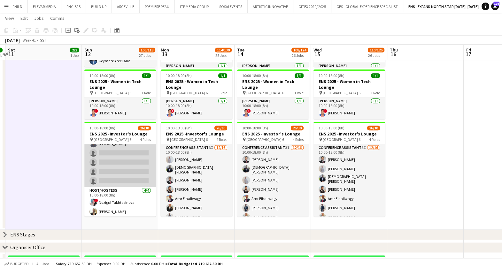
scroll to position [0, 0]
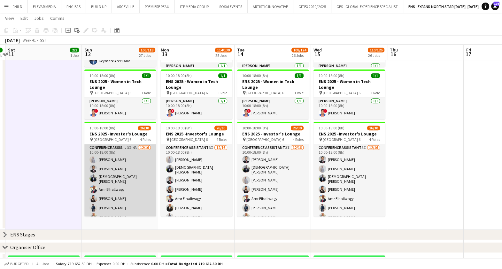
click at [109, 176] on app-card-role "Conference Assistant 3I 4A 12/16 10:00-18:00 (8h) Tiago Molla Aladdin Elhussein…" at bounding box center [120, 225] width 72 height 163
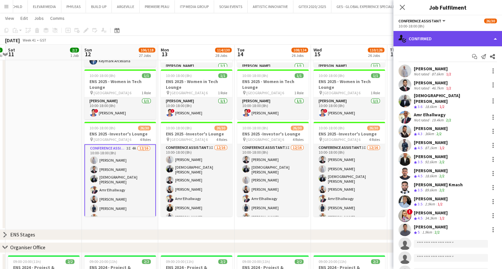
click at [481, 38] on div "single-neutral-actions-check-2 Confirmed" at bounding box center [447, 38] width 109 height 15
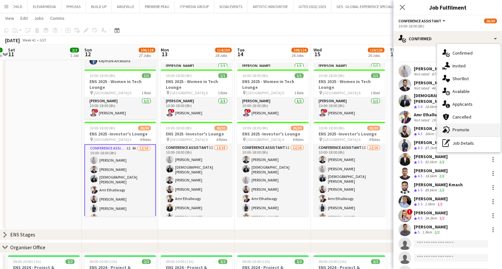
click at [457, 127] on span "Promote" at bounding box center [460, 130] width 17 height 6
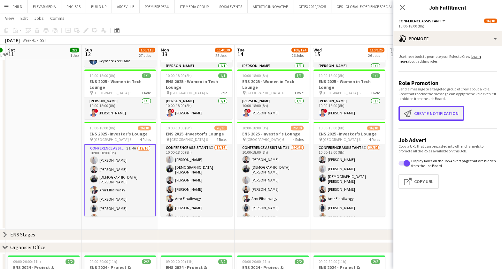
click at [414, 110] on button "Create notification Create notification" at bounding box center [430, 113] width 65 height 15
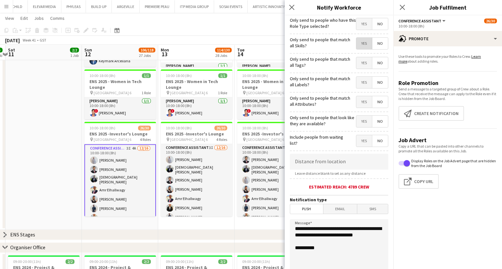
click at [364, 41] on span "Yes" at bounding box center [364, 44] width 16 height 12
click at [356, 65] on span "Yes" at bounding box center [364, 63] width 16 height 12
click at [356, 78] on span "Yes" at bounding box center [364, 83] width 16 height 12
click at [354, 94] on div "Only send to people that match all Attributes? Yes No" at bounding box center [339, 101] width 98 height 16
click at [358, 102] on span "Yes" at bounding box center [364, 102] width 16 height 12
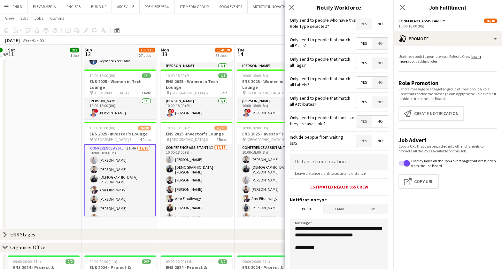
click at [356, 119] on span "Yes" at bounding box center [364, 122] width 16 height 12
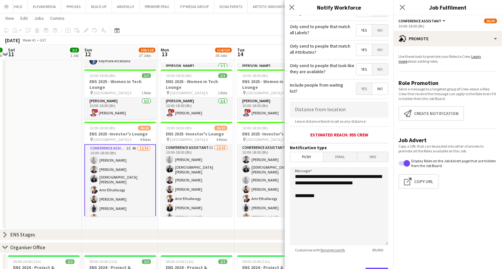
scroll to position [81, 0]
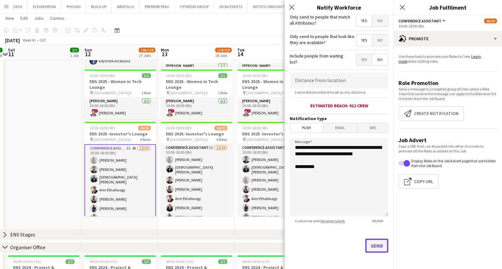
click at [371, 242] on button "Send" at bounding box center [376, 246] width 23 height 14
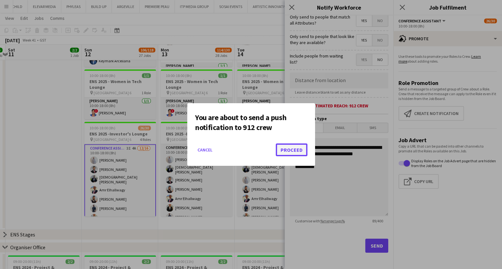
click at [297, 149] on button "Proceed" at bounding box center [292, 149] width 32 height 13
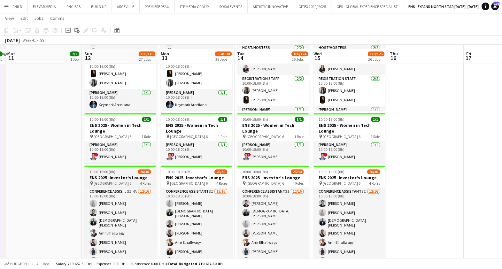
scroll to position [984, 0]
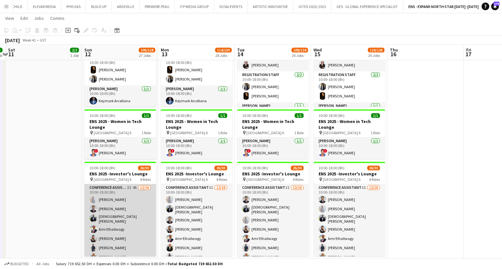
click at [138, 224] on app-card-role "Conference Assistant 3I 4A 12/16 10:00-18:00 (8h) Tiago Molla Aladdin Elhussein…" at bounding box center [120, 265] width 72 height 163
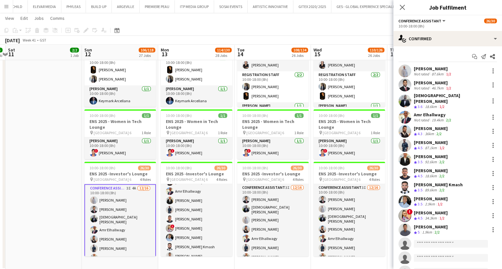
scroll to position [63, 0]
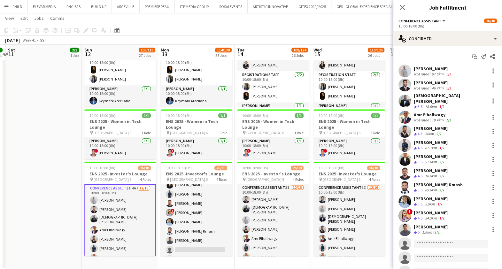
click at [126, 195] on app-card-role "Conference Assistant 3I 4A 12/16 10:00-18:00 (8h) Tiago Molla Aladdin Elhussein…" at bounding box center [120, 266] width 72 height 164
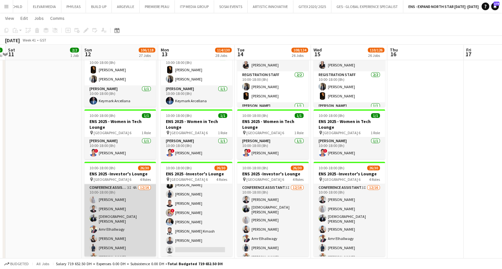
click at [114, 204] on app-card-role "Conference Assistant 3I 4A 12/16 10:00-18:00 (8h) Tiago Molla Aladdin Elhussein…" at bounding box center [120, 265] width 72 height 163
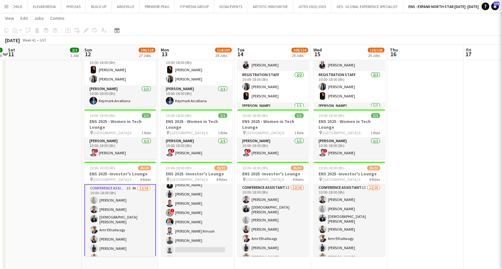
drag, startPoint x: 217, startPoint y: 215, endPoint x: 235, endPoint y: 215, distance: 17.9
click at [218, 215] on app-card-role "Conference Assistant 3I 12/16 10:00-18:00 (8h) Tiago Molla Mohammed Elshimy Ala…" at bounding box center [197, 202] width 72 height 163
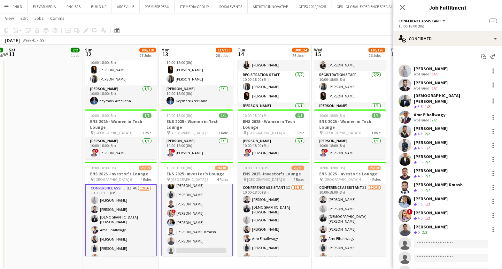
scroll to position [64, 0]
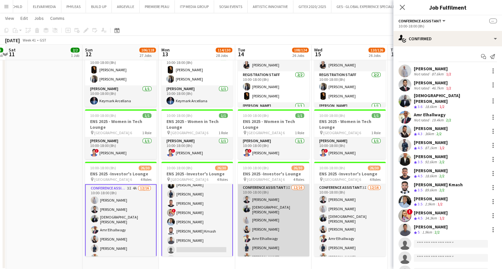
click at [289, 219] on app-card-role "Conference Assistant 3I 12/16 10:00-18:00 (8h) Aladdin Elhussein Mohammed Elshi…" at bounding box center [274, 265] width 72 height 163
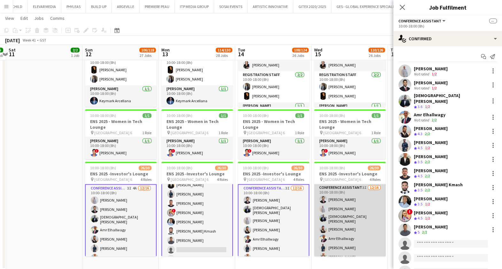
click at [364, 219] on app-card-role "Conference Assistant 3I 12/16 10:00-18:00 (8h) Aladdin Elhussein Tiago Molla Mo…" at bounding box center [350, 265] width 72 height 163
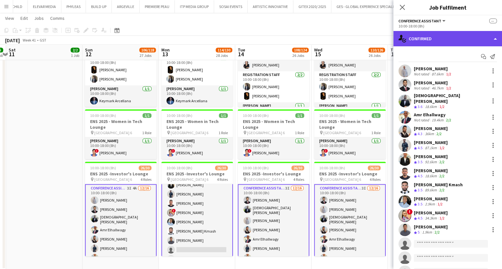
click at [487, 37] on div "single-neutral-actions-check-2 Confirmed" at bounding box center [447, 38] width 109 height 15
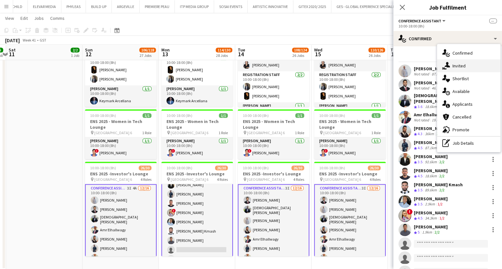
click at [457, 69] on div "single-neutral-actions-share-1 Invited" at bounding box center [468, 65] width 63 height 13
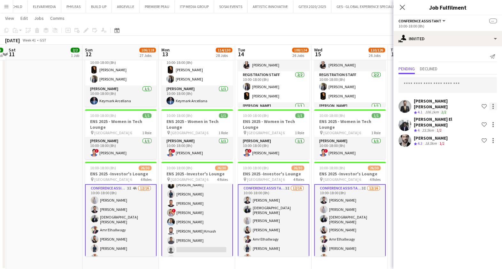
click at [494, 105] on div at bounding box center [493, 107] width 8 height 8
click at [476, 164] on span "Cancel invitation" at bounding box center [472, 161] width 37 height 5
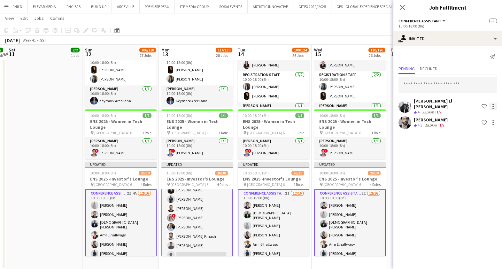
click at [494, 104] on div at bounding box center [493, 107] width 8 height 8
click at [474, 164] on span "Cancel invitation" at bounding box center [472, 161] width 37 height 5
click at [494, 104] on div at bounding box center [493, 105] width 8 height 8
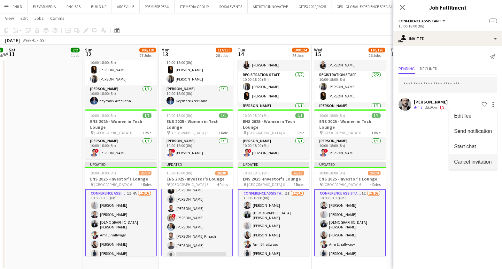
click at [468, 162] on span "Cancel invitation" at bounding box center [472, 161] width 37 height 5
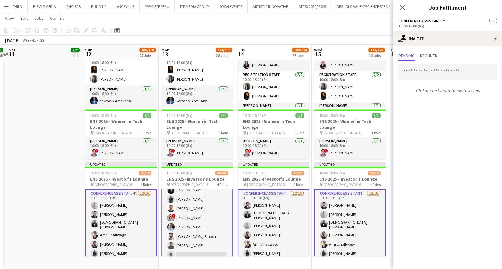
click at [62, 150] on app-date-cell at bounding box center [44, 140] width 76 height 260
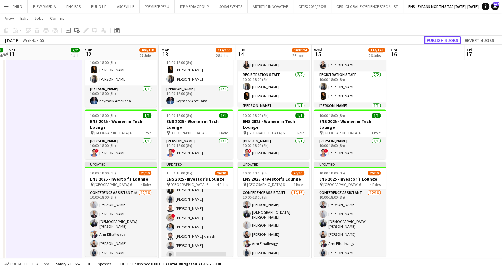
click at [454, 40] on button "Publish 4 jobs" at bounding box center [442, 40] width 37 height 8
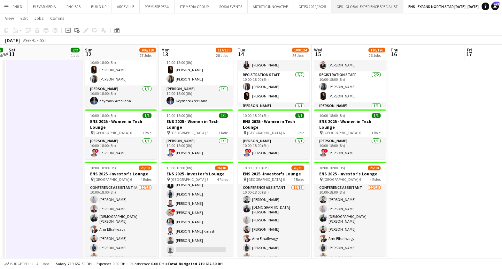
click at [356, 9] on button "GES - GLOBAL EXPERIENCE SPECIALIST Close" at bounding box center [367, 6] width 72 height 12
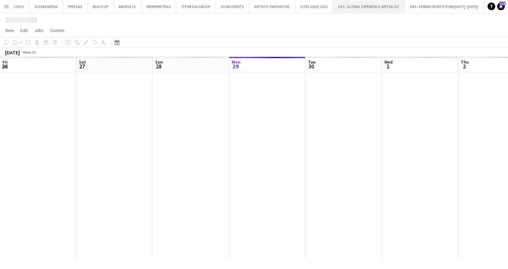
scroll to position [0, 153]
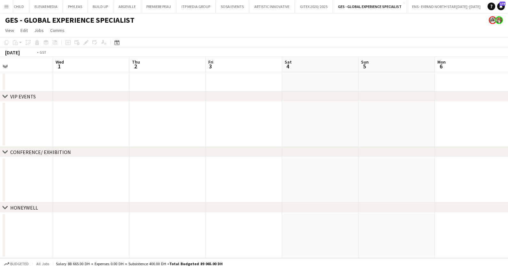
drag, startPoint x: 478, startPoint y: 128, endPoint x: 11, endPoint y: 126, distance: 467.7
click at [11, 126] on app-calendar-viewport "Fri 26 Sat 27 Sun 28 Mon 29 Tue 30 Wed 1 Thu 2 Fri 3 Sat 4 Sun 5 Mon 6 Tue 7" at bounding box center [254, 157] width 508 height 201
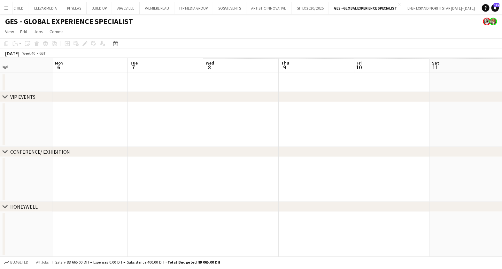
scroll to position [0, 239]
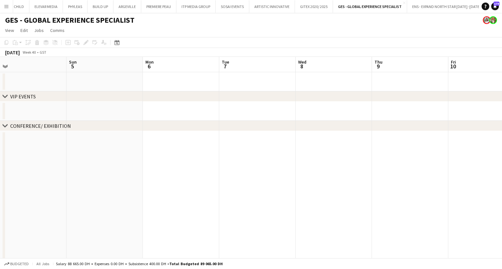
drag, startPoint x: 74, startPoint y: 141, endPoint x: 150, endPoint y: 158, distance: 77.7
click at [36, 141] on div "chevron-right VIP EVENTS chevron-right CONFERENCE/ EXHIBITION chevron-right HON…" at bounding box center [251, 195] width 502 height 276
drag, startPoint x: 339, startPoint y: 188, endPoint x: 100, endPoint y: 188, distance: 238.3
click at [76, 189] on app-calendar-viewport "Wed 1 Thu 2 Fri 3 Sat 4 Sun 5 Mon 6 Tue 7 Wed 8 Thu 9 Fri 10 Sat 11 Sun 12 8/8 …" at bounding box center [251, 195] width 502 height 276
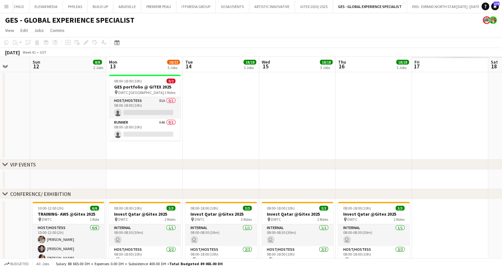
scroll to position [0, 188]
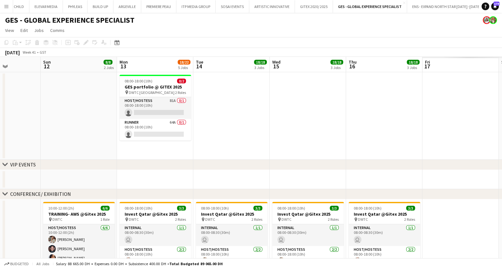
drag, startPoint x: 317, startPoint y: 209, endPoint x: 110, endPoint y: 198, distance: 207.3
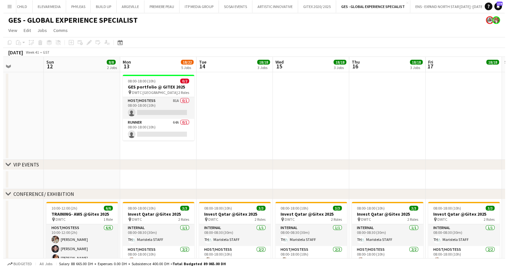
scroll to position [0, 0]
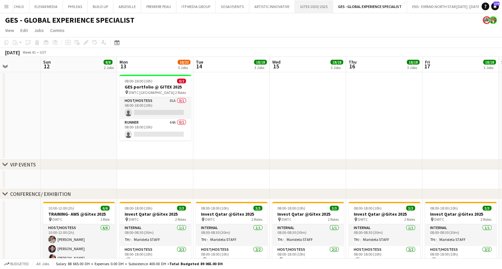
click at [310, 4] on button "GITEX 2020/ 2025 Close" at bounding box center [314, 6] width 38 height 12
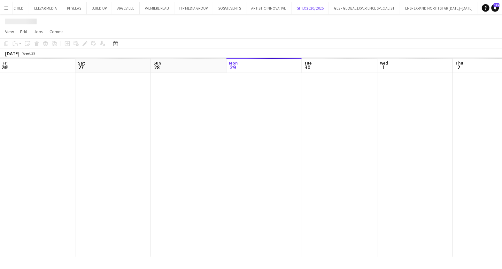
scroll to position [0, 153]
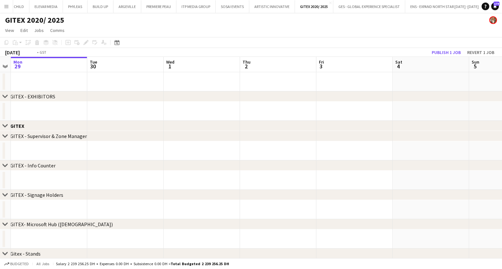
drag, startPoint x: 446, startPoint y: 107, endPoint x: 134, endPoint y: 102, distance: 312.2
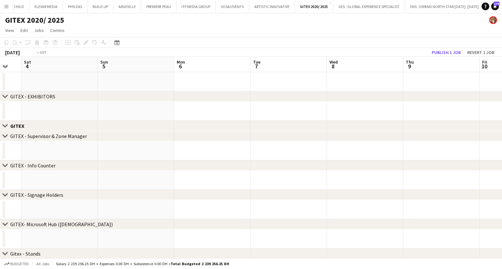
drag, startPoint x: 308, startPoint y: 102, endPoint x: 196, endPoint y: 110, distance: 113.0
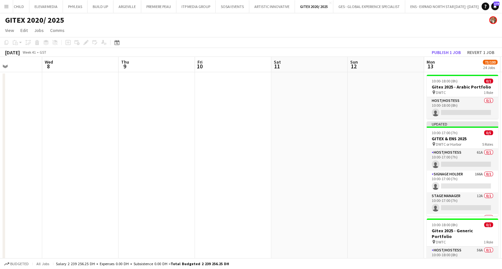
drag, startPoint x: 415, startPoint y: 118, endPoint x: 129, endPoint y: 119, distance: 285.9
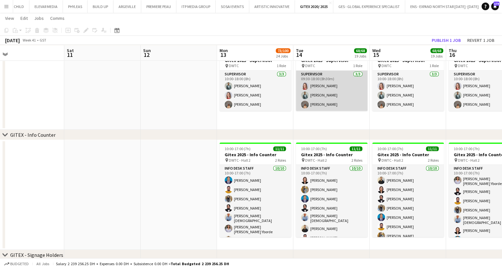
scroll to position [439, 0]
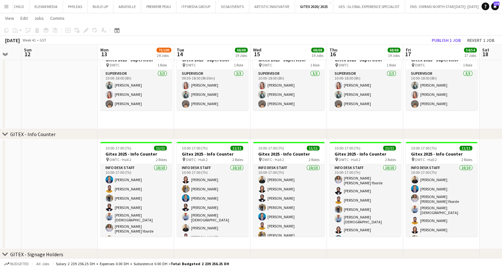
drag, startPoint x: 326, startPoint y: 176, endPoint x: 248, endPoint y: 179, distance: 77.7
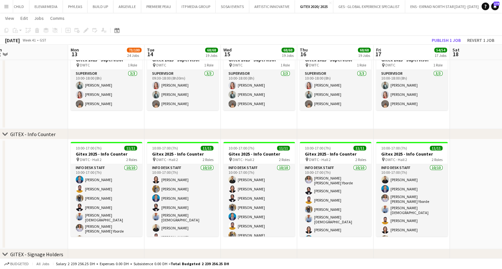
drag, startPoint x: 371, startPoint y: 185, endPoint x: 342, endPoint y: 185, distance: 28.4
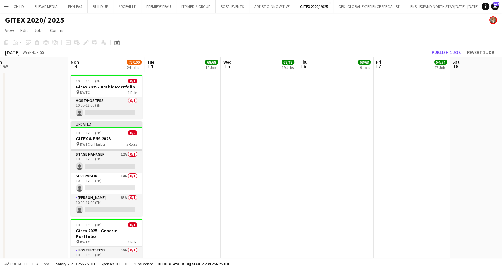
click at [113, 177] on app-card-role "Supervisor 14A 0/1 10:00-17:00 (7h) single-neutral-actions" at bounding box center [107, 184] width 72 height 22
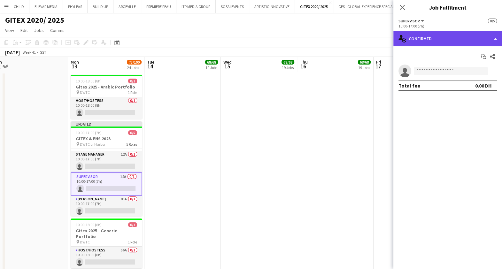
click at [434, 38] on div "single-neutral-actions-check-2 Confirmed" at bounding box center [447, 38] width 109 height 15
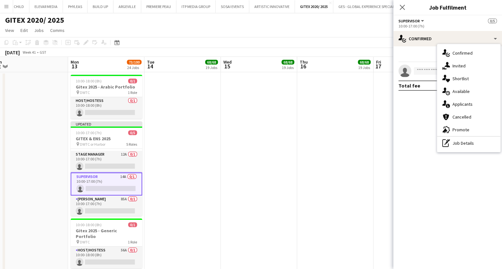
click at [470, 103] on span "Applicants" at bounding box center [462, 104] width 20 height 6
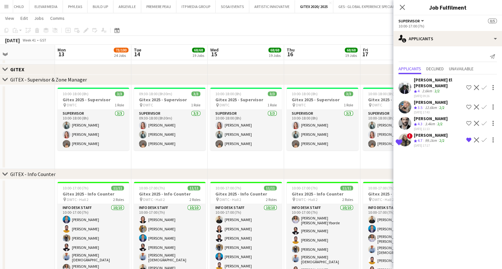
scroll to position [0, 250]
drag, startPoint x: 185, startPoint y: 134, endPoint x: 172, endPoint y: 102, distance: 34.9
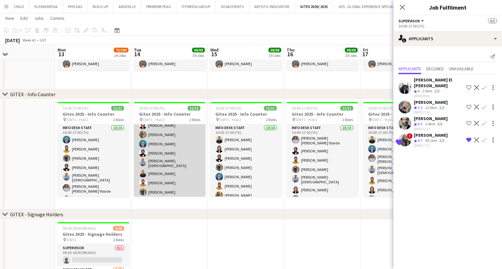
click at [180, 152] on app-card-role "Info desk staff 10/10 10:00-17:00 (7h) Aliah Bea Constantino Ahmed Fouda Benjam…" at bounding box center [170, 164] width 72 height 109
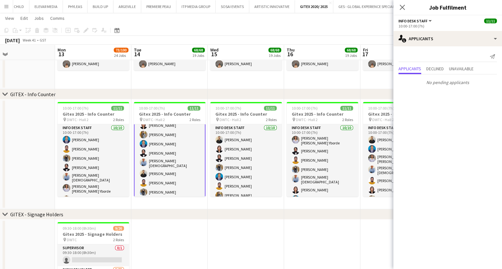
click at [173, 145] on app-card-role "Info desk staff 10/10 10:00-17:00 (7h) Aliah Bea Constantino Ahmed Fouda Benjam…" at bounding box center [170, 164] width 72 height 110
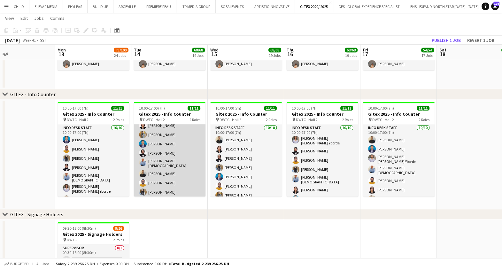
click at [173, 145] on app-card-role "Info desk staff 10/10 10:00-17:00 (7h) Aliah Bea Constantino Ahmed Fouda Benjam…" at bounding box center [170, 164] width 72 height 109
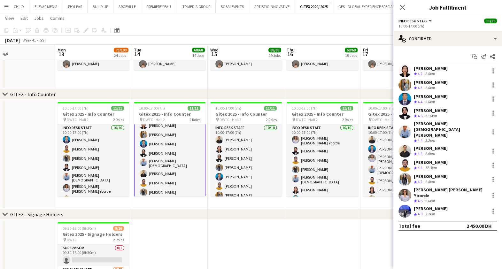
click at [427, 145] on div "Ahmad Nadeem" at bounding box center [431, 148] width 34 height 6
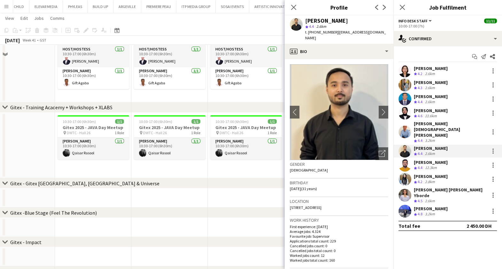
scroll to position [1957, 0]
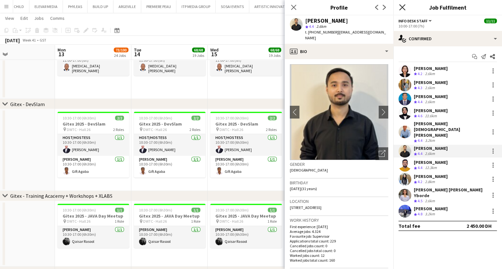
click at [403, 5] on icon "Close pop-in" at bounding box center [402, 7] width 6 height 6
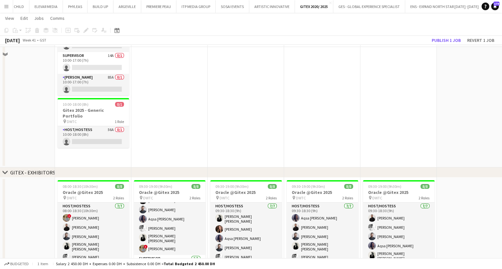
scroll to position [40, 0]
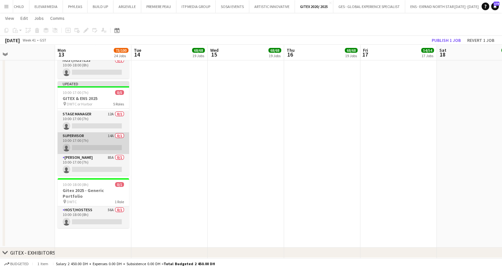
click at [109, 137] on app-card-role "Supervisor 14A 0/1 10:00-17:00 (7h) single-neutral-actions" at bounding box center [94, 143] width 72 height 22
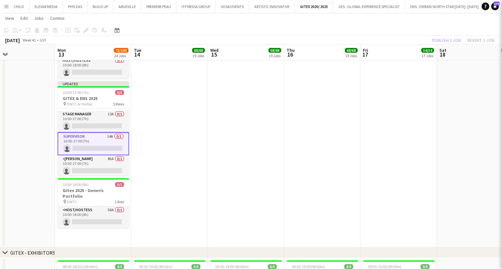
scroll to position [54, 0]
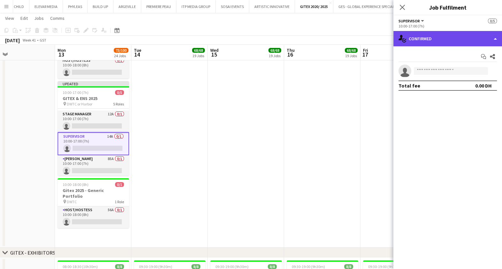
click at [461, 32] on div "single-neutral-actions-check-2 Confirmed" at bounding box center [447, 38] width 109 height 15
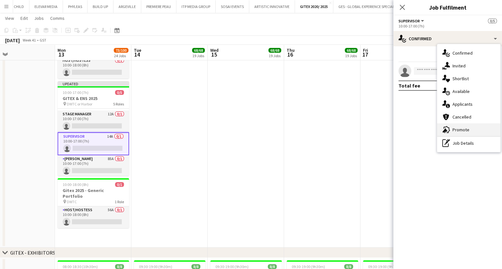
click at [461, 127] on span "Promote" at bounding box center [460, 130] width 17 height 6
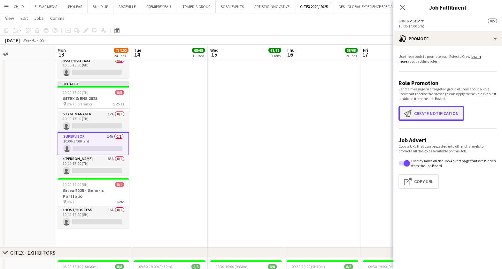
click at [442, 115] on button "Create notification Create notification" at bounding box center [430, 113] width 65 height 15
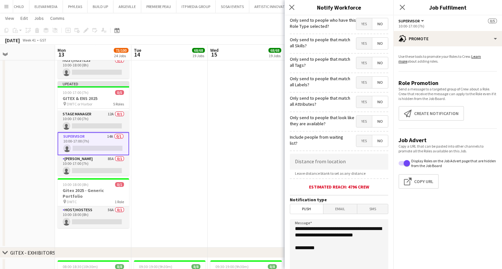
click at [356, 24] on span "Yes" at bounding box center [364, 24] width 16 height 12
click at [356, 45] on span "Yes" at bounding box center [364, 44] width 16 height 12
click at [358, 62] on span "Yes" at bounding box center [364, 63] width 16 height 12
click at [362, 84] on span "Yes" at bounding box center [364, 83] width 16 height 12
click at [361, 101] on span "Yes" at bounding box center [364, 102] width 16 height 12
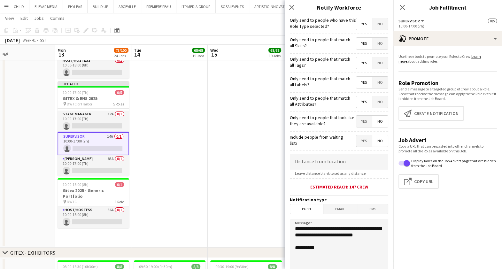
click at [361, 119] on span "Yes" at bounding box center [364, 122] width 16 height 12
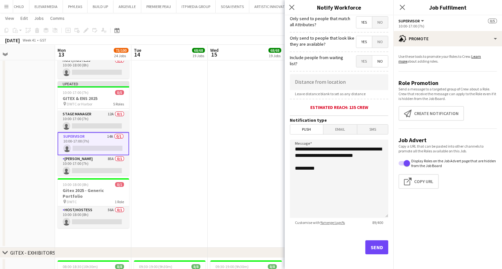
scroll to position [81, 0]
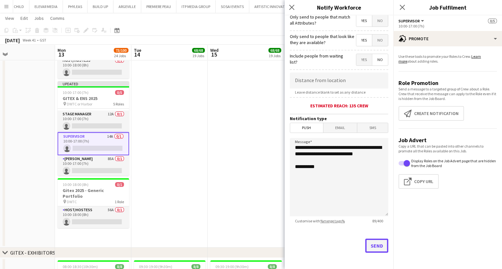
click at [374, 242] on button "Send" at bounding box center [376, 246] width 23 height 14
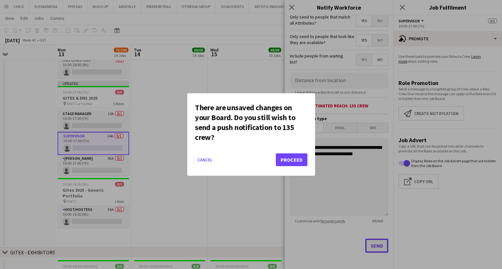
scroll to position [0, 0]
click at [291, 158] on button "Proceed" at bounding box center [292, 159] width 32 height 13
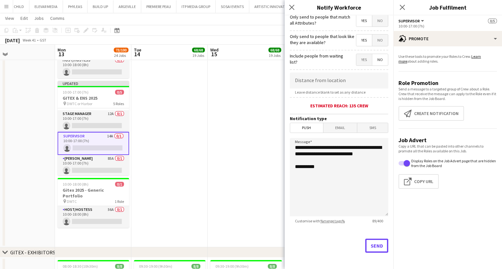
scroll to position [40, 0]
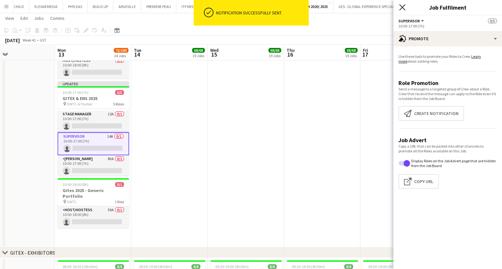
click at [401, 8] on icon "Close pop-in" at bounding box center [402, 7] width 6 height 6
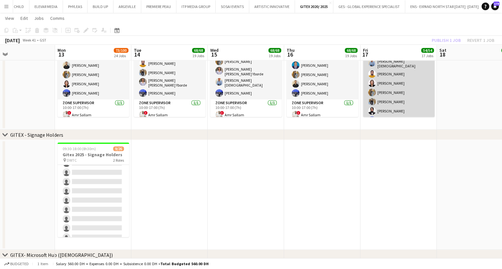
scroll to position [54, 0]
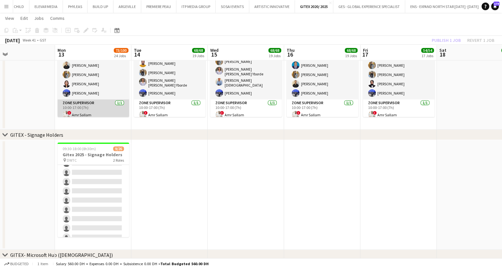
click at [88, 105] on app-card-role "Zone Supervisor 1/1 10:00-17:00 (7h) ! Amr Sallam" at bounding box center [94, 110] width 72 height 22
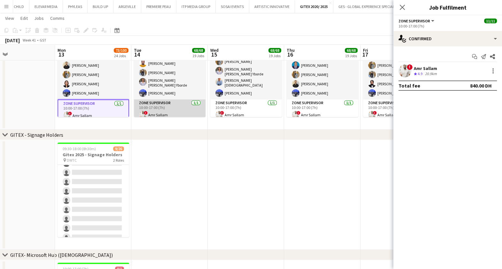
click at [171, 106] on app-card-role "Zone Supervisor 1/1 10:00-17:00 (7h) ! Amr Sallam" at bounding box center [170, 110] width 72 height 22
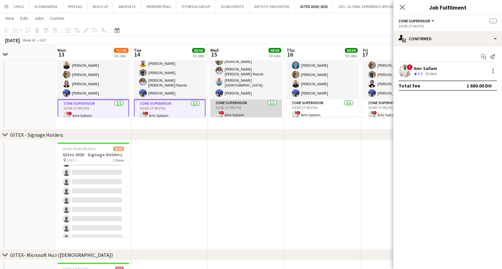
click at [252, 105] on app-card-role "Zone Supervisor 1/1 10:00-17:00 (7h) ! Amr Sallam" at bounding box center [246, 110] width 72 height 22
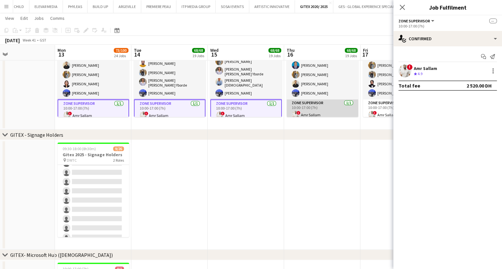
click at [304, 105] on app-card-role "Zone Supervisor 1/1 10:00-17:00 (7h) ! Amr Sallam" at bounding box center [323, 110] width 72 height 22
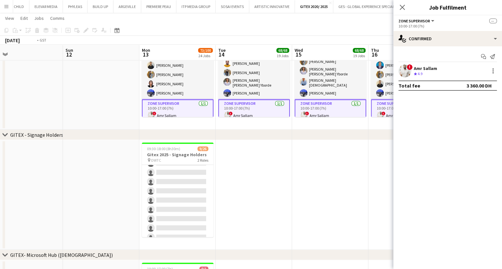
drag, startPoint x: 324, startPoint y: 106, endPoint x: 256, endPoint y: 106, distance: 68.7
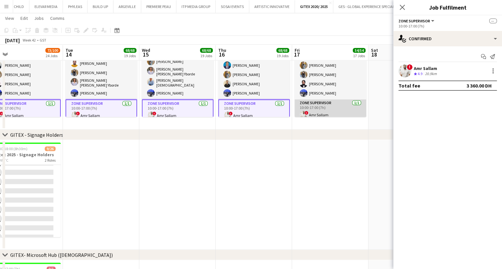
click at [316, 106] on app-card-role "Zone Supervisor 1/1 10:00-17:00 (7h) ! Amr Sallam" at bounding box center [331, 110] width 72 height 22
click at [494, 70] on div at bounding box center [493, 71] width 8 height 8
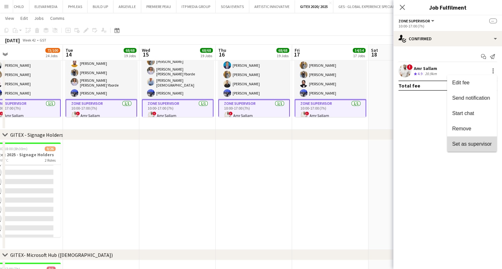
click at [471, 143] on span "Set as supervisor" at bounding box center [472, 143] width 40 height 5
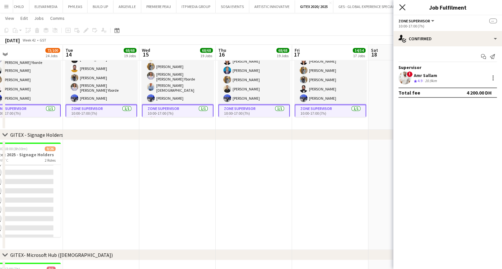
click at [402, 7] on icon at bounding box center [402, 7] width 6 height 6
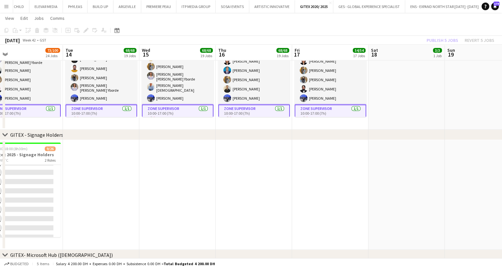
click at [441, 41] on div "Publish 5 jobs Revert 5 jobs" at bounding box center [460, 40] width 83 height 8
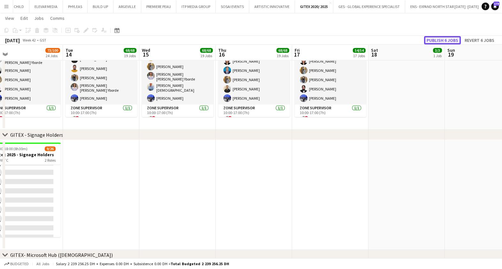
click at [441, 40] on button "Publish 6 jobs" at bounding box center [442, 40] width 37 height 8
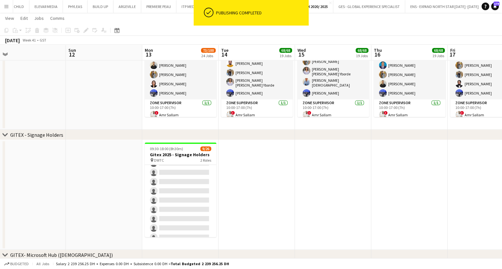
scroll to position [0, 255]
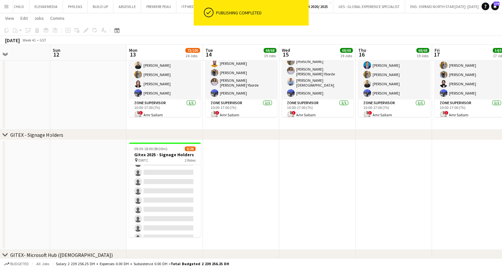
drag, startPoint x: 186, startPoint y: 160, endPoint x: 326, endPoint y: 173, distance: 140.5
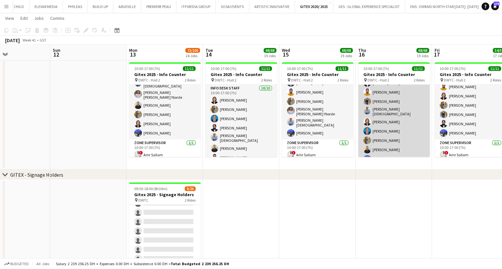
scroll to position [40, 0]
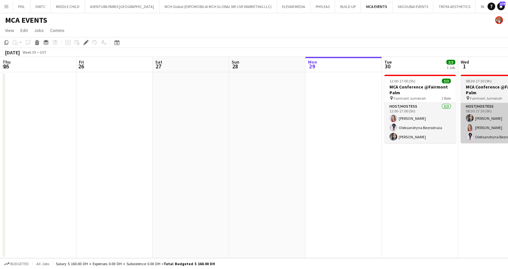
scroll to position [0, 219]
